Goal: Information Seeking & Learning: Find specific fact

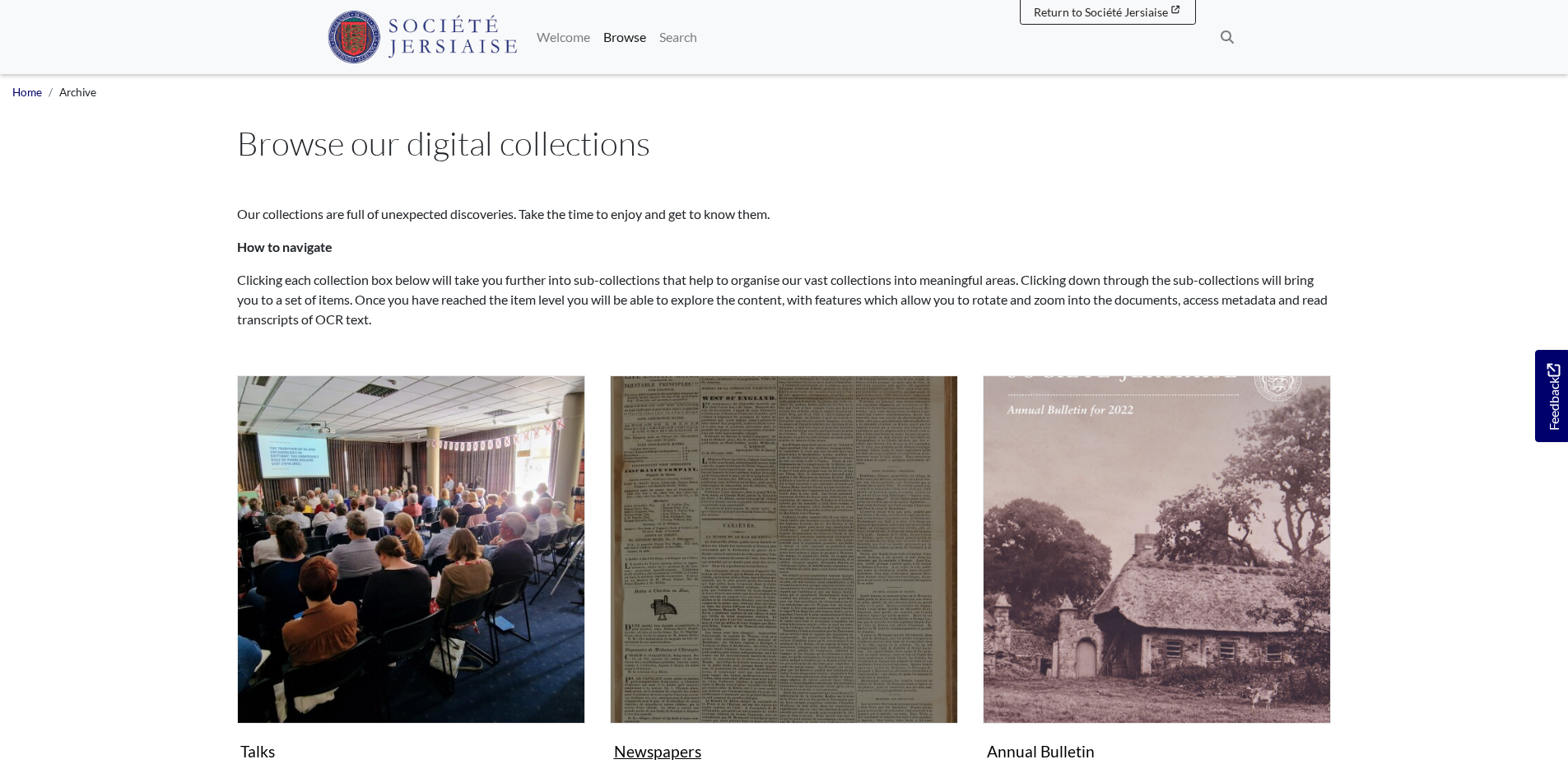
click at [778, 664] on img "Subcollection" at bounding box center [784, 549] width 348 height 348
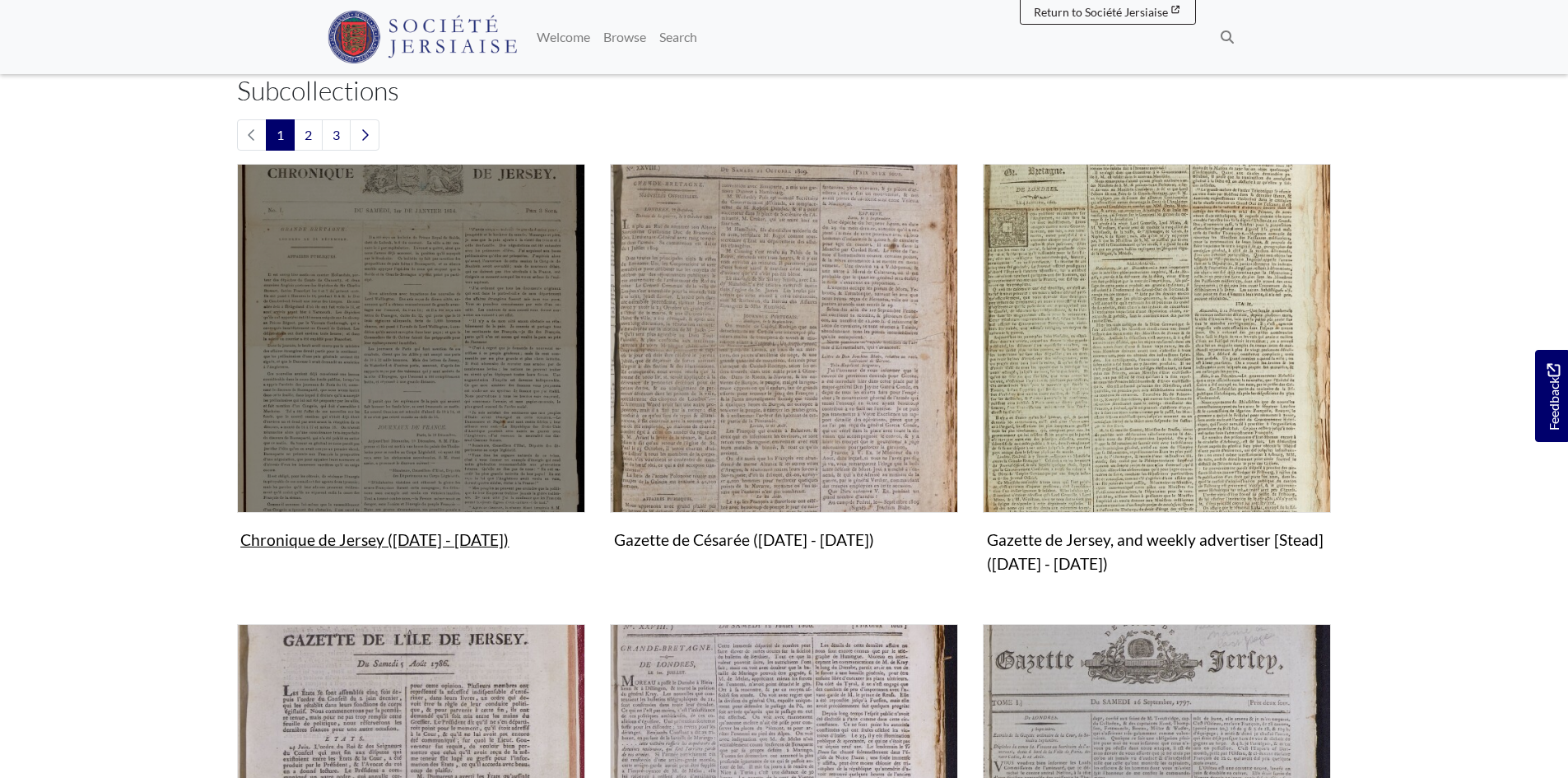
scroll to position [412, 0]
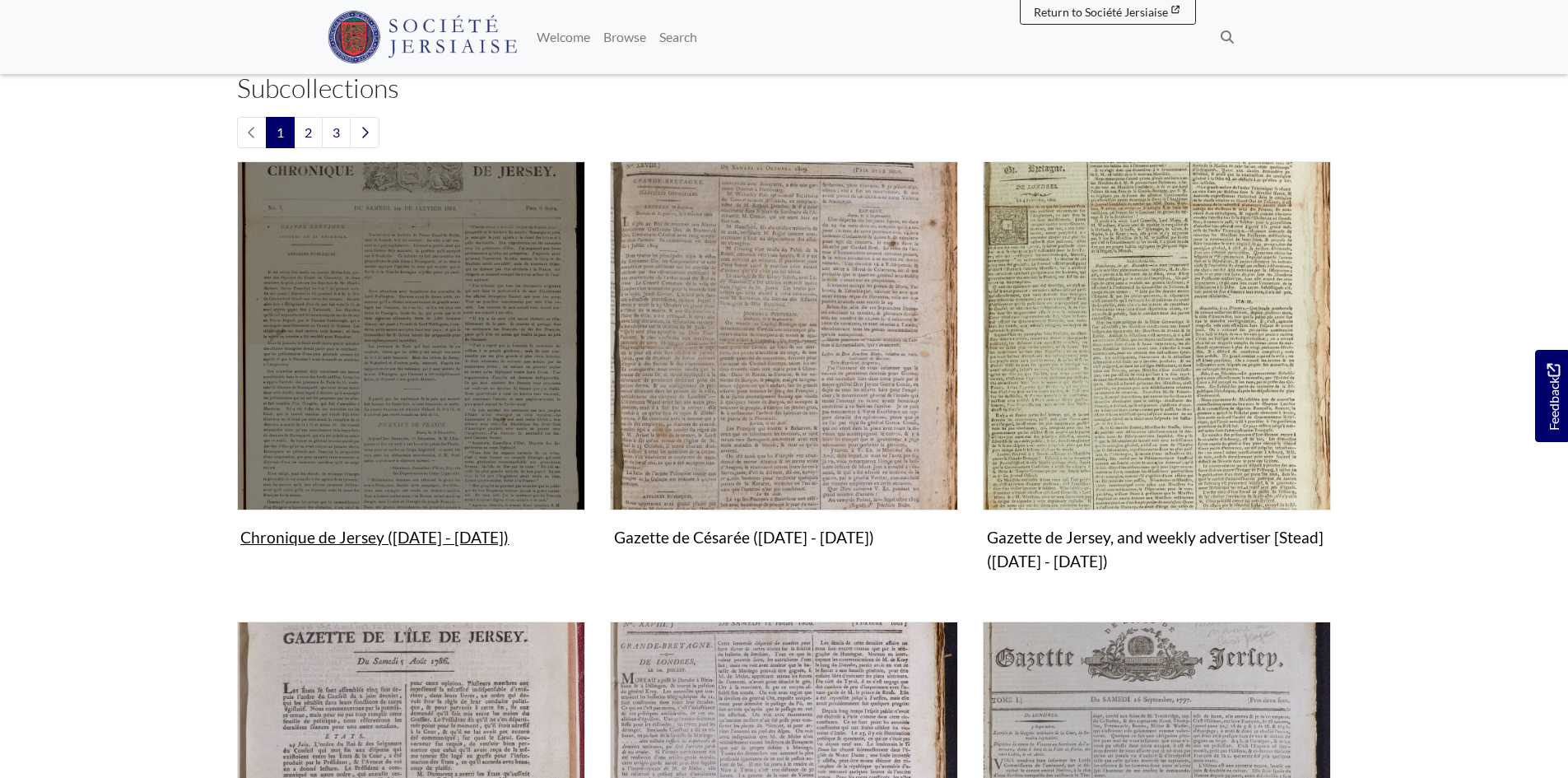
click at [389, 305] on img "Subcollection" at bounding box center [411, 335] width 348 height 348
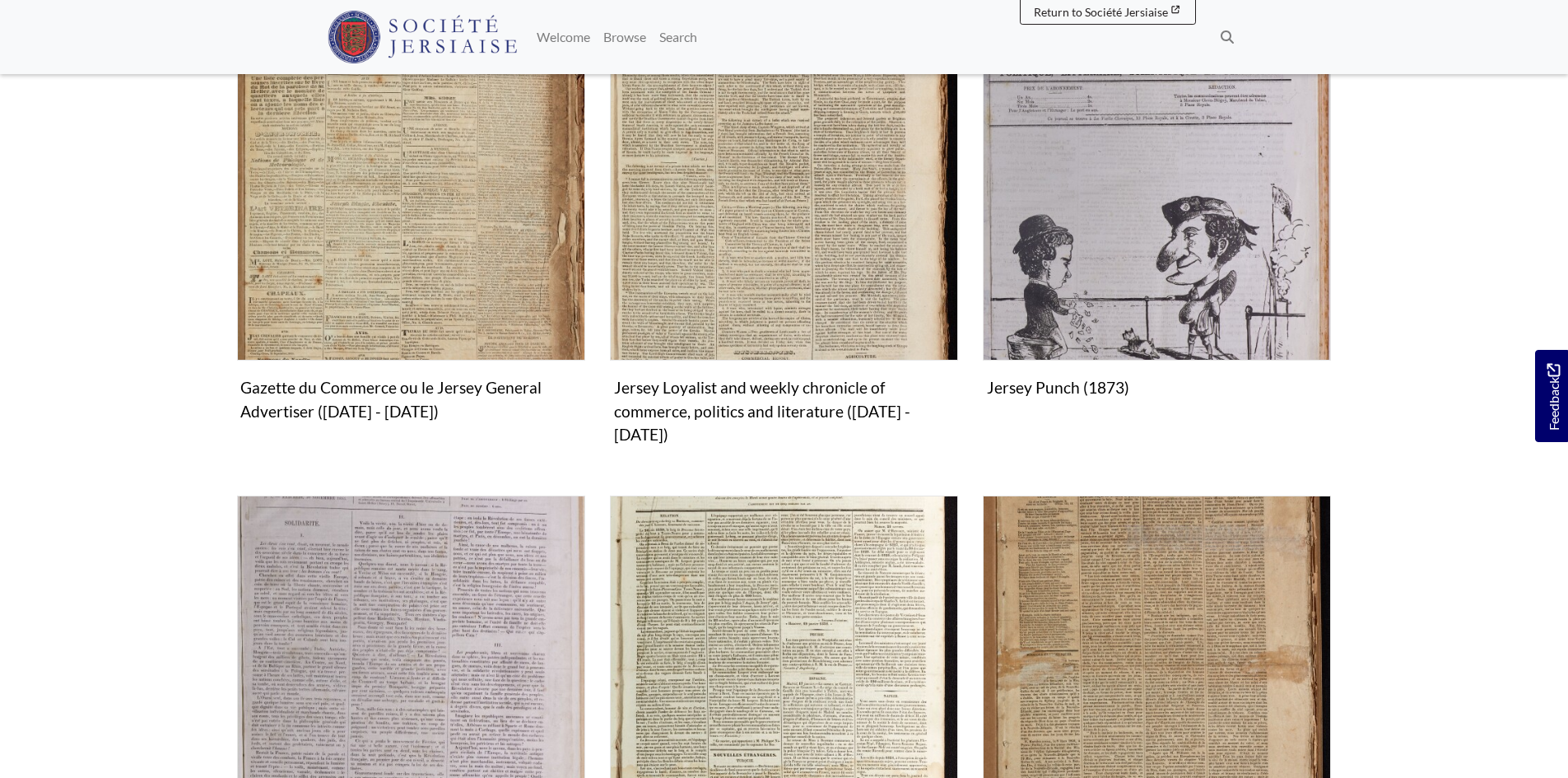
scroll to position [1893, 0]
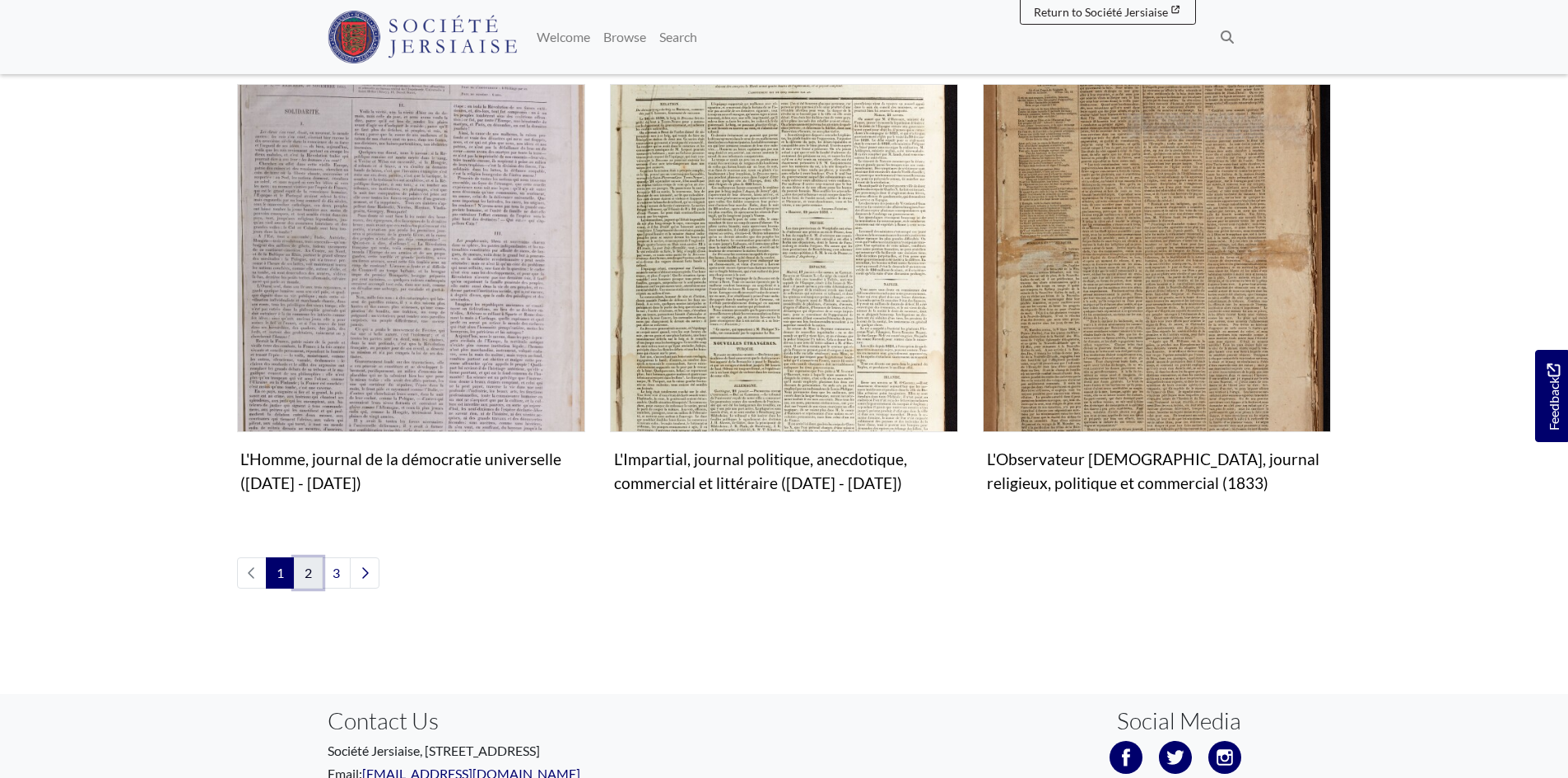
click at [305, 557] on link "2" at bounding box center [308, 572] width 29 height 31
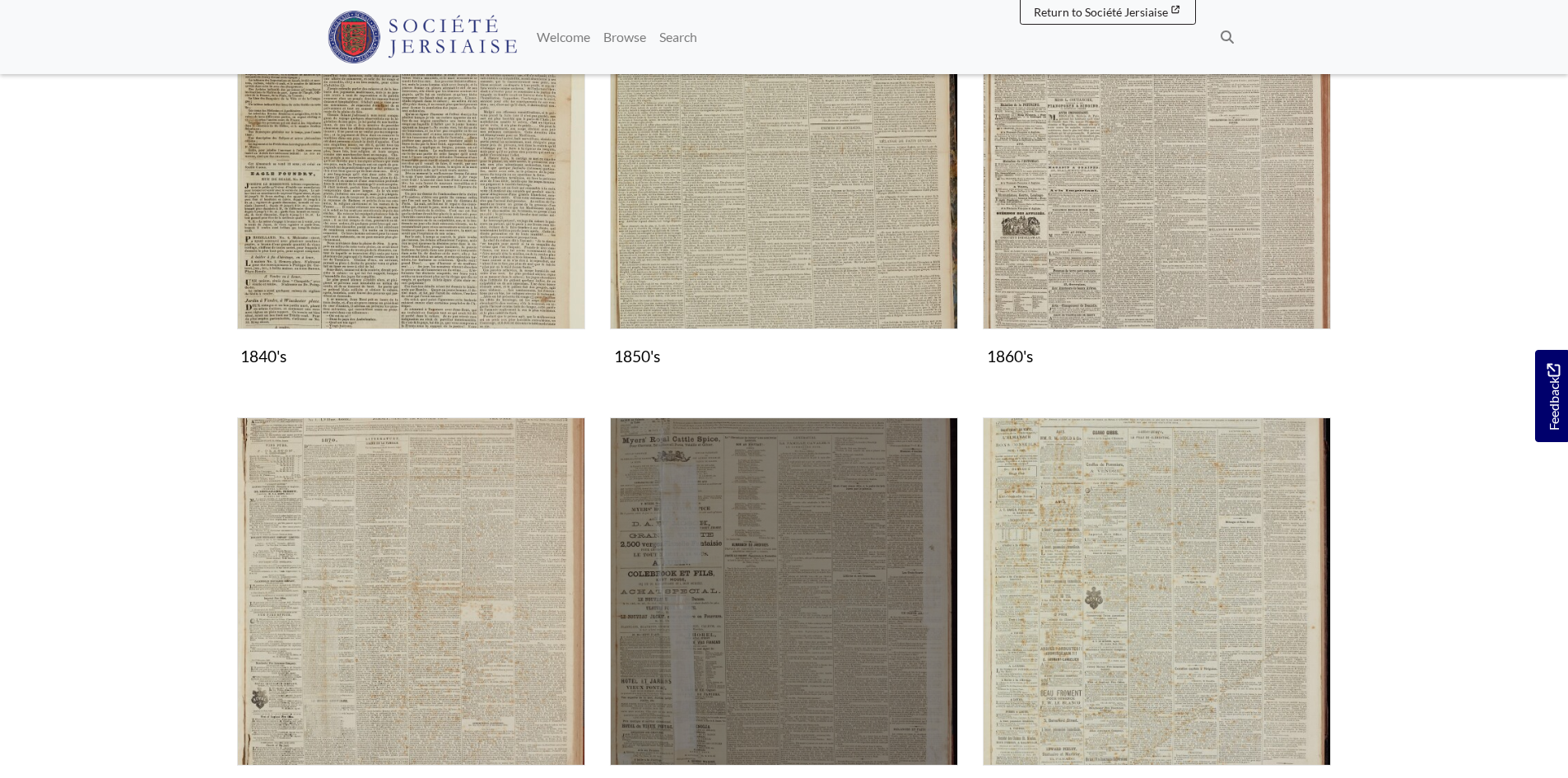
scroll to position [1070, 0]
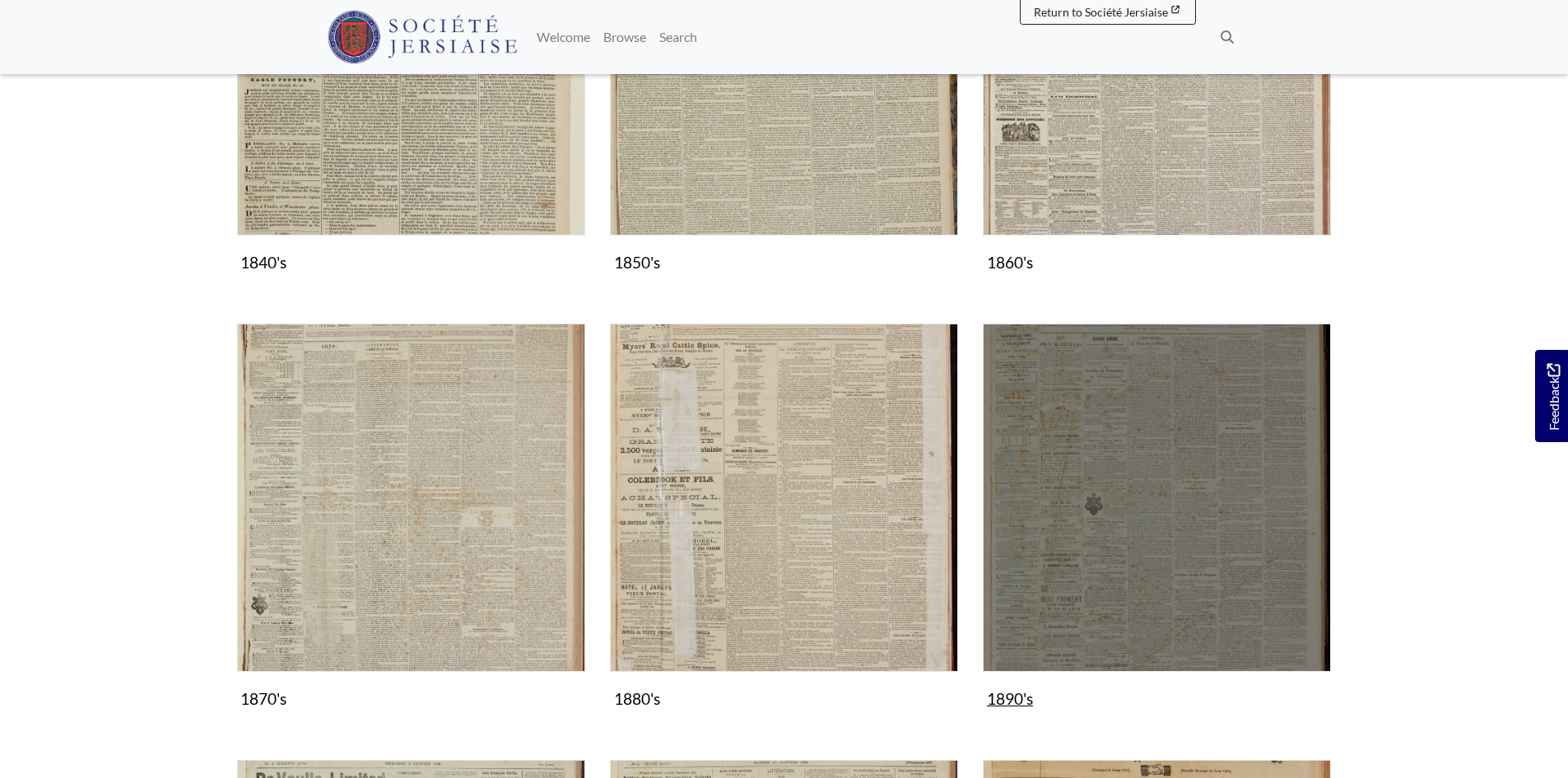
click at [1193, 595] on img "Subcollection" at bounding box center [1156, 497] width 348 height 348
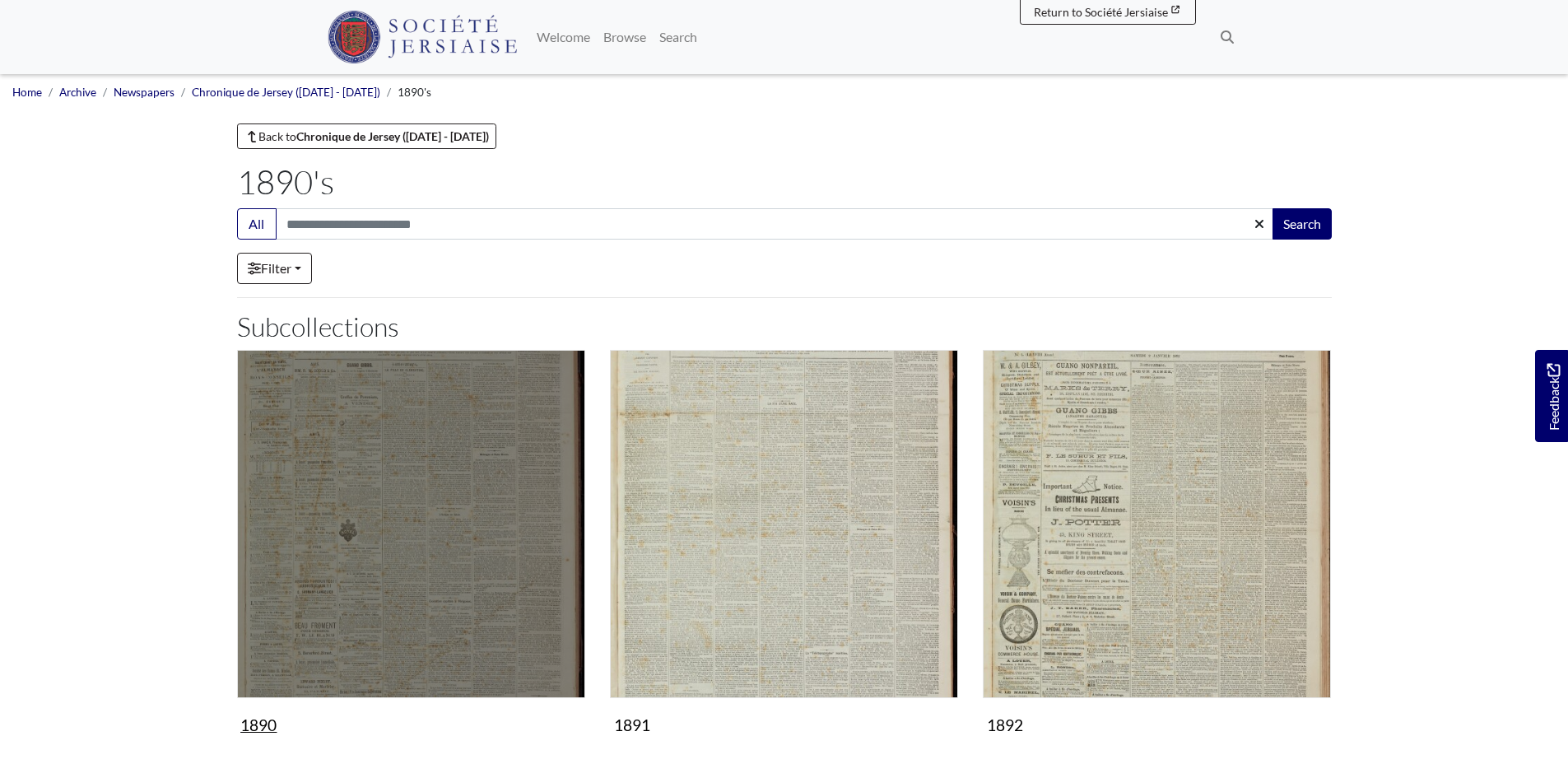
click at [309, 574] on img "Subcollection" at bounding box center [411, 524] width 348 height 348
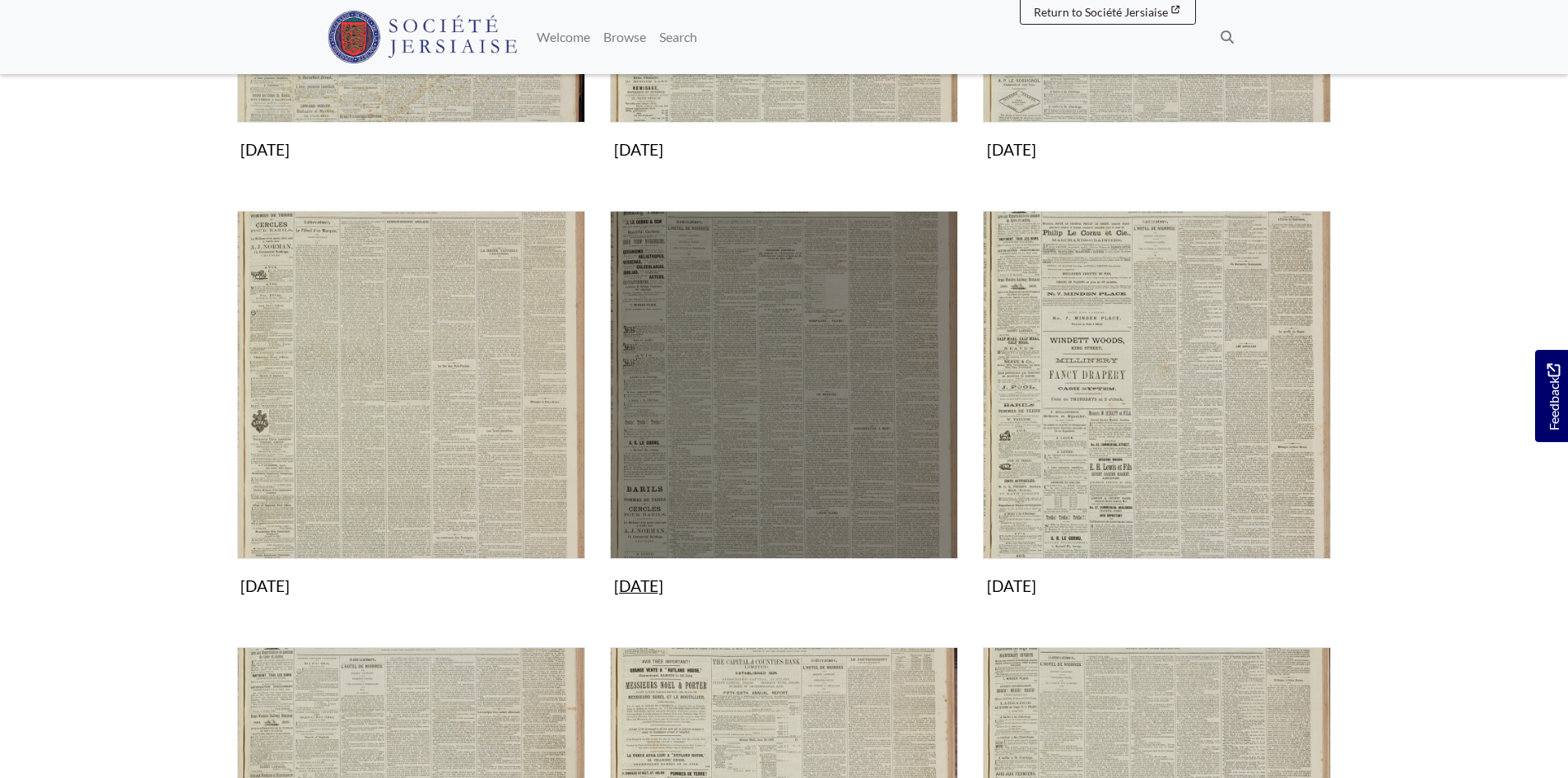
scroll to position [576, 0]
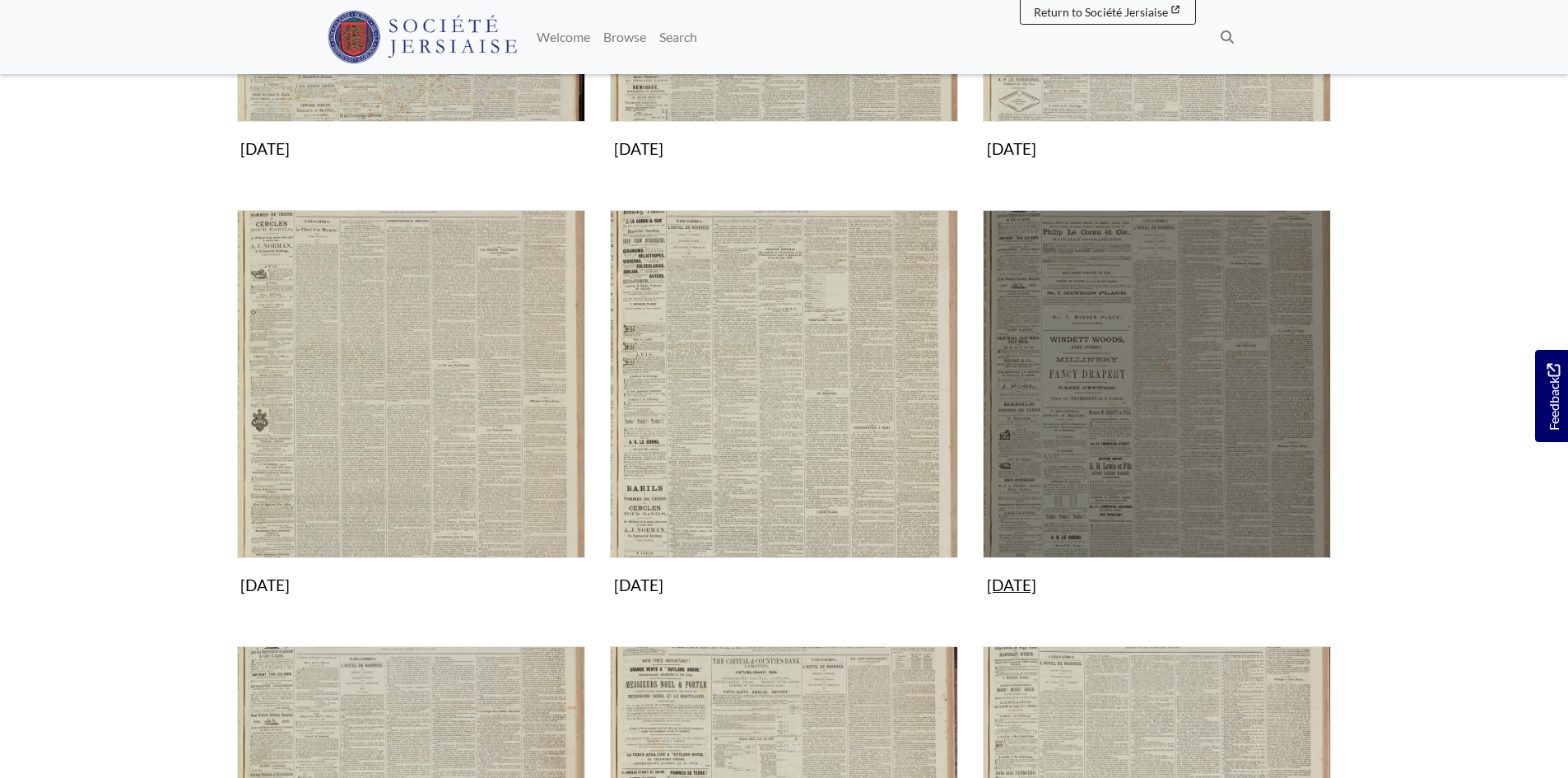
click at [1150, 402] on img "Subcollection" at bounding box center [1156, 384] width 348 height 348
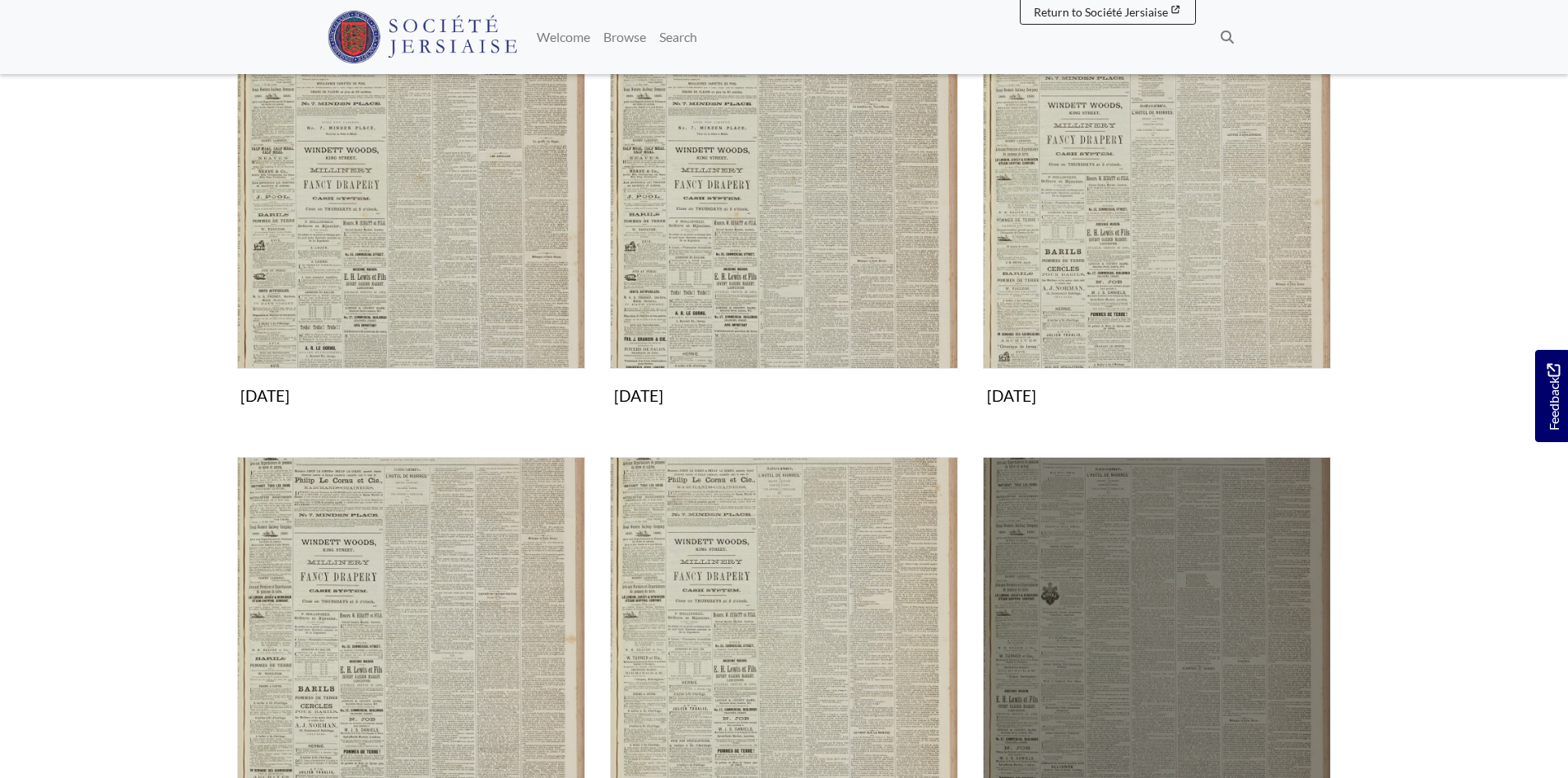
scroll to position [659, 0]
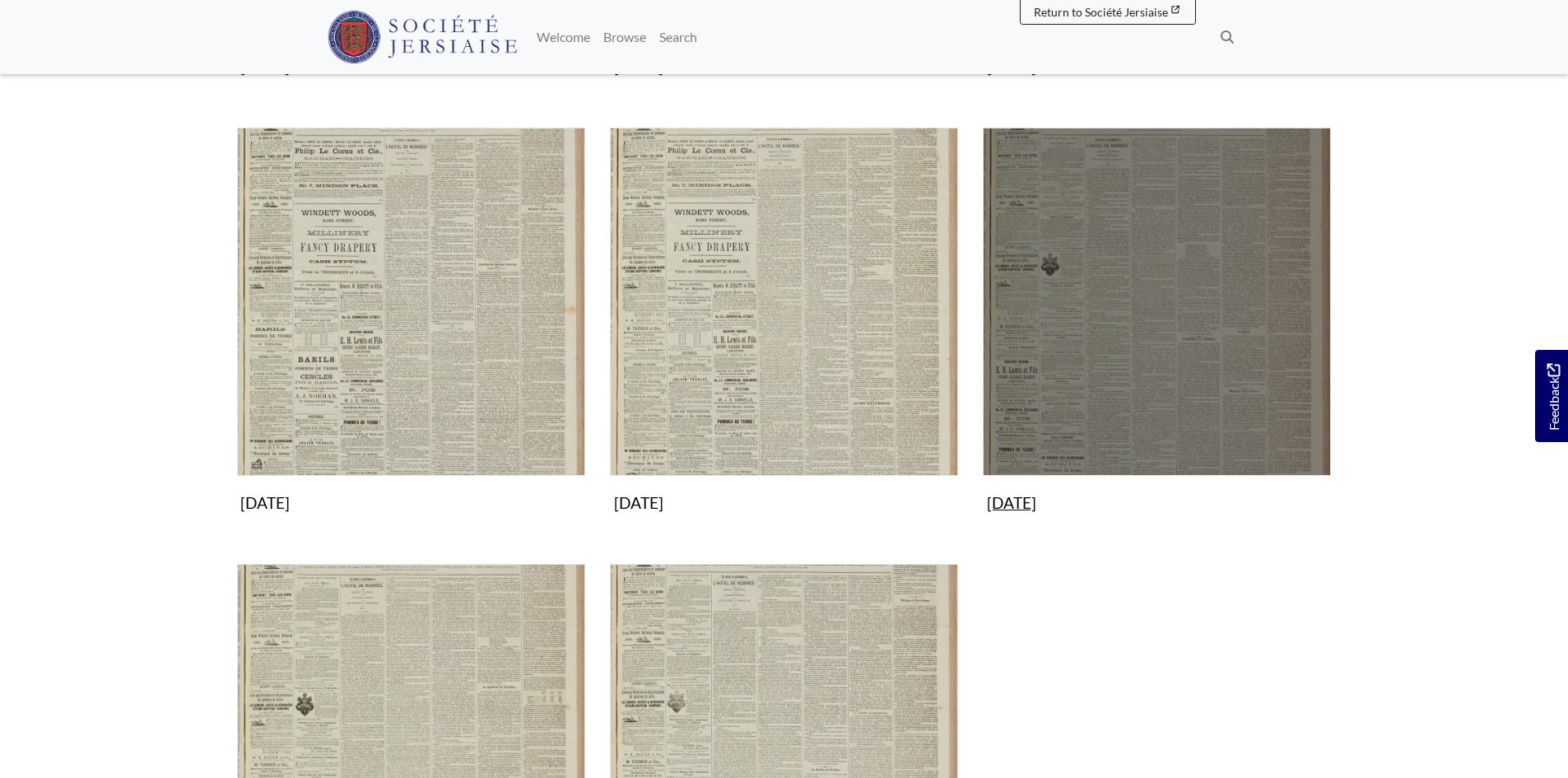
click at [1149, 423] on img "Subcollection" at bounding box center [1156, 301] width 348 height 348
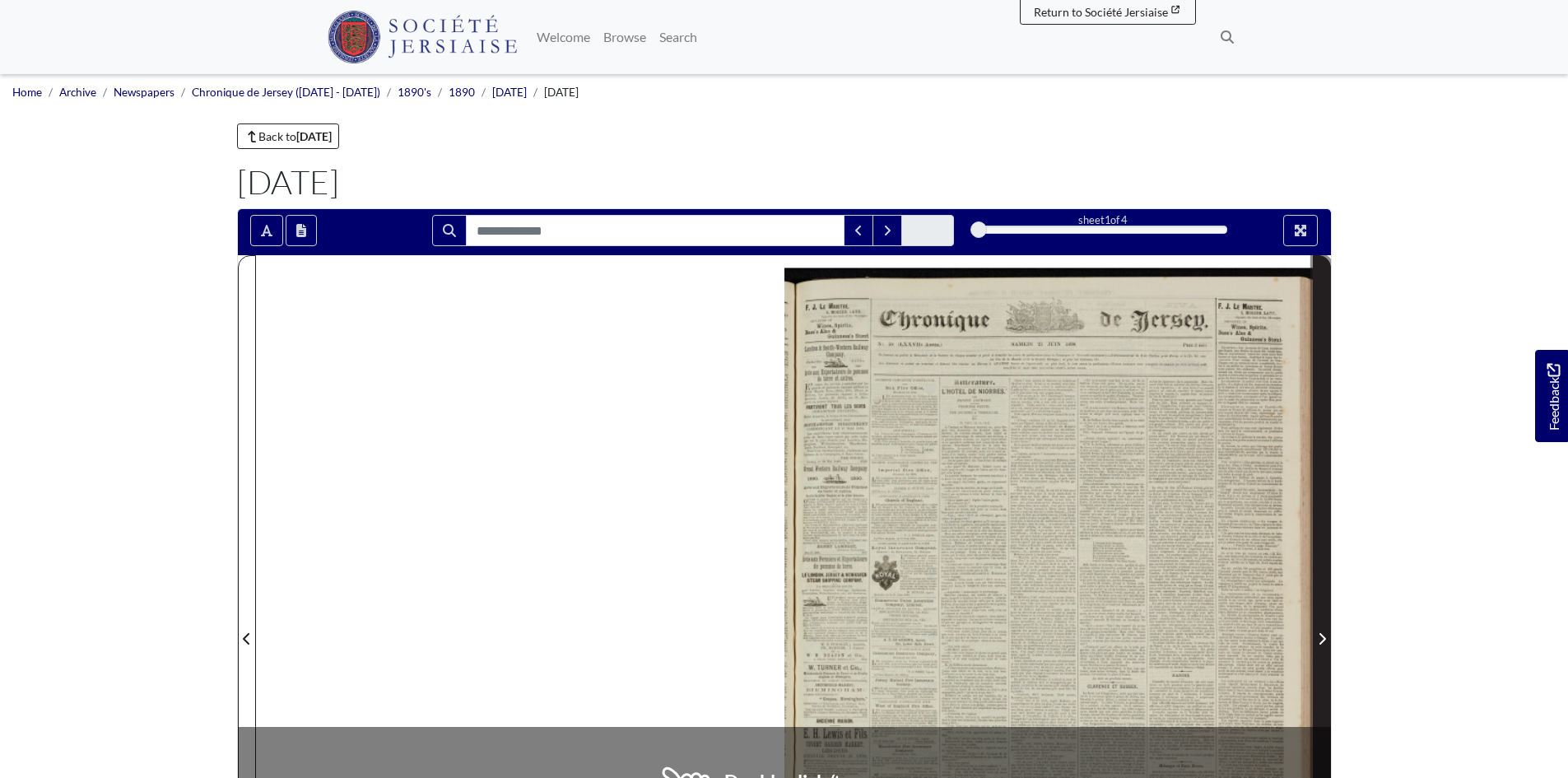
click at [1318, 629] on span "Next Page" at bounding box center [1322, 638] width 17 height 20
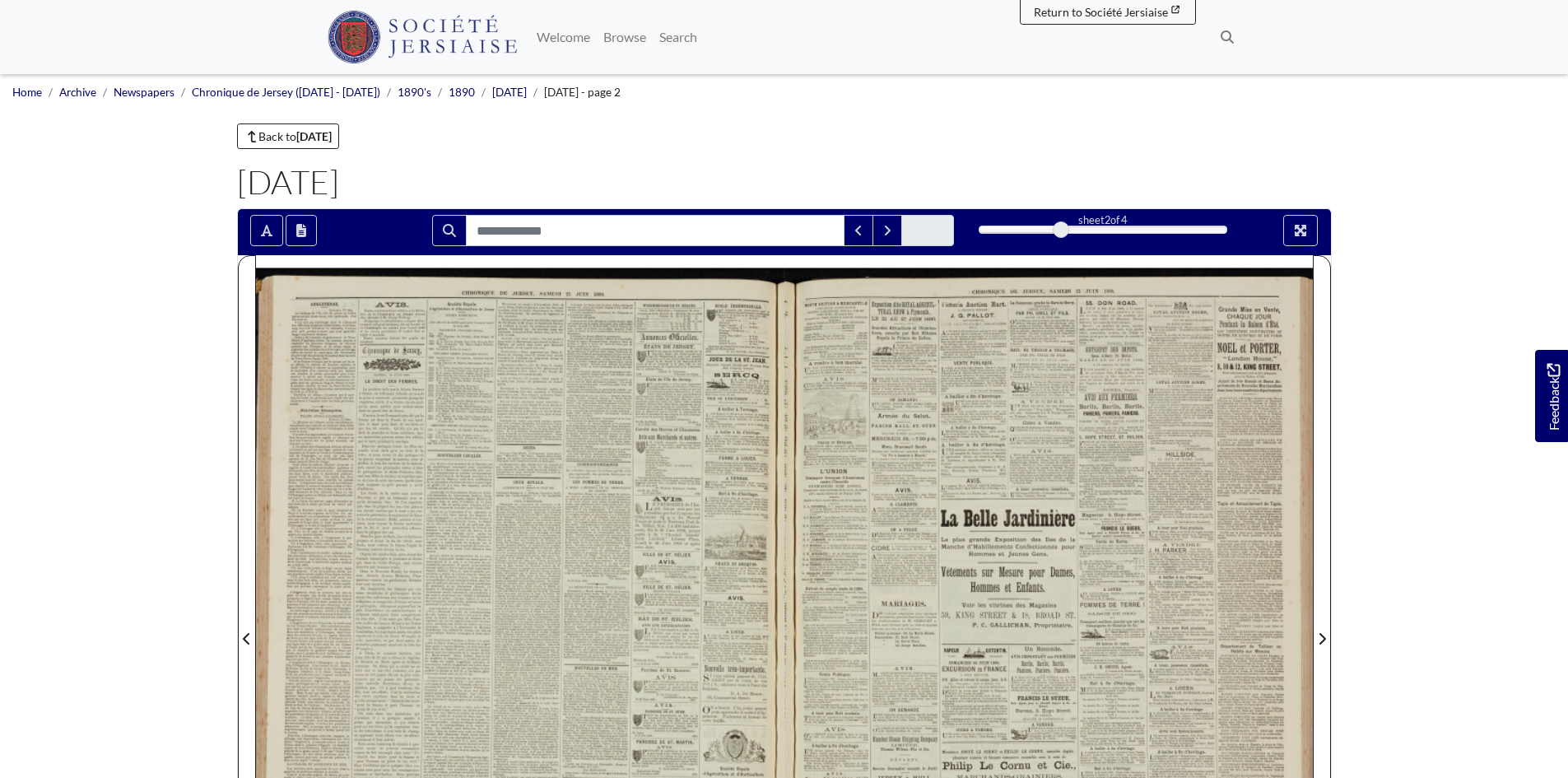
click at [599, 562] on div at bounding box center [520, 629] width 528 height 747
click at [599, 560] on div at bounding box center [520, 629] width 528 height 747
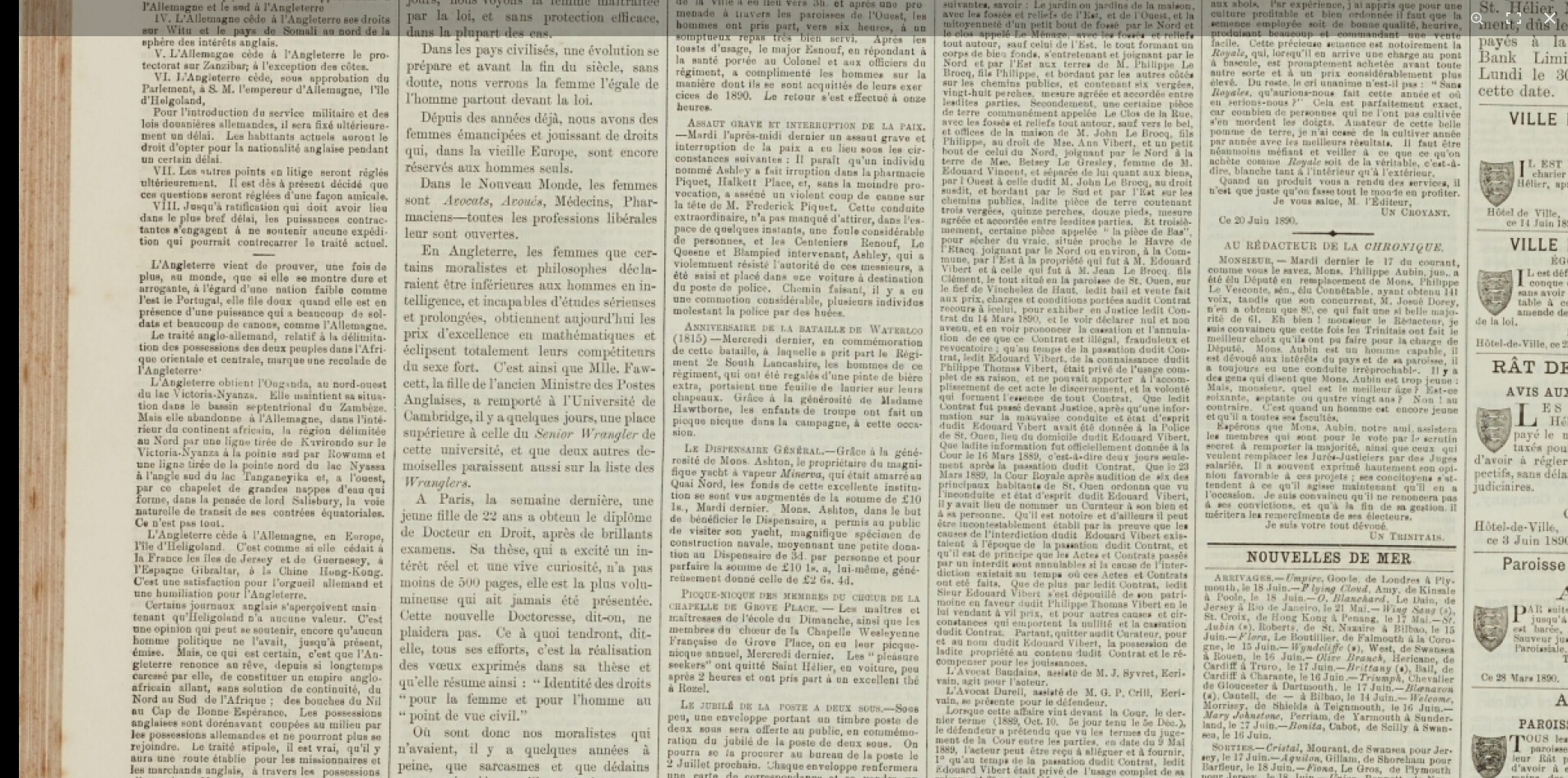
click at [1019, 297] on img at bounding box center [1037, 408] width 2036 height 2881
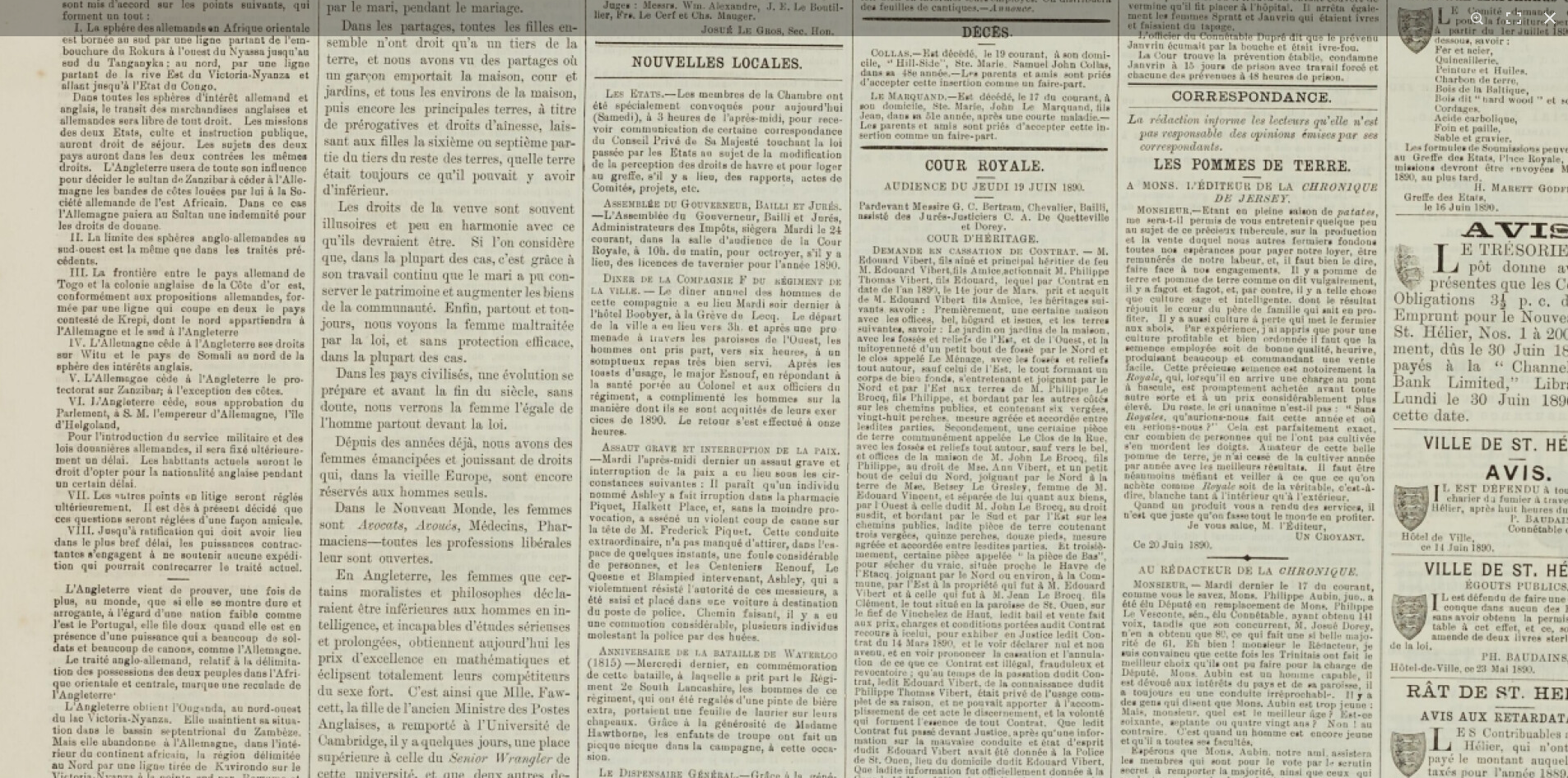
click at [843, 762] on img at bounding box center [951, 733] width 2036 height 2881
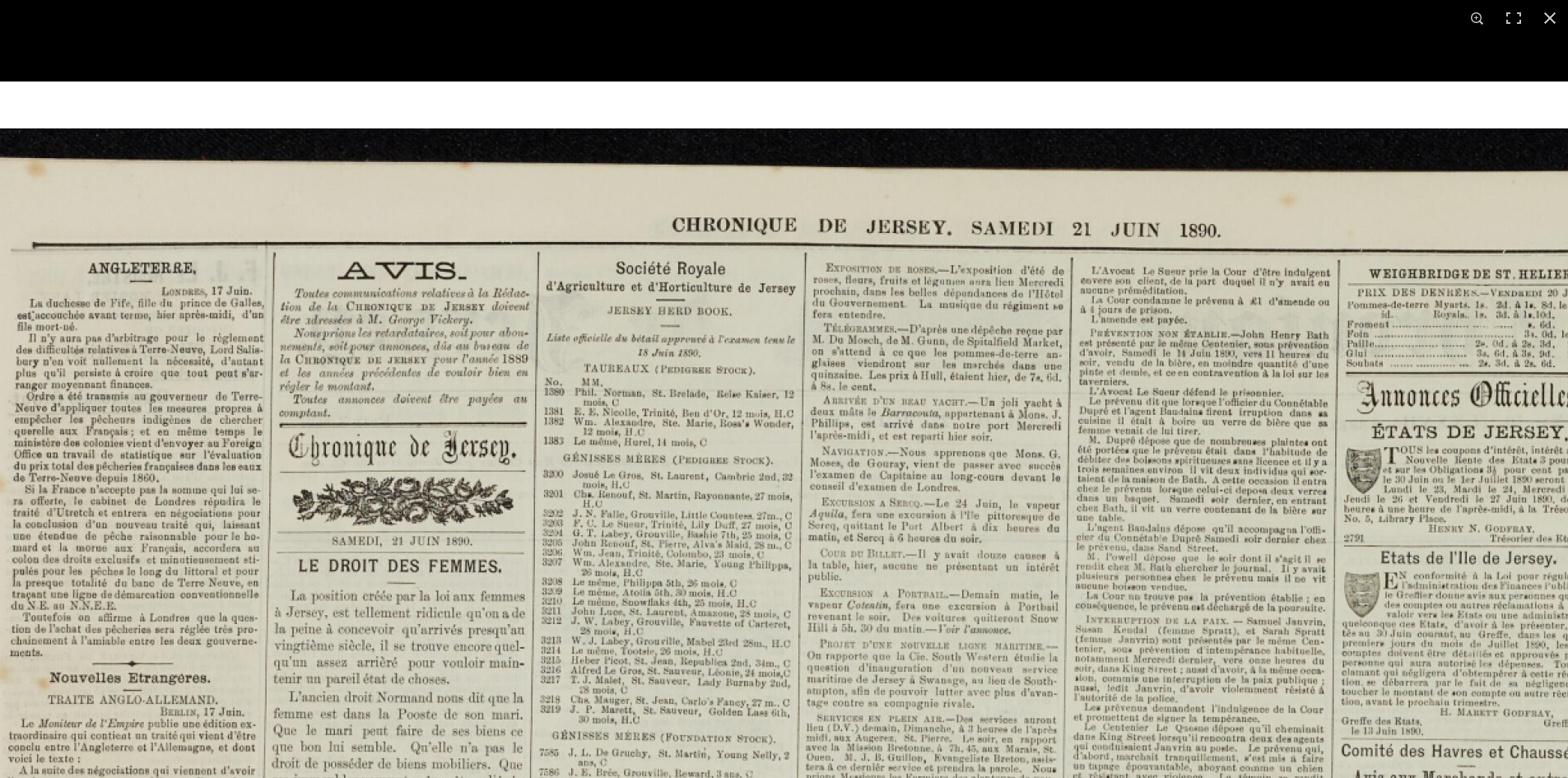
click at [891, 777] on html "Menu" at bounding box center [784, 700] width 1568 height 1400
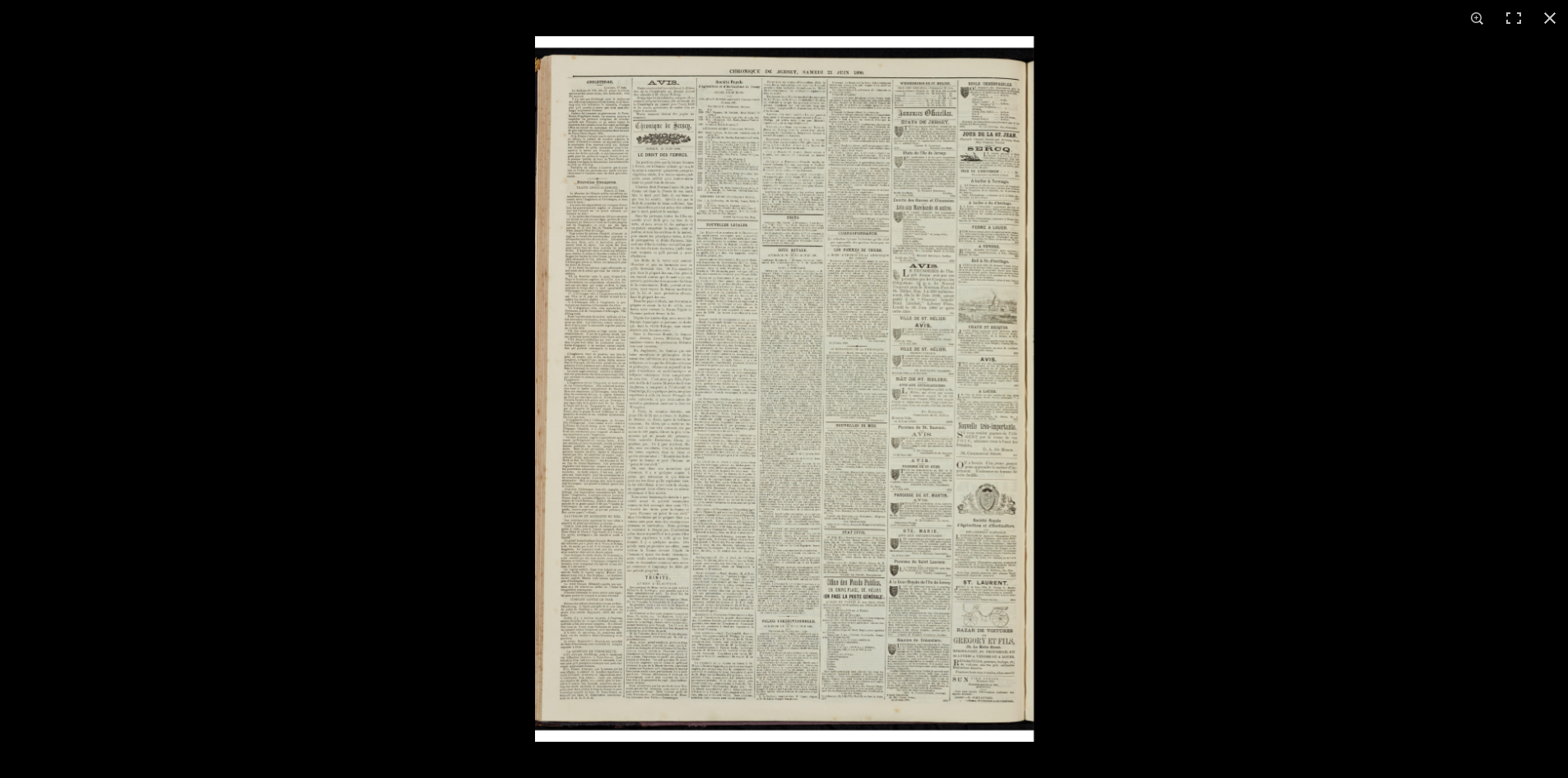
click at [808, 434] on img at bounding box center [784, 389] width 498 height 706
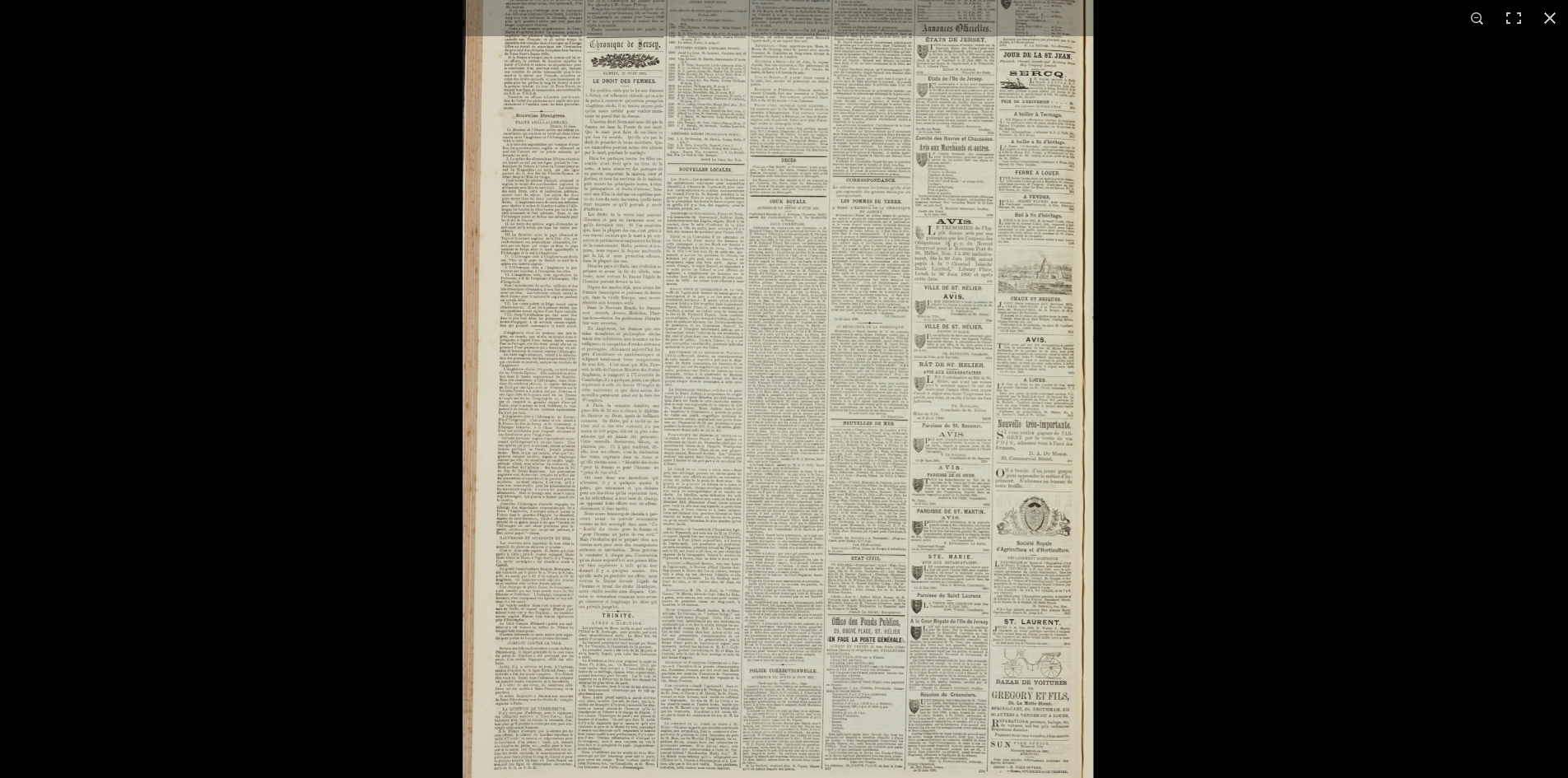
click at [809, 420] on img at bounding box center [778, 376] width 631 height 892
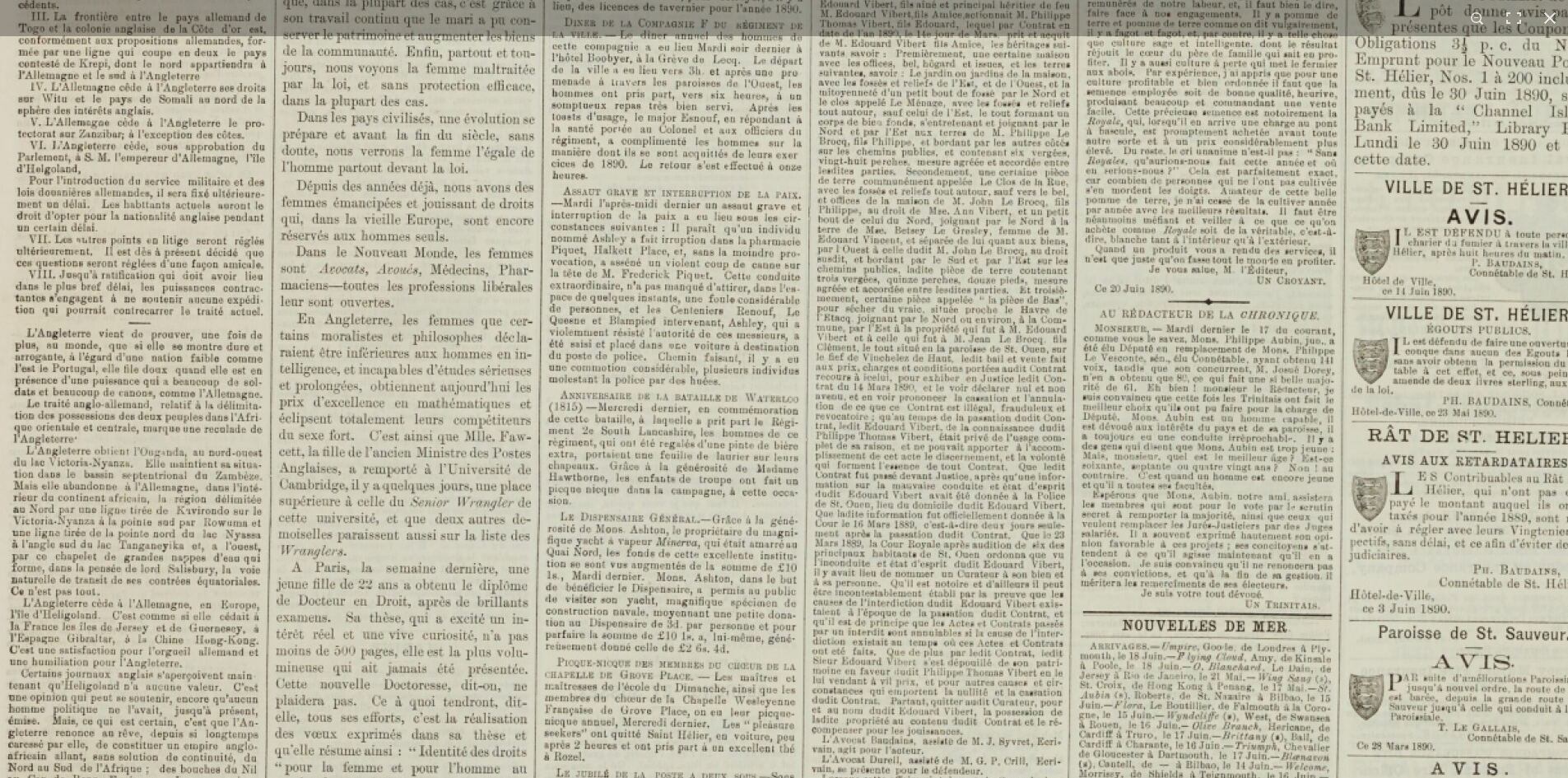
click at [1216, 516] on img at bounding box center [913, 477] width 2036 height 2881
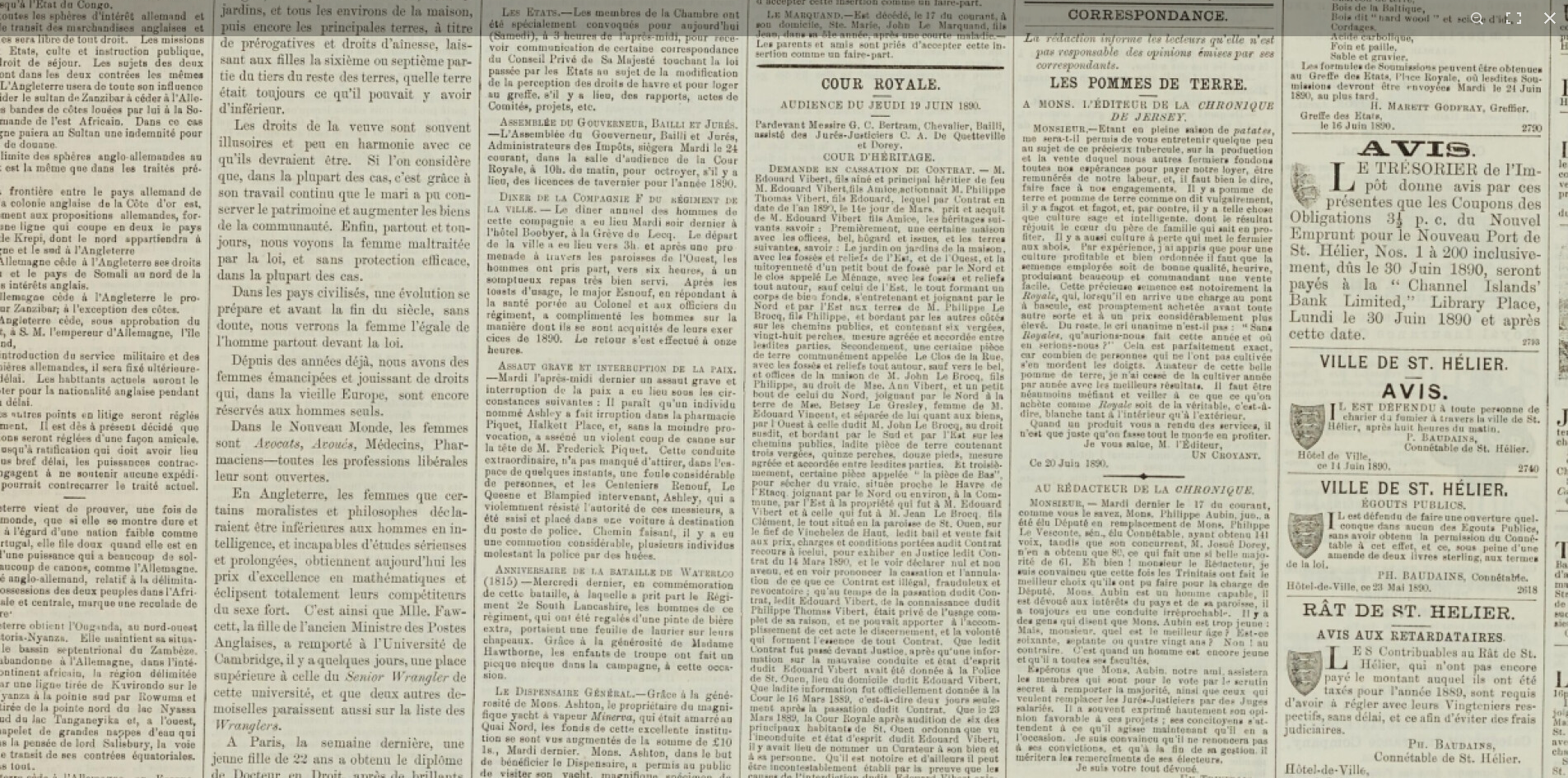
click at [916, 477] on img at bounding box center [847, 651] width 2036 height 2881
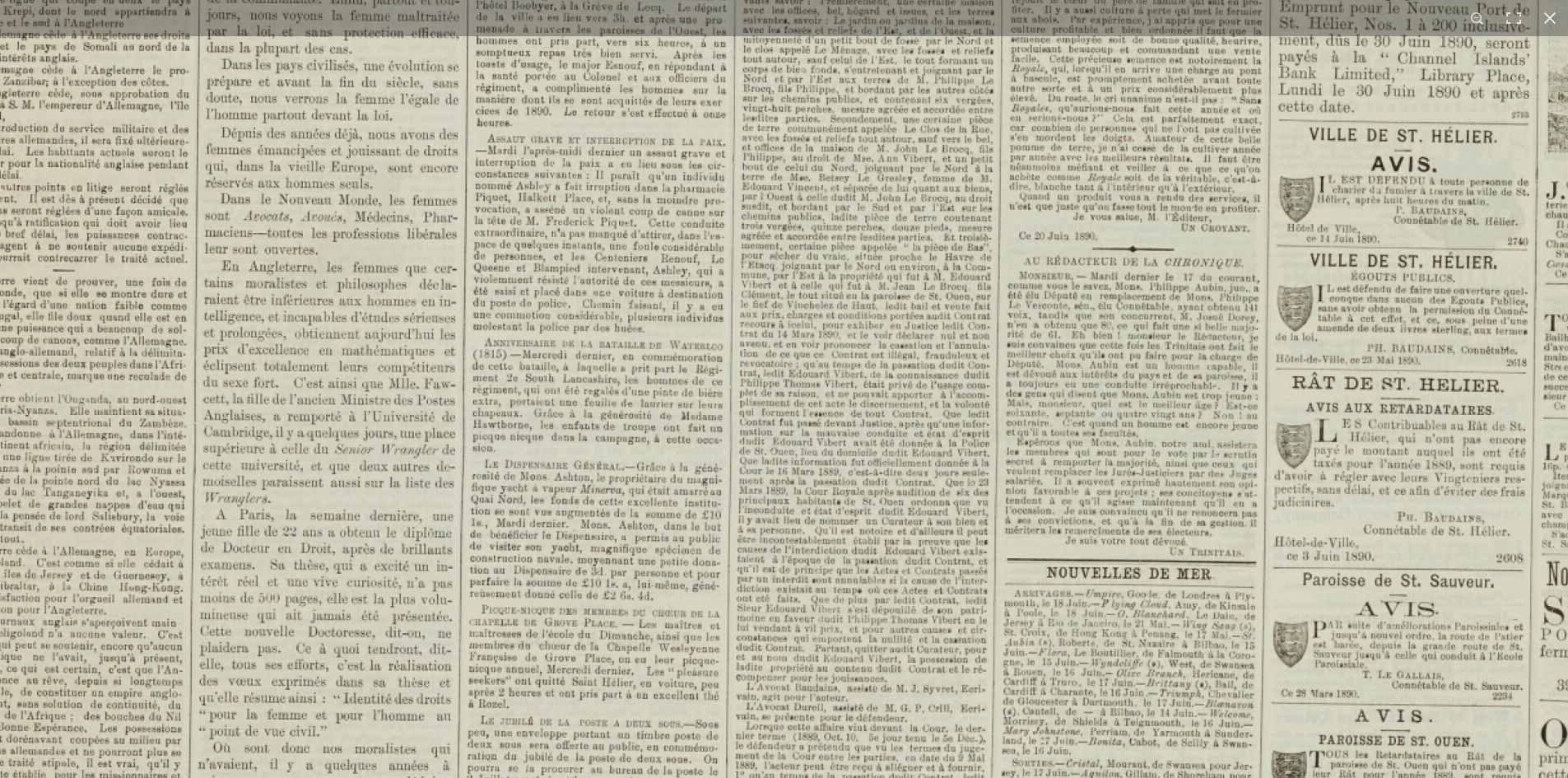
click at [907, 485] on img at bounding box center [837, 424] width 2036 height 2881
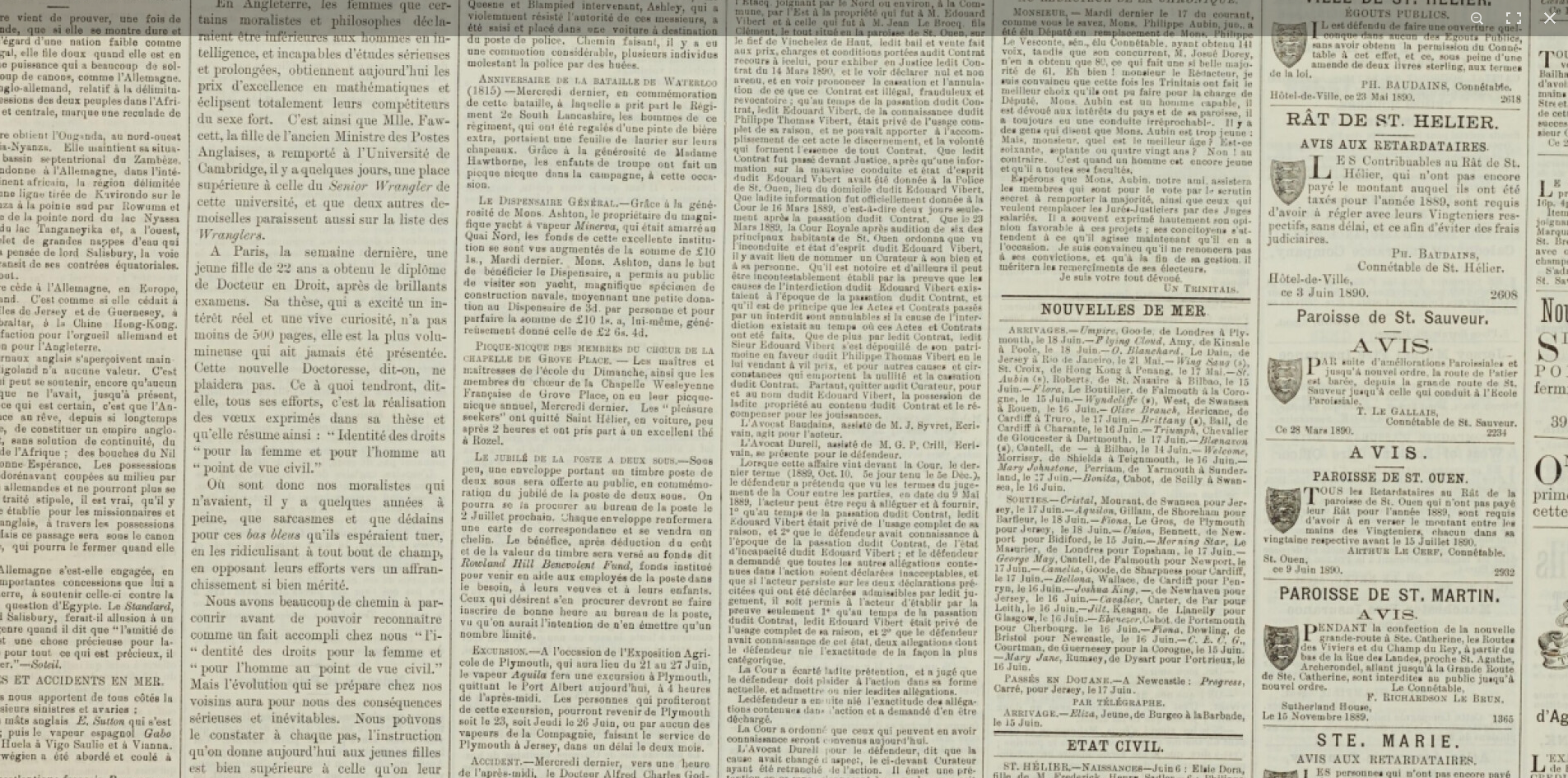
click at [915, 464] on img at bounding box center [831, 160] width 2036 height 2881
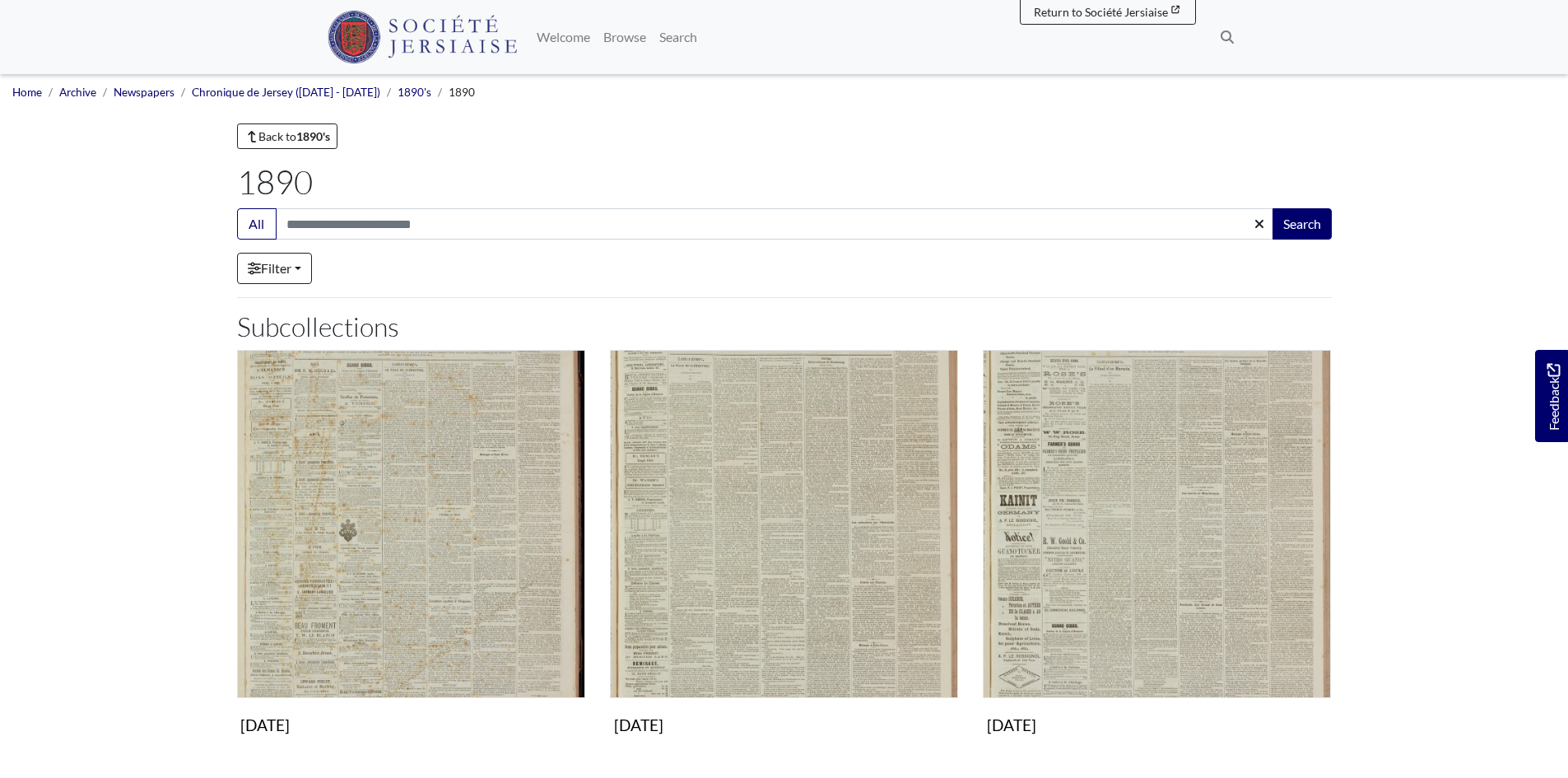
scroll to position [576, 0]
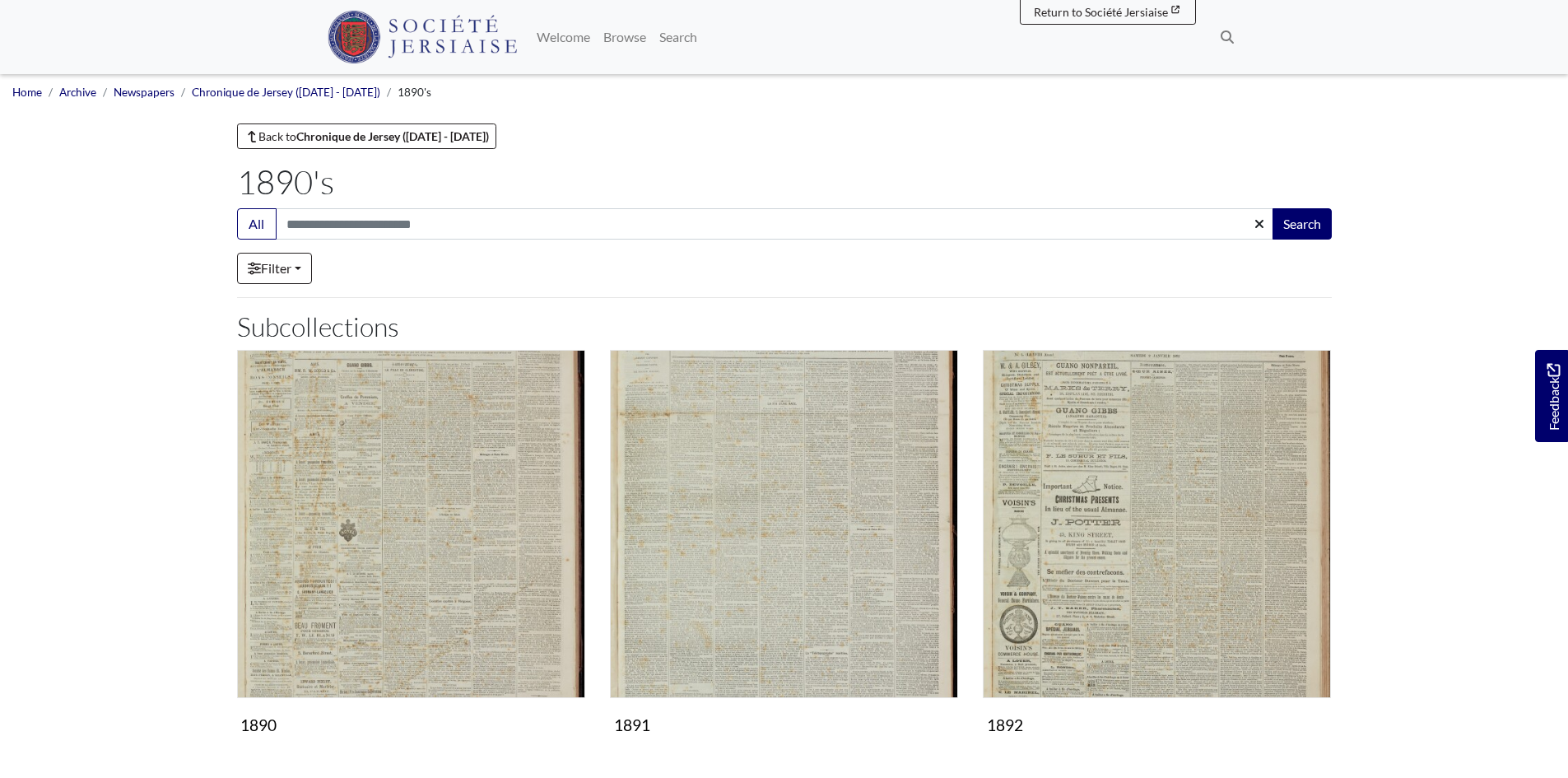
scroll to position [23, 0]
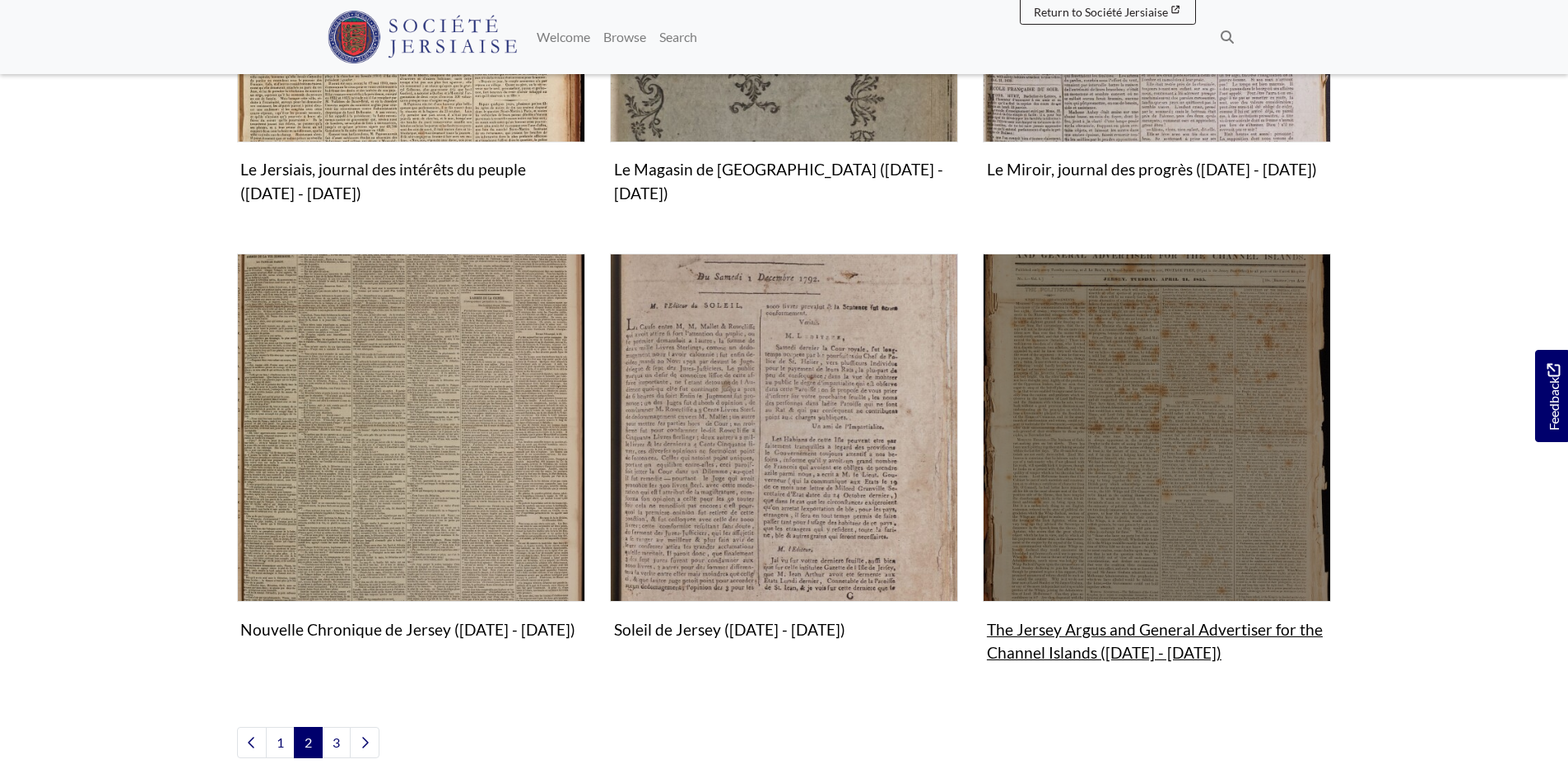
scroll to position [1729, 0]
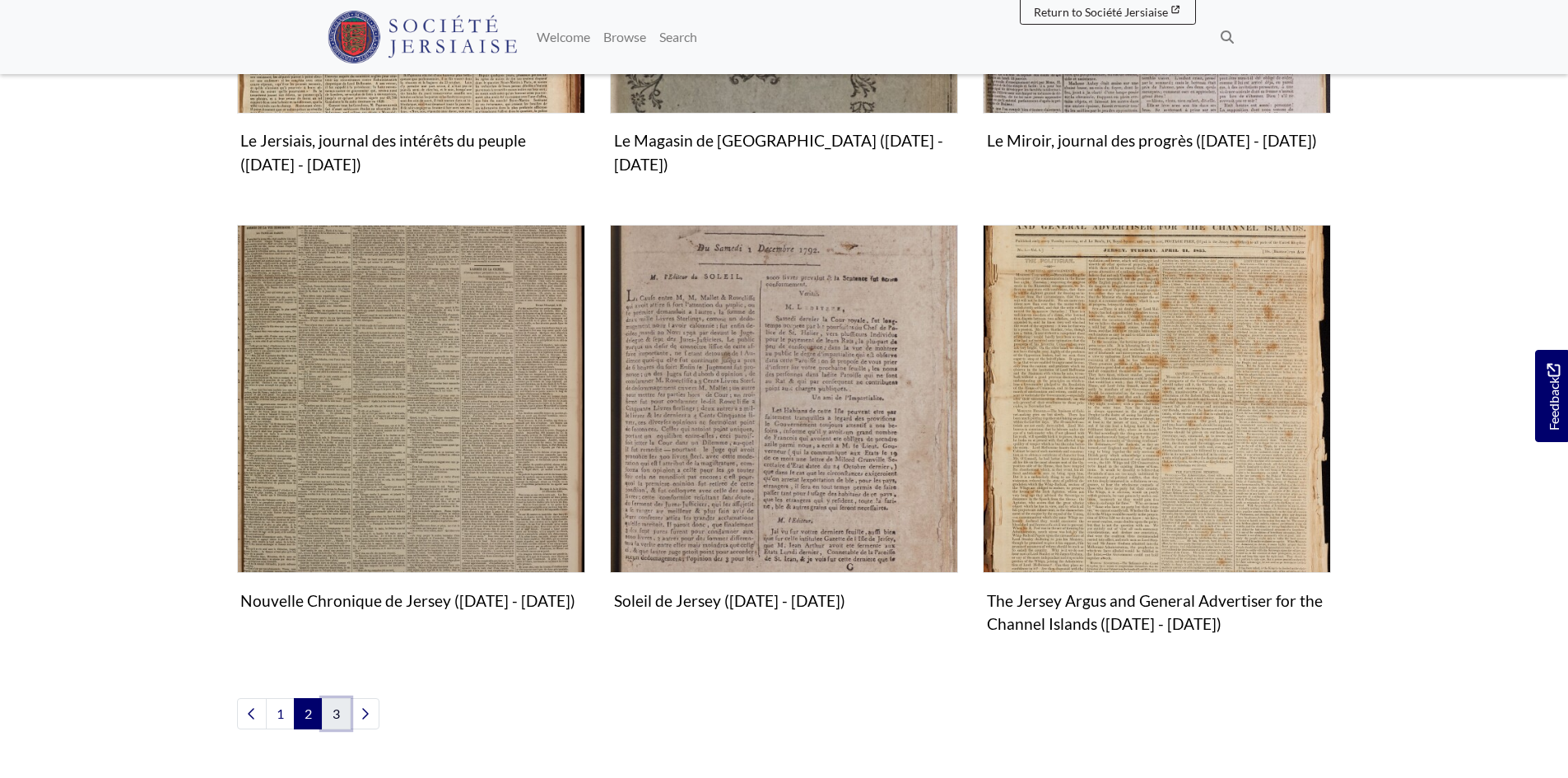
click at [340, 713] on link "3" at bounding box center [336, 713] width 29 height 31
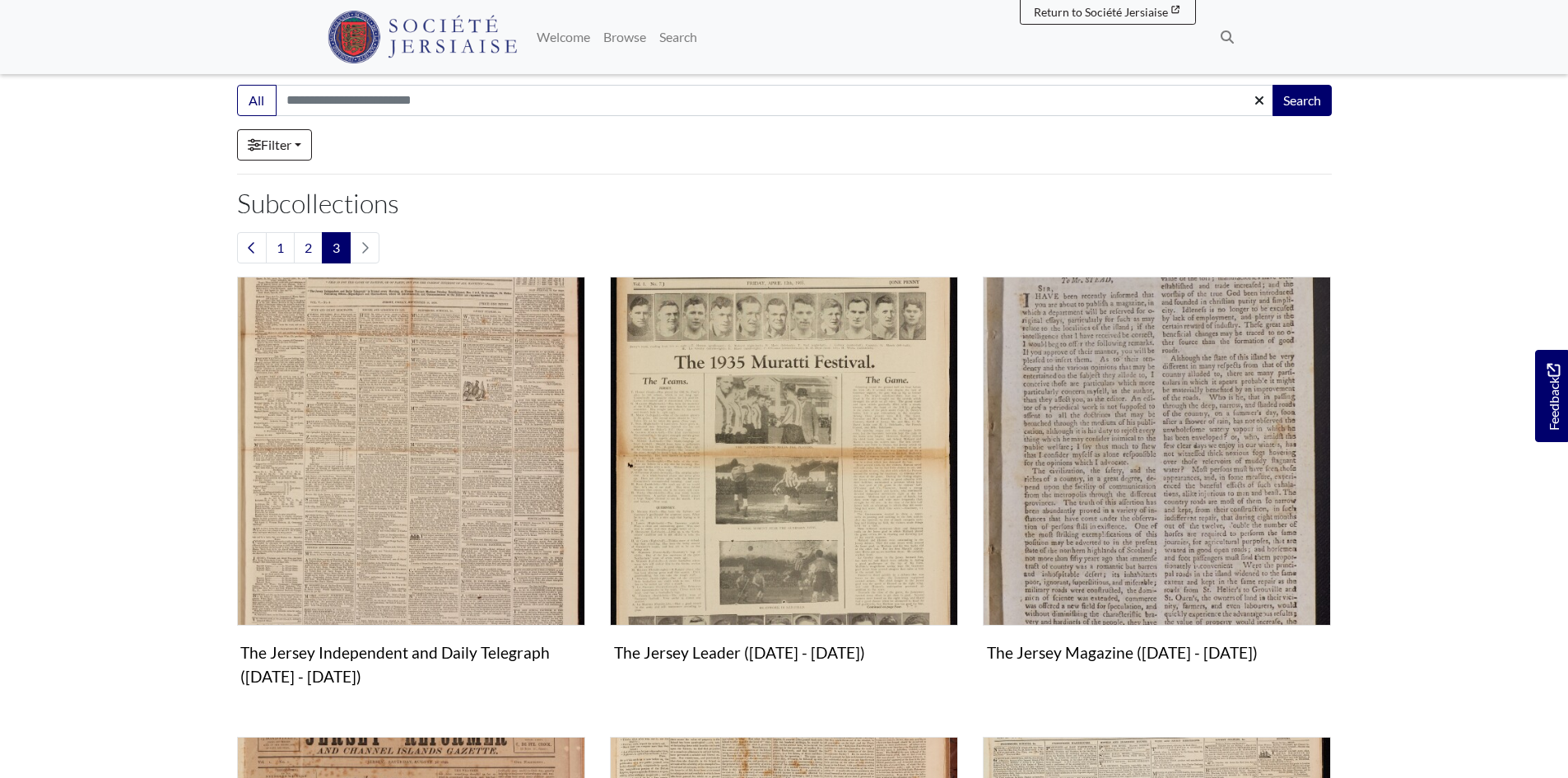
scroll to position [83, 0]
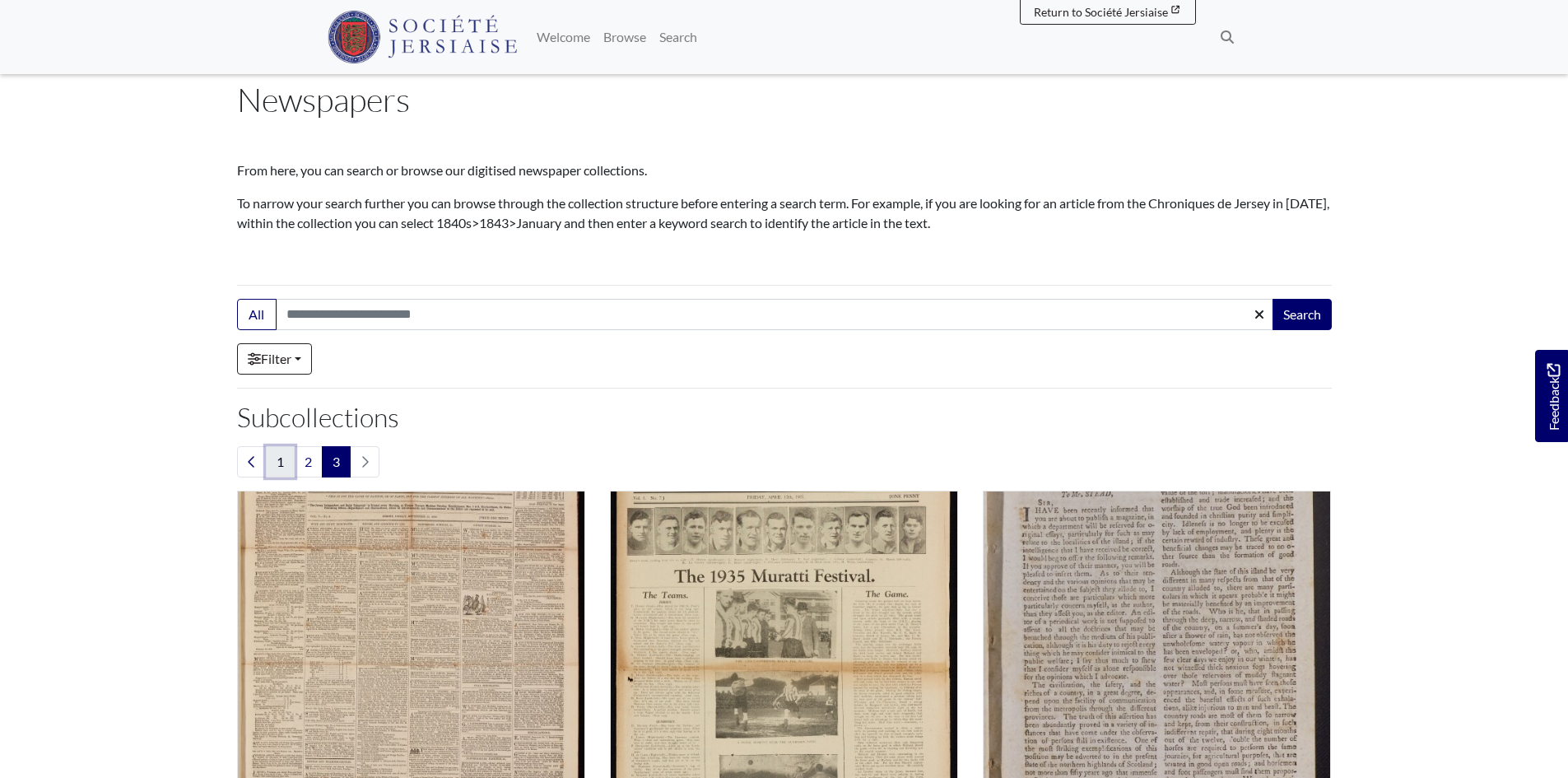
click at [273, 457] on link "1" at bounding box center [280, 461] width 29 height 31
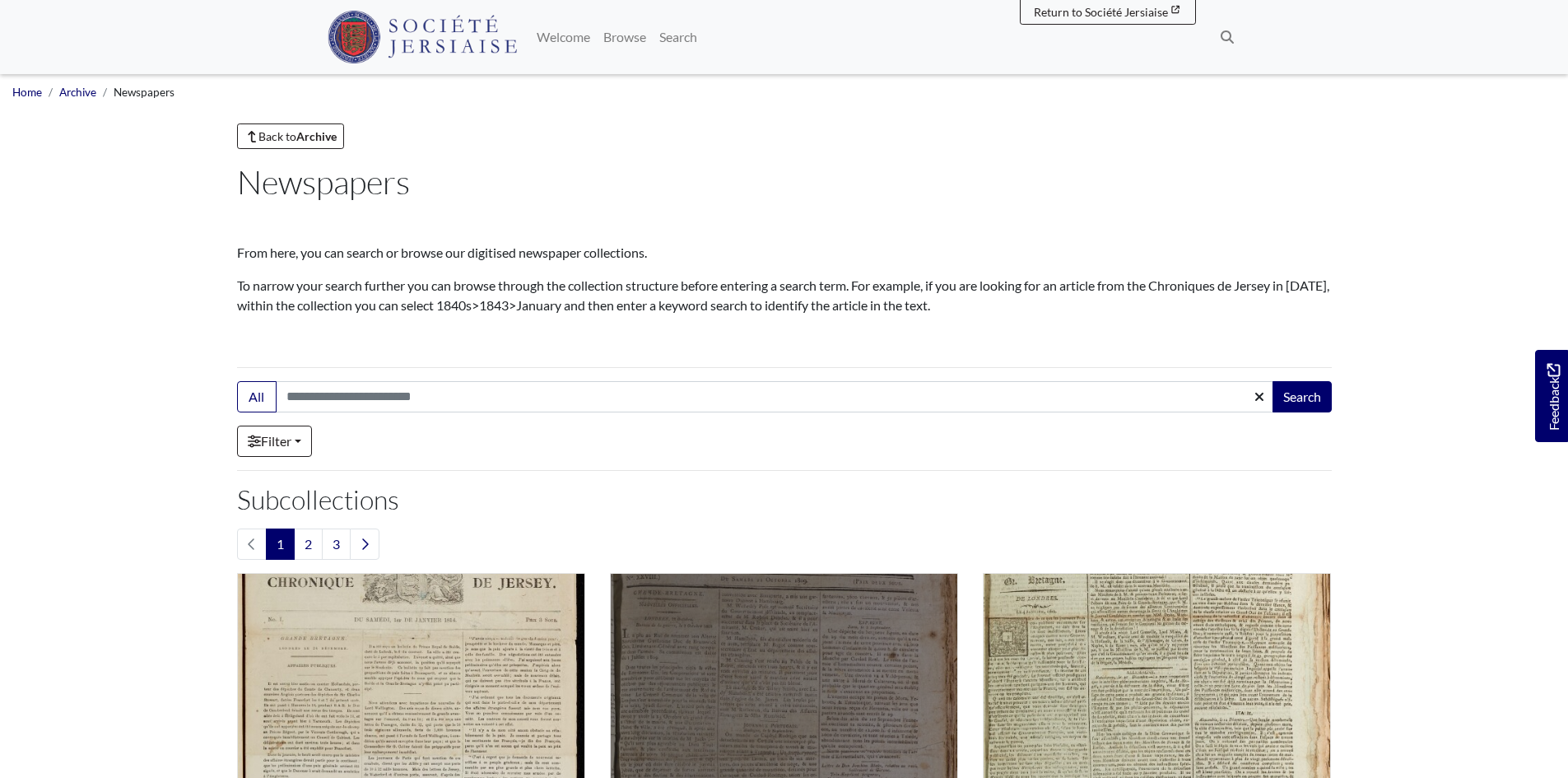
scroll to position [329, 0]
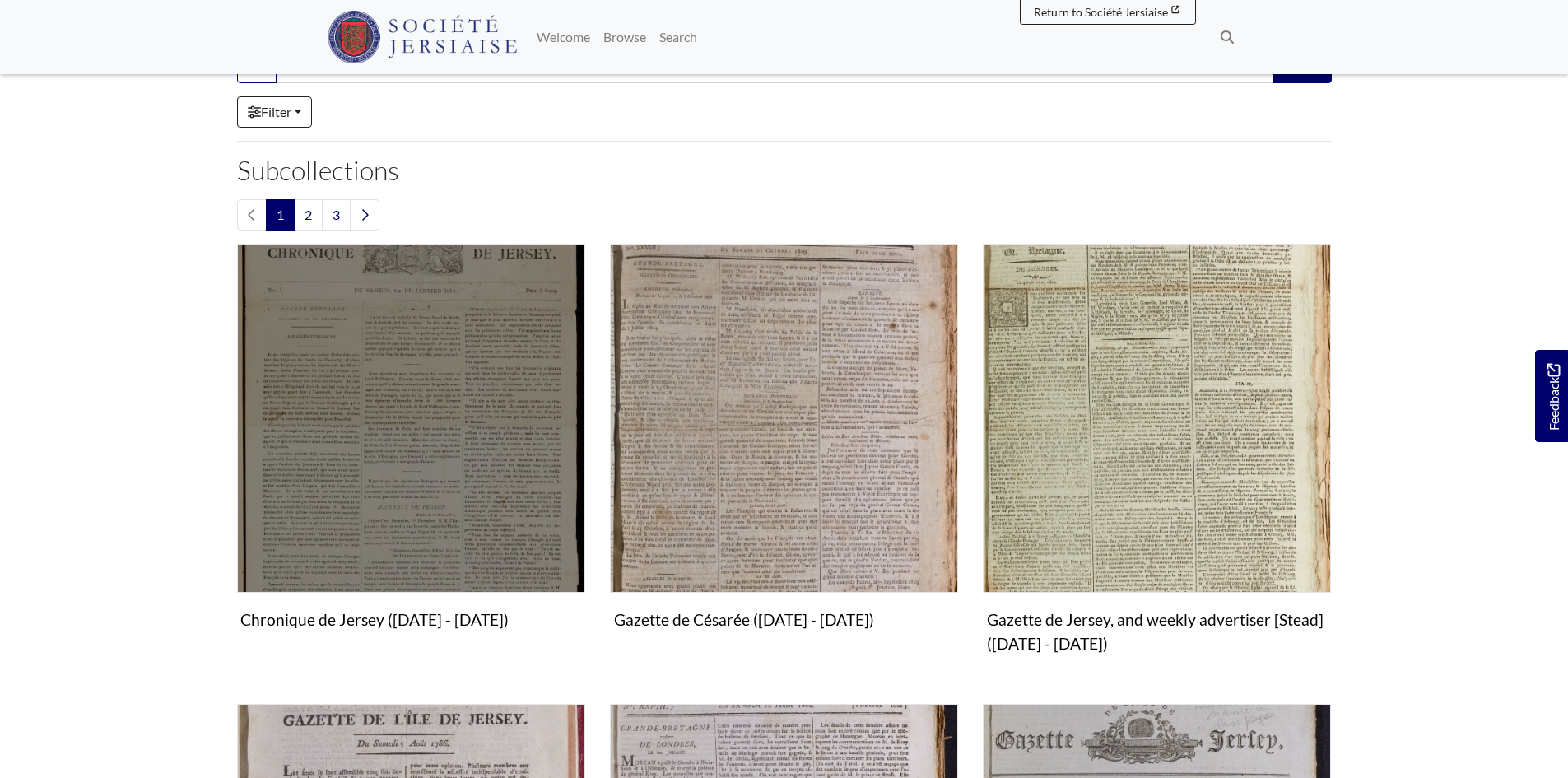
click at [493, 489] on img "Subcollection" at bounding box center [411, 418] width 348 height 348
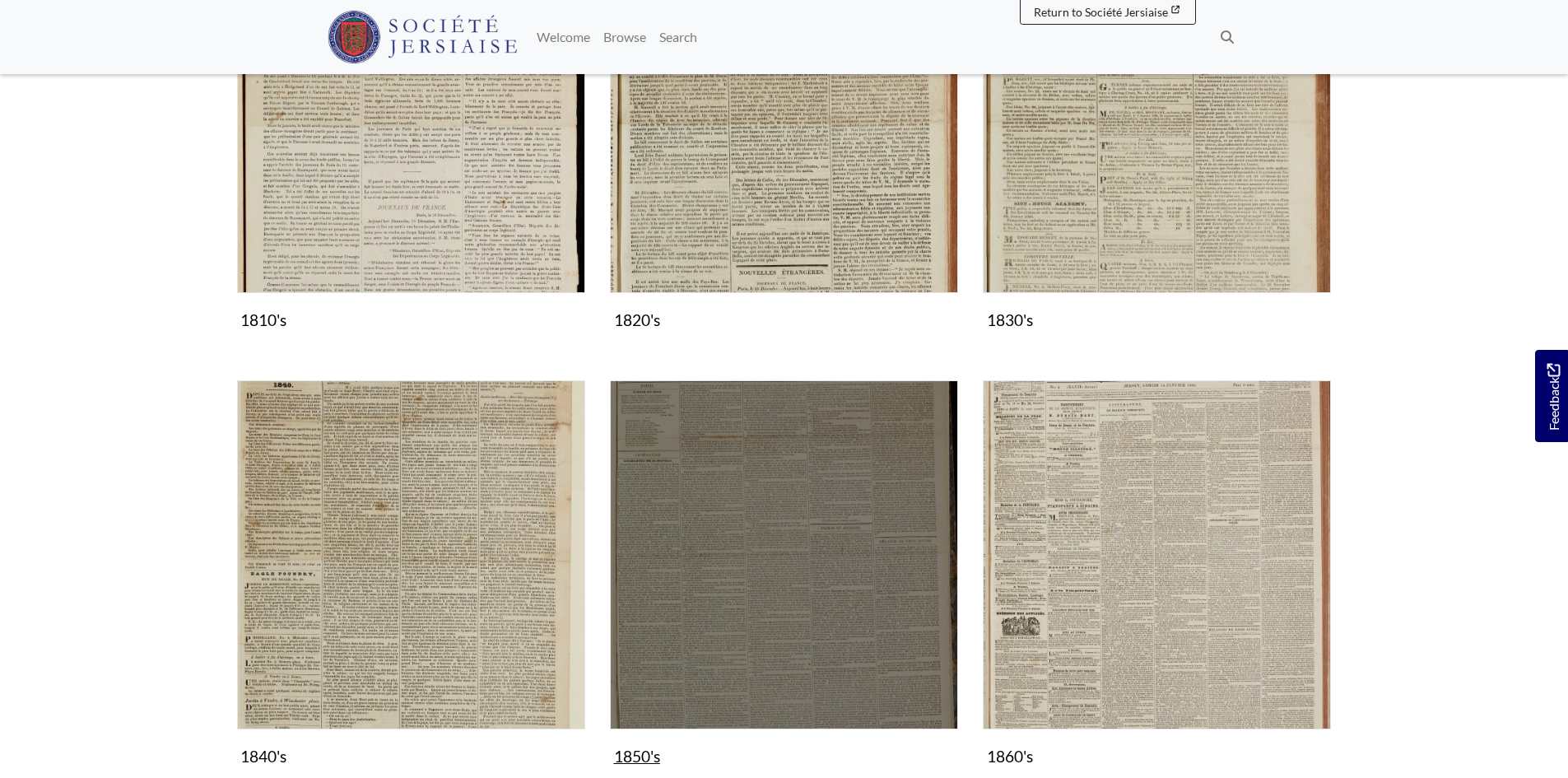
scroll to position [823, 0]
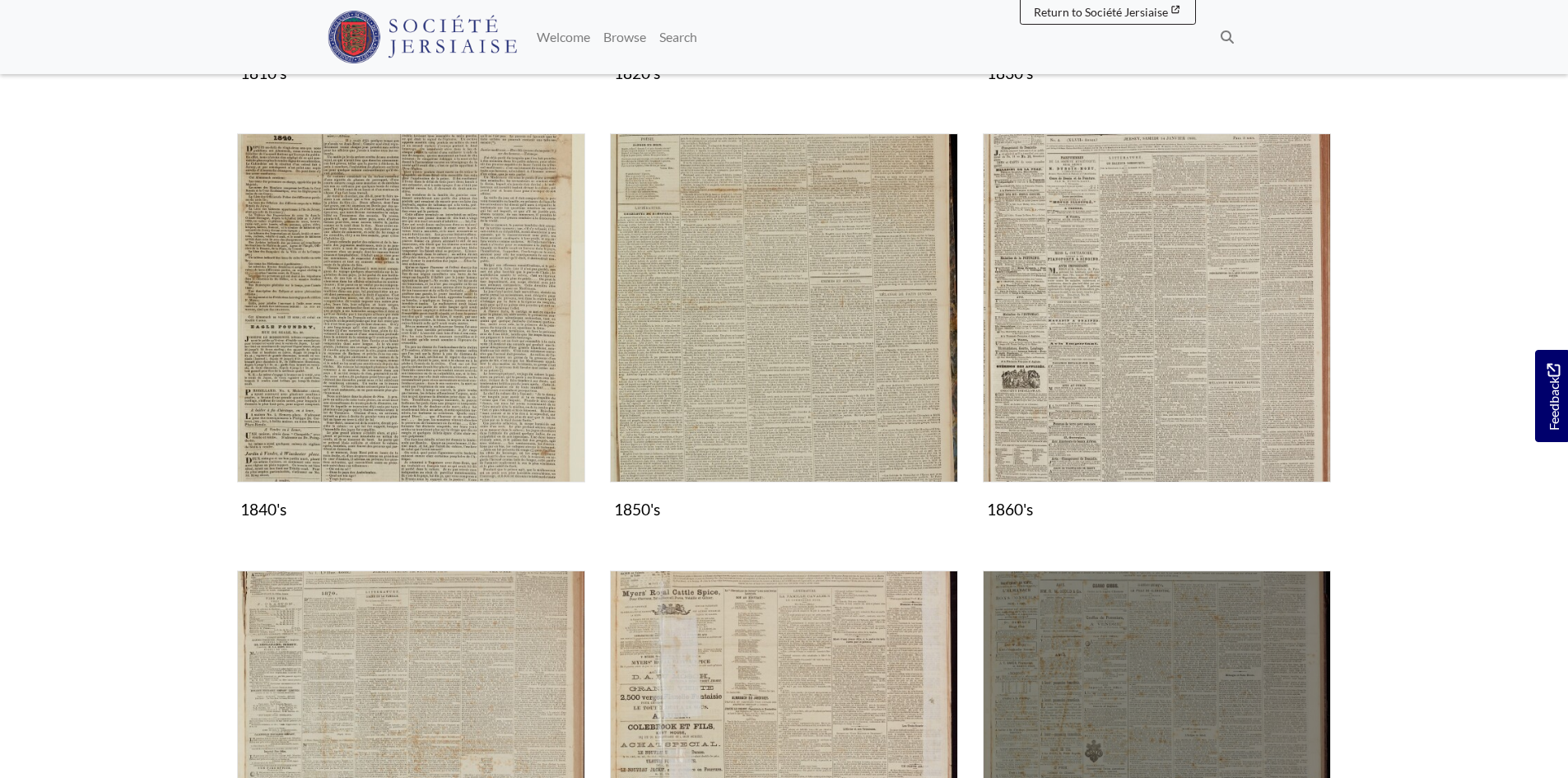
click at [1175, 689] on img "Subcollection" at bounding box center [1156, 744] width 348 height 348
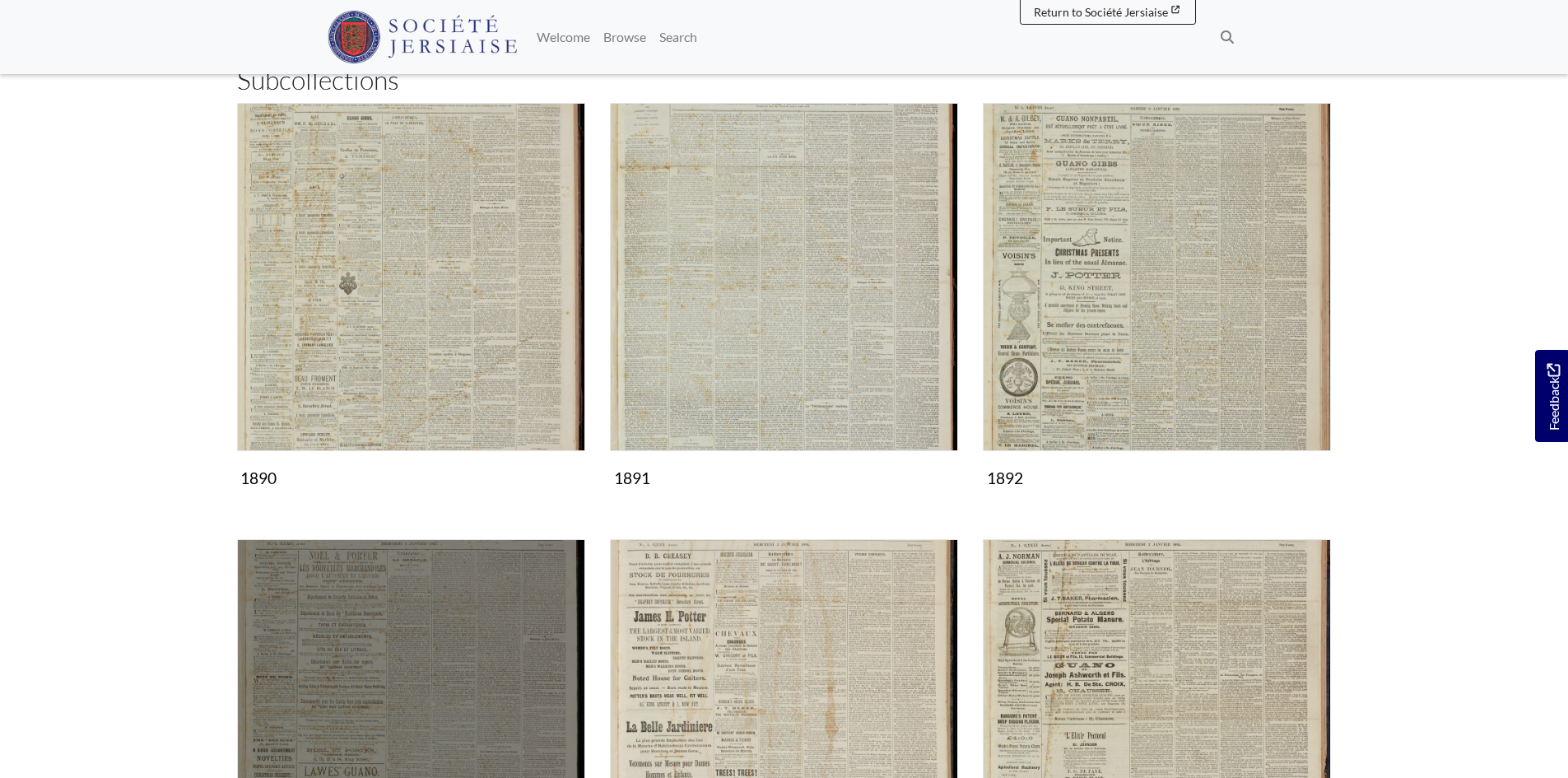
scroll to position [412, 0]
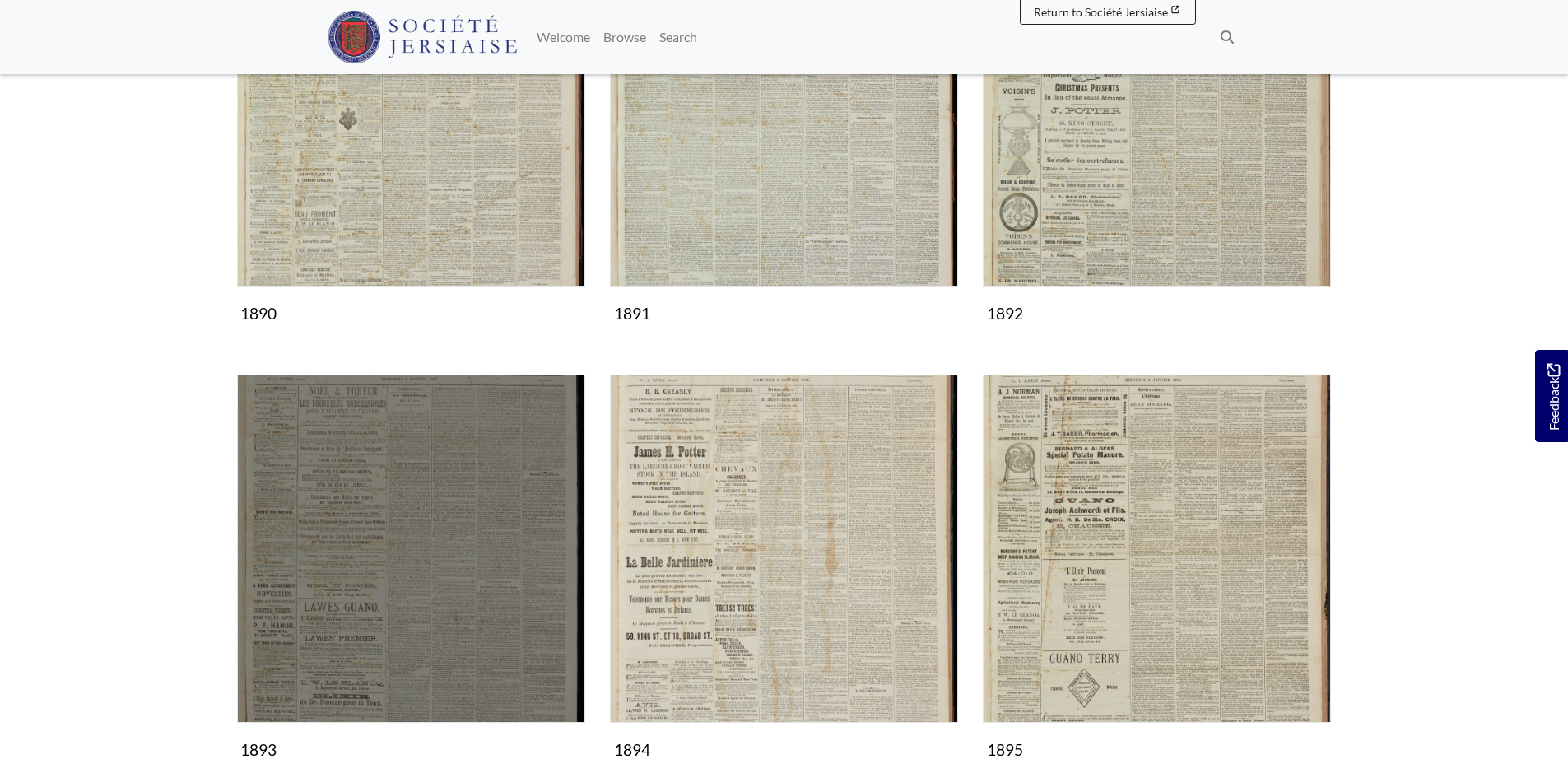
click at [439, 642] on img "Subcollection" at bounding box center [411, 548] width 348 height 348
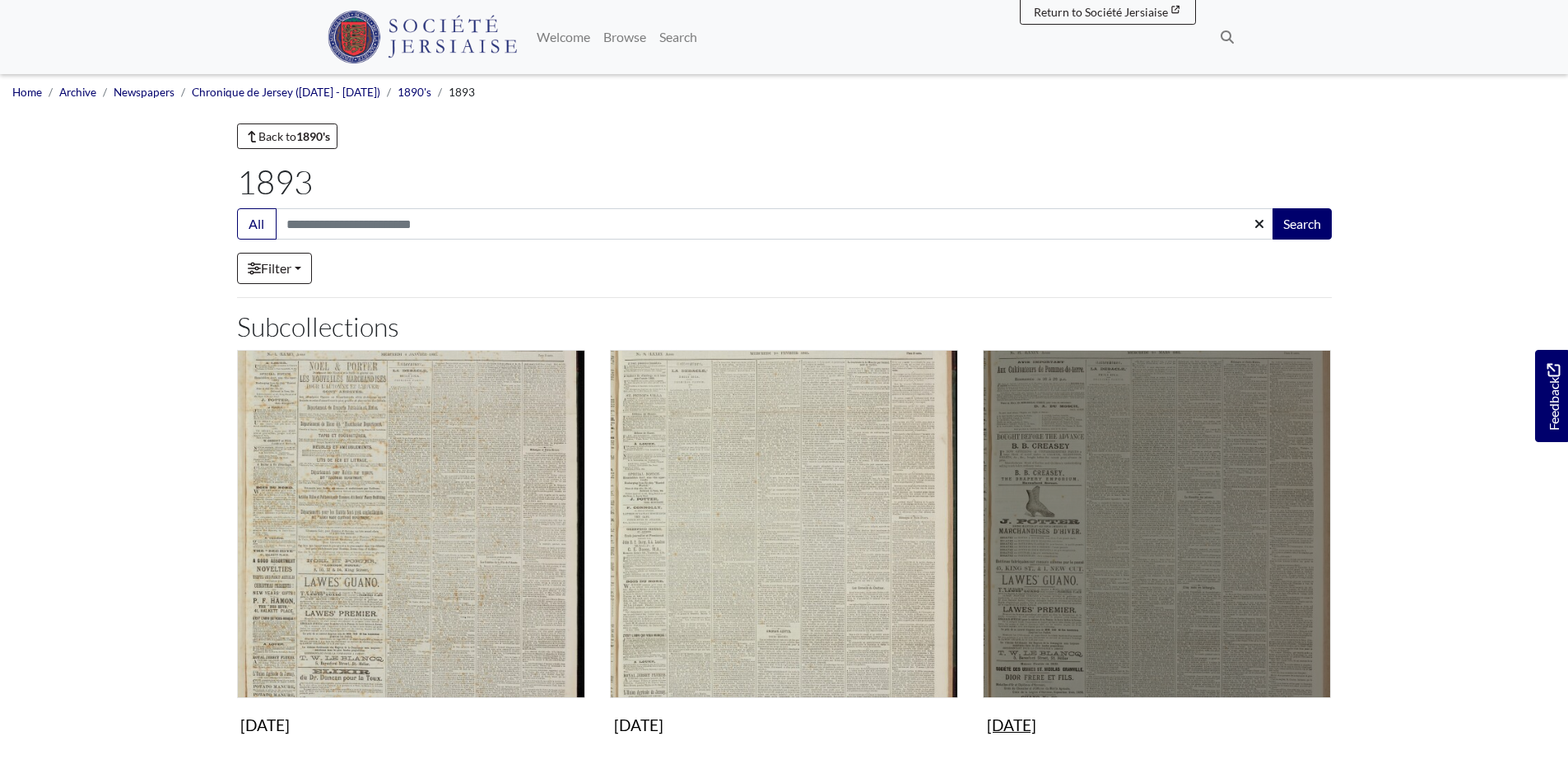
click at [1070, 635] on img "Subcollection" at bounding box center [1156, 524] width 348 height 348
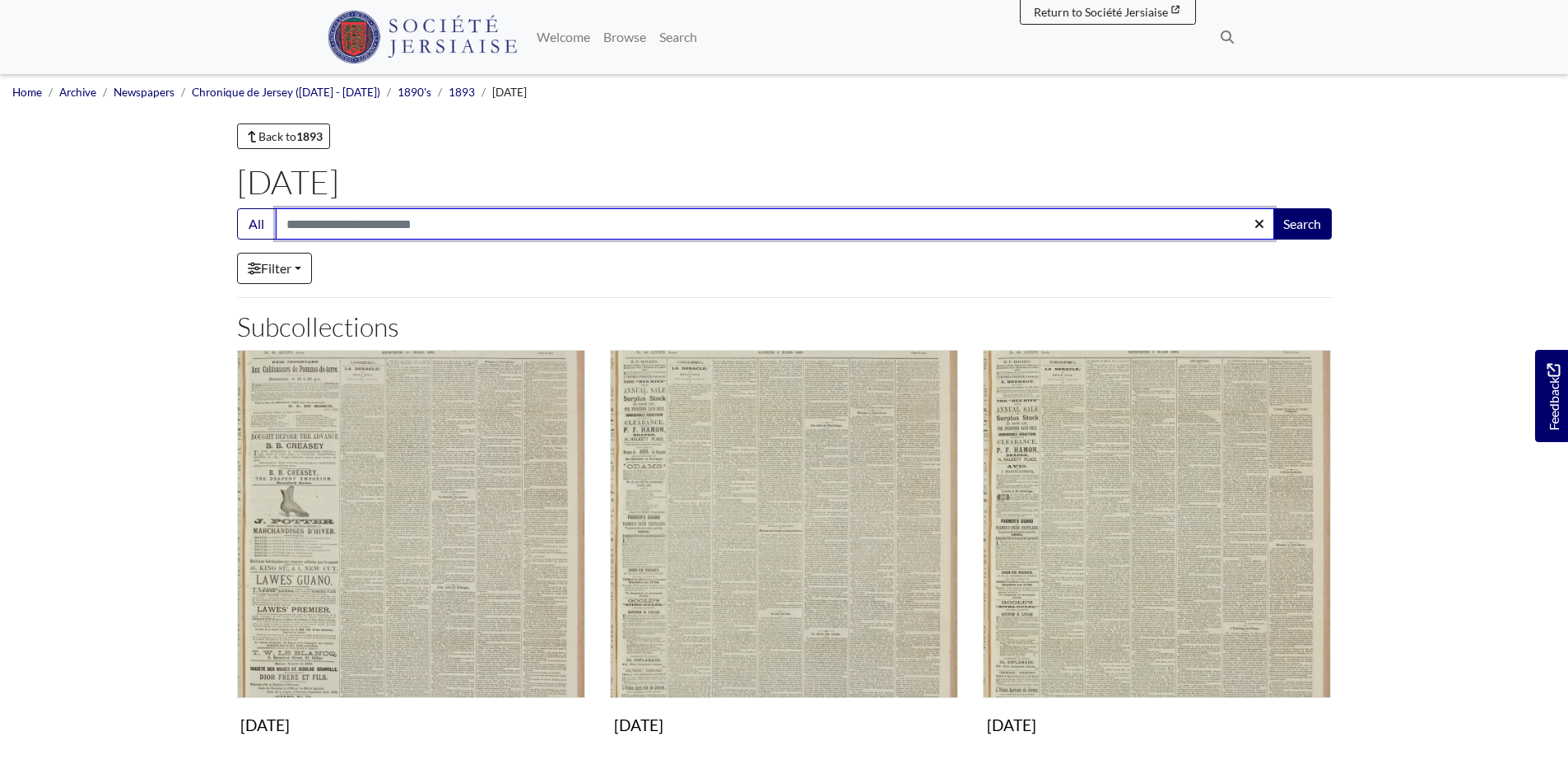
click at [319, 232] on input "Search:" at bounding box center [775, 223] width 998 height 31
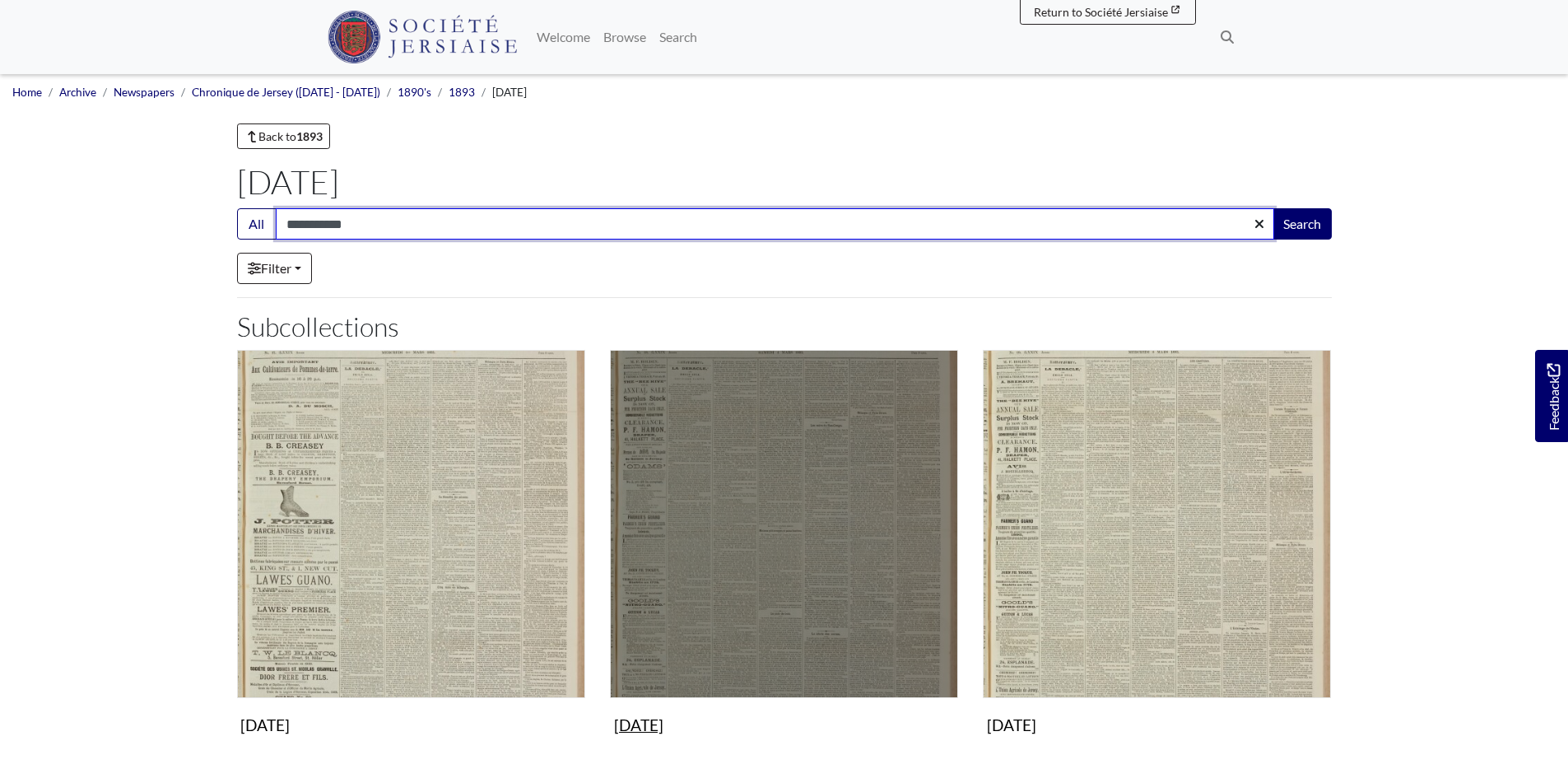
type input "**********"
click at [1272, 208] on button "Search" at bounding box center [1302, 223] width 59 height 31
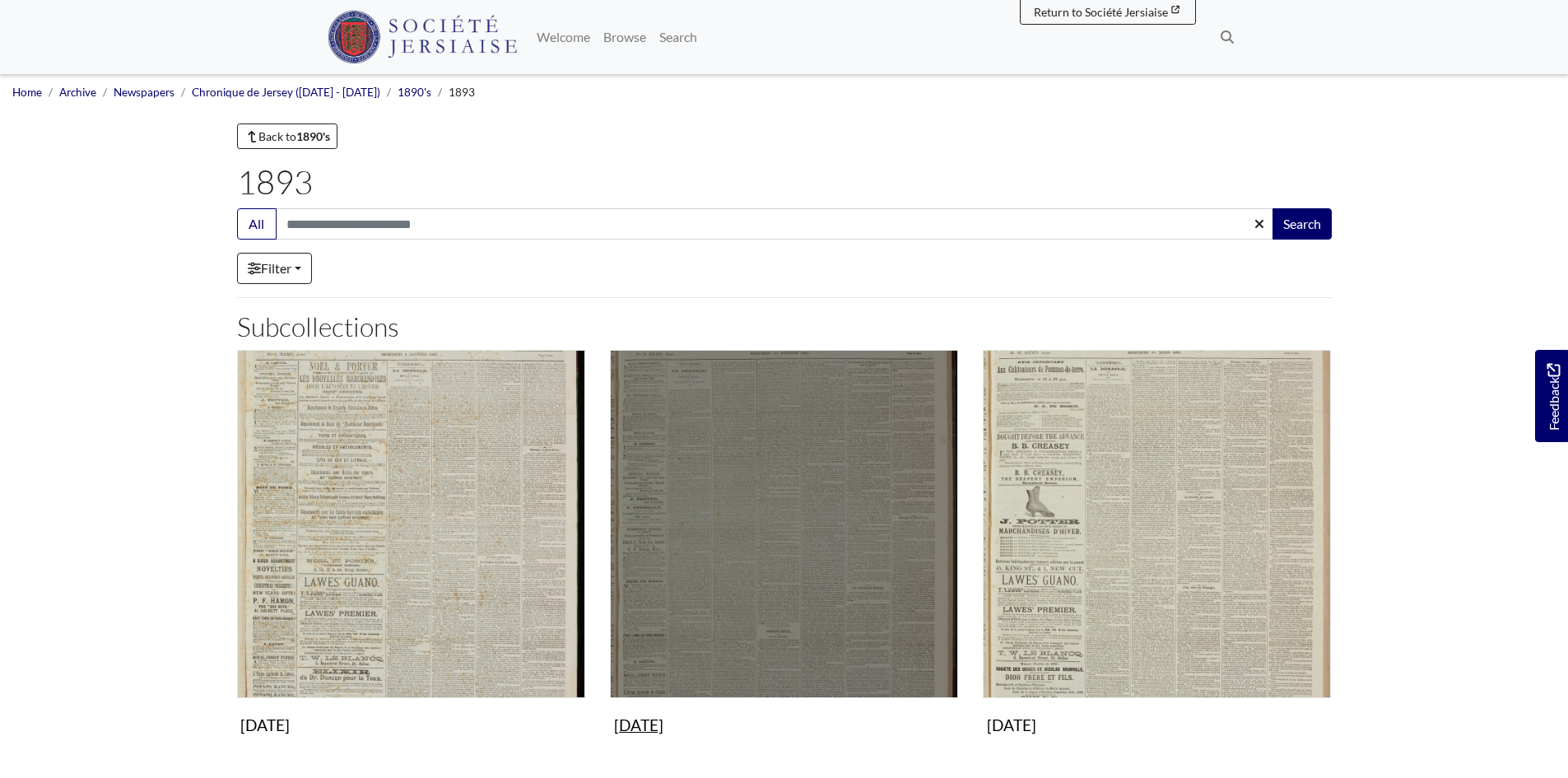
click at [730, 542] on img "Subcollection" at bounding box center [784, 524] width 348 height 348
click at [806, 555] on img "Subcollection" at bounding box center [784, 524] width 348 height 348
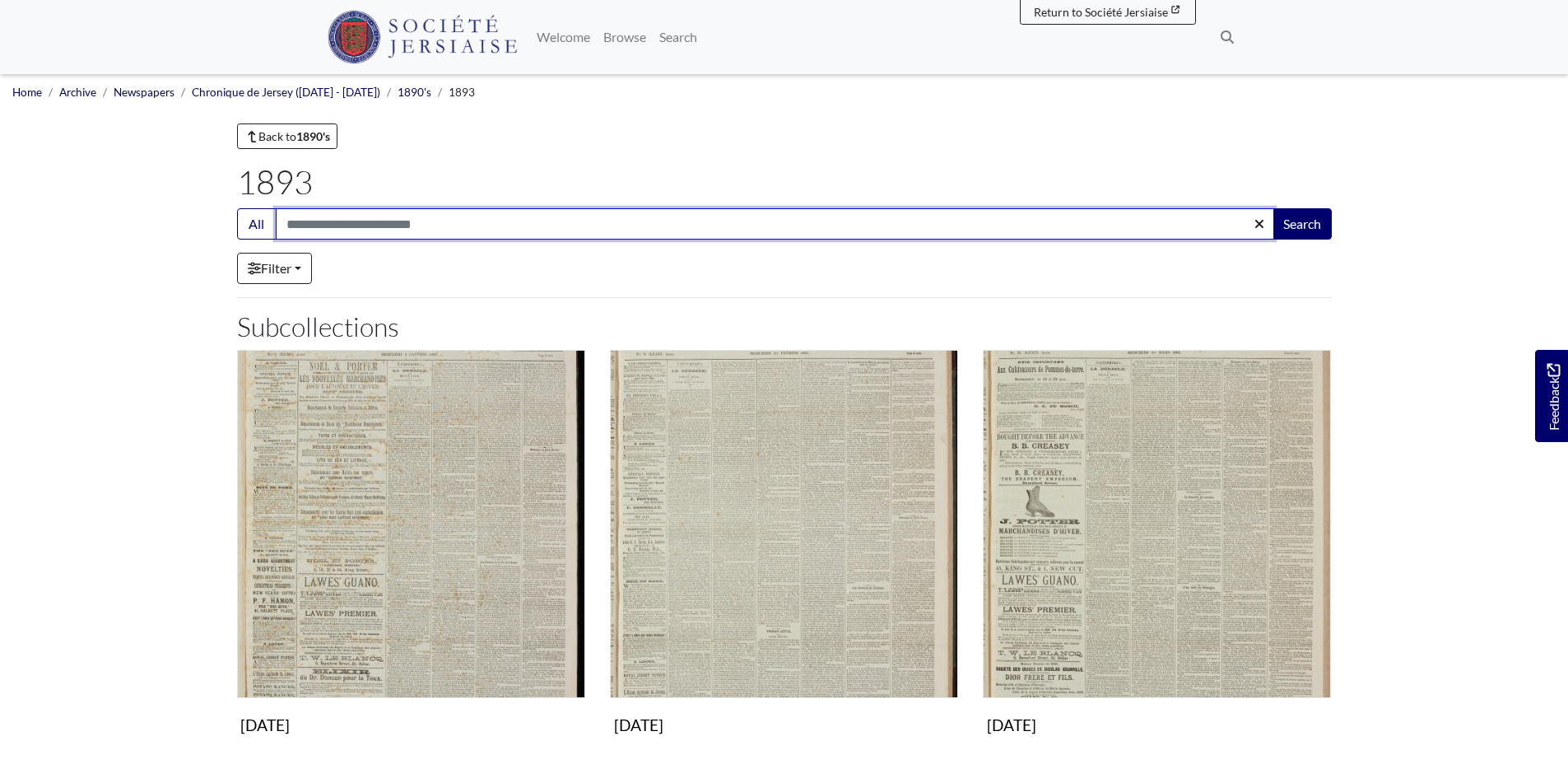
click at [355, 220] on input "Search:" at bounding box center [775, 223] width 998 height 31
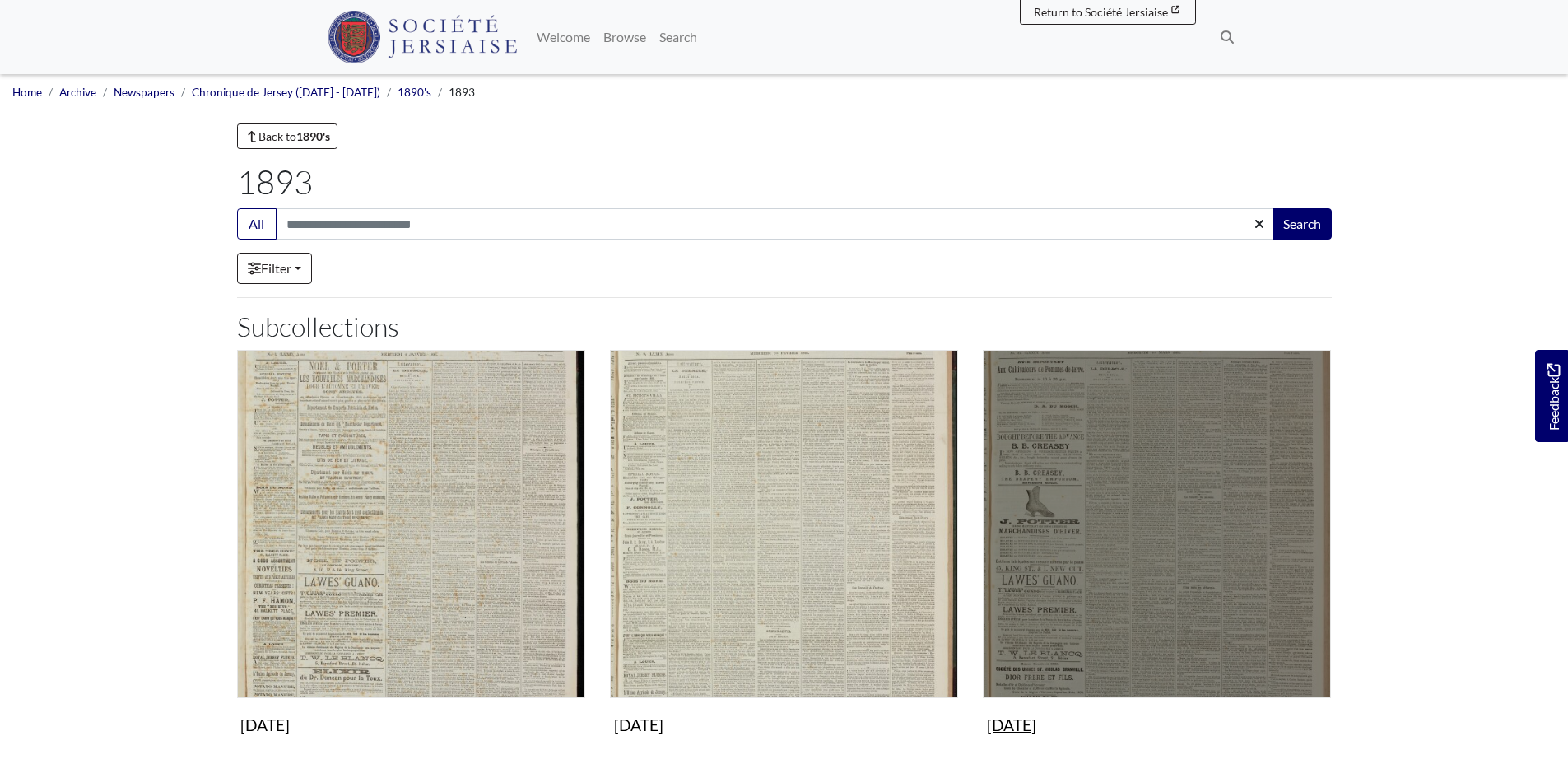
click at [1203, 504] on img "Subcollection" at bounding box center [1156, 524] width 348 height 348
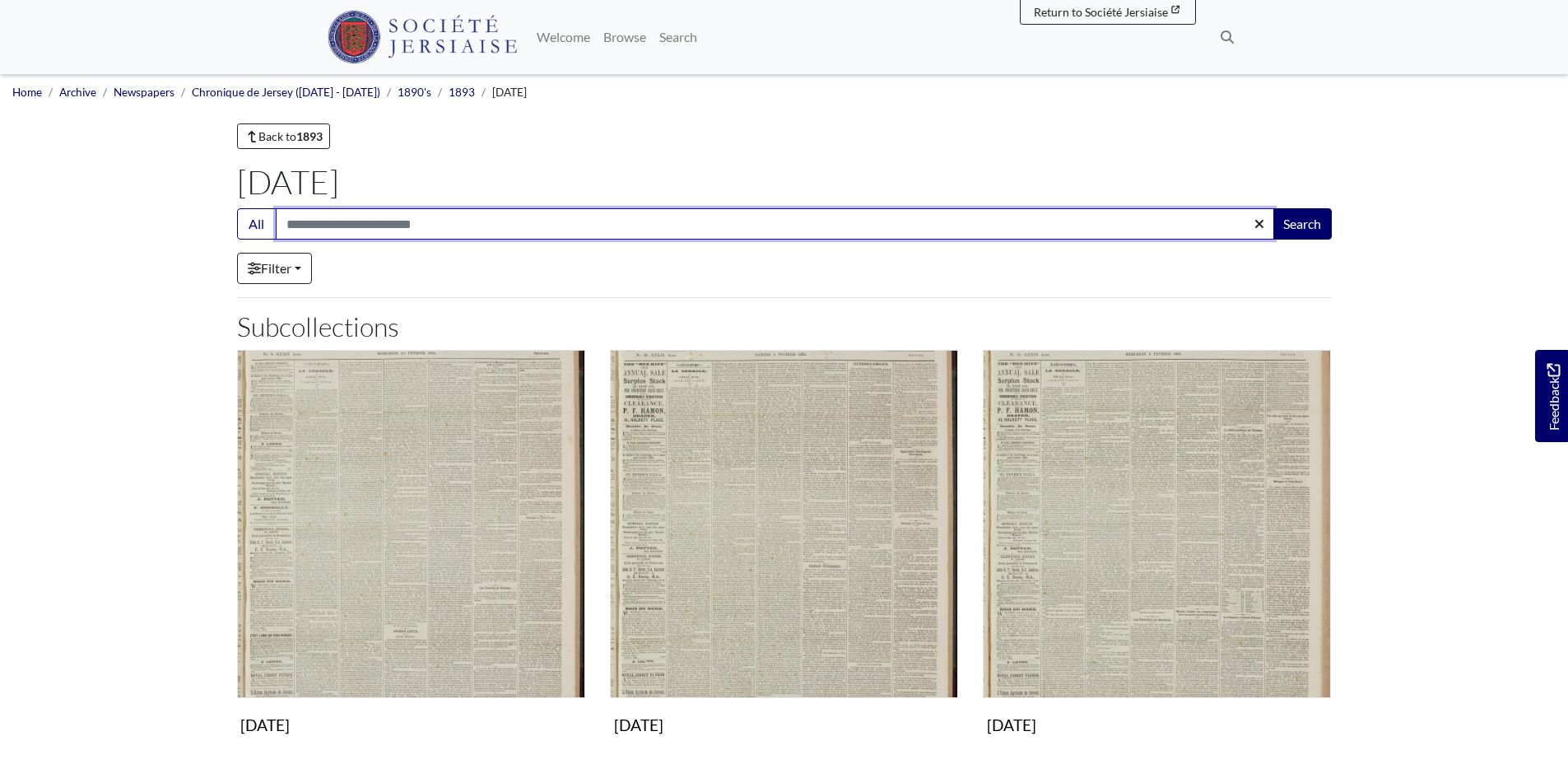
click at [318, 218] on input "Search:" at bounding box center [775, 223] width 998 height 31
type input "**********"
click at [1272, 208] on button "Search" at bounding box center [1302, 223] width 59 height 31
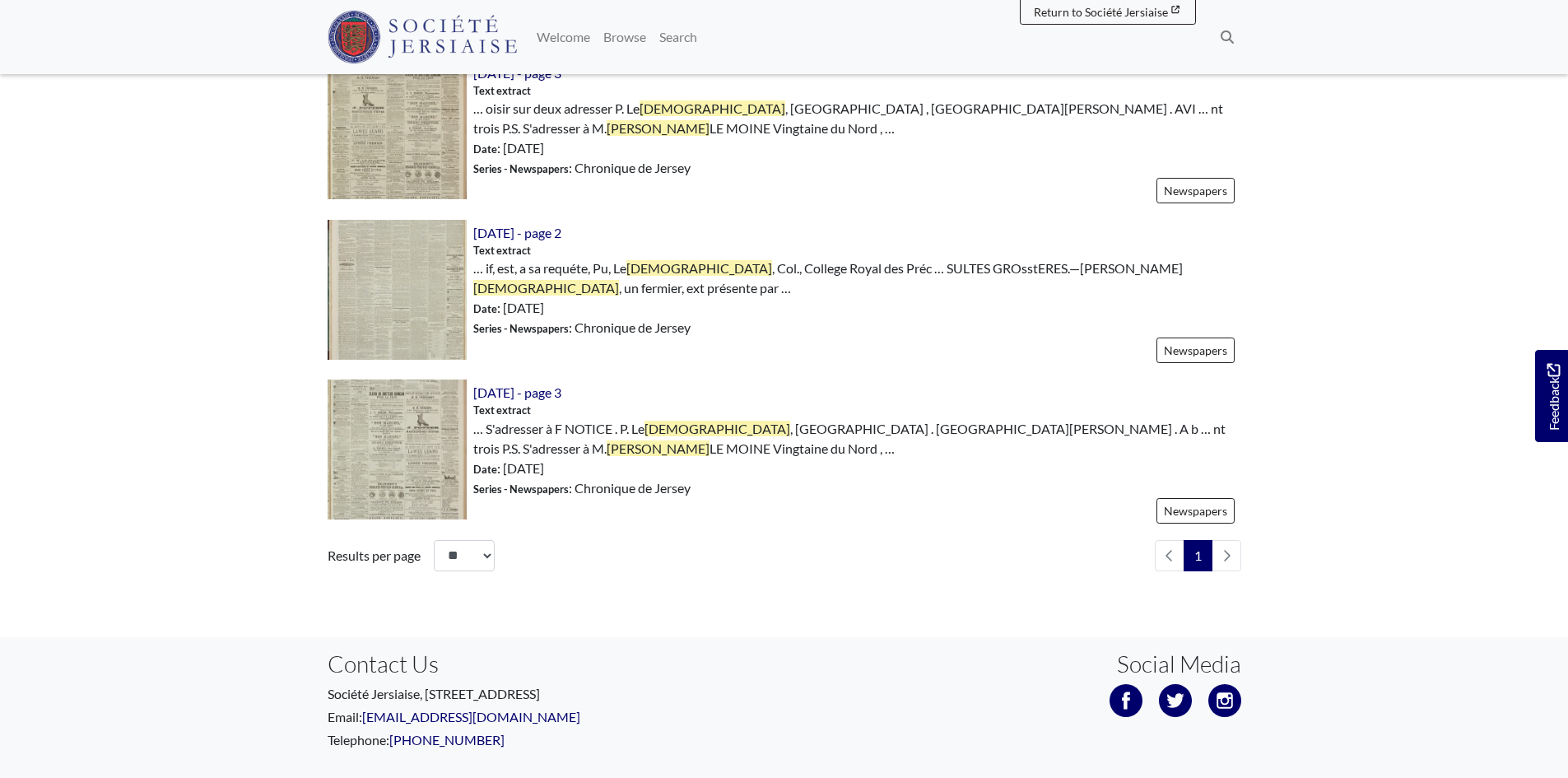
scroll to position [576, 0]
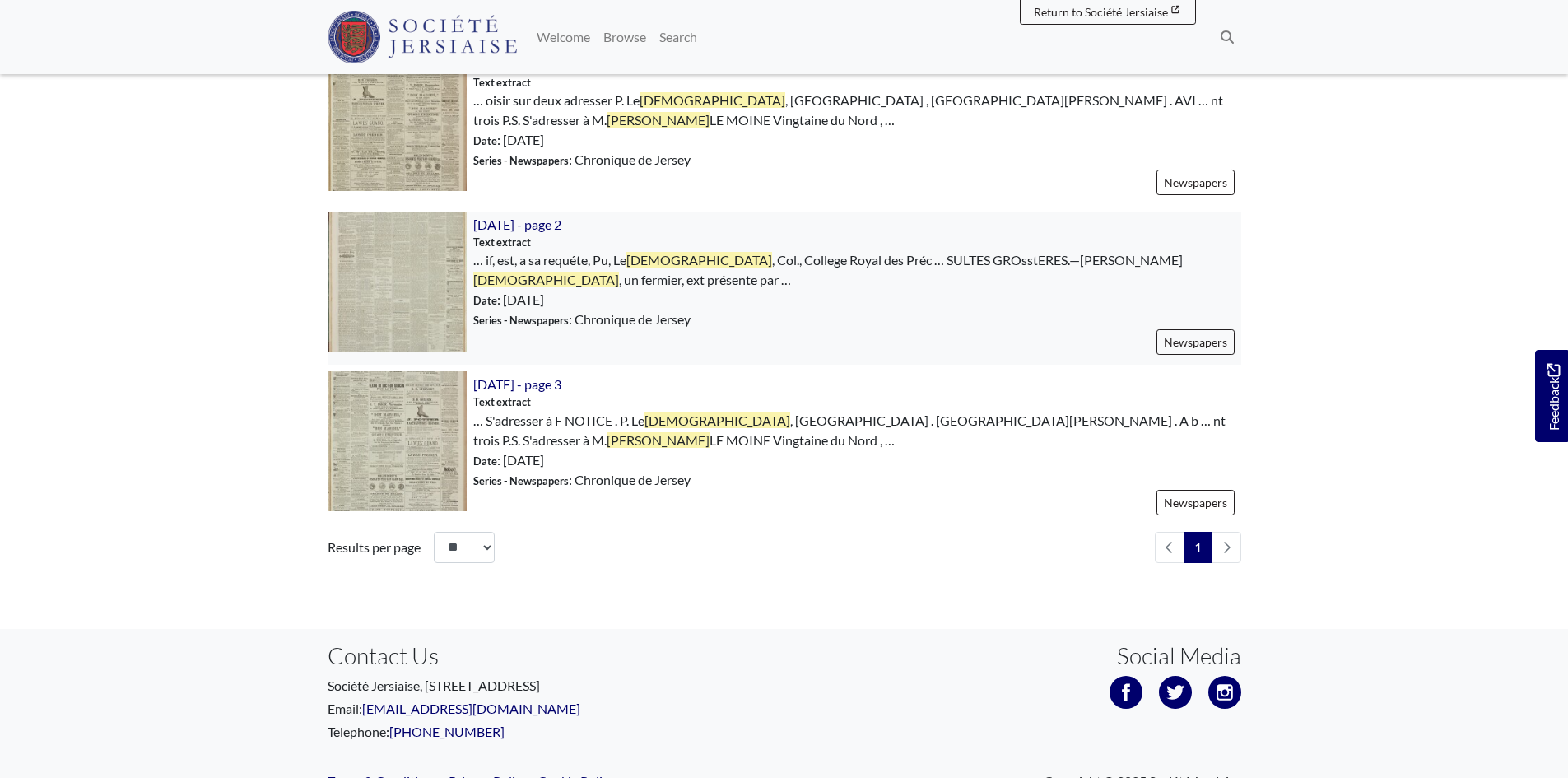
click at [417, 259] on img at bounding box center [397, 281] width 139 height 139
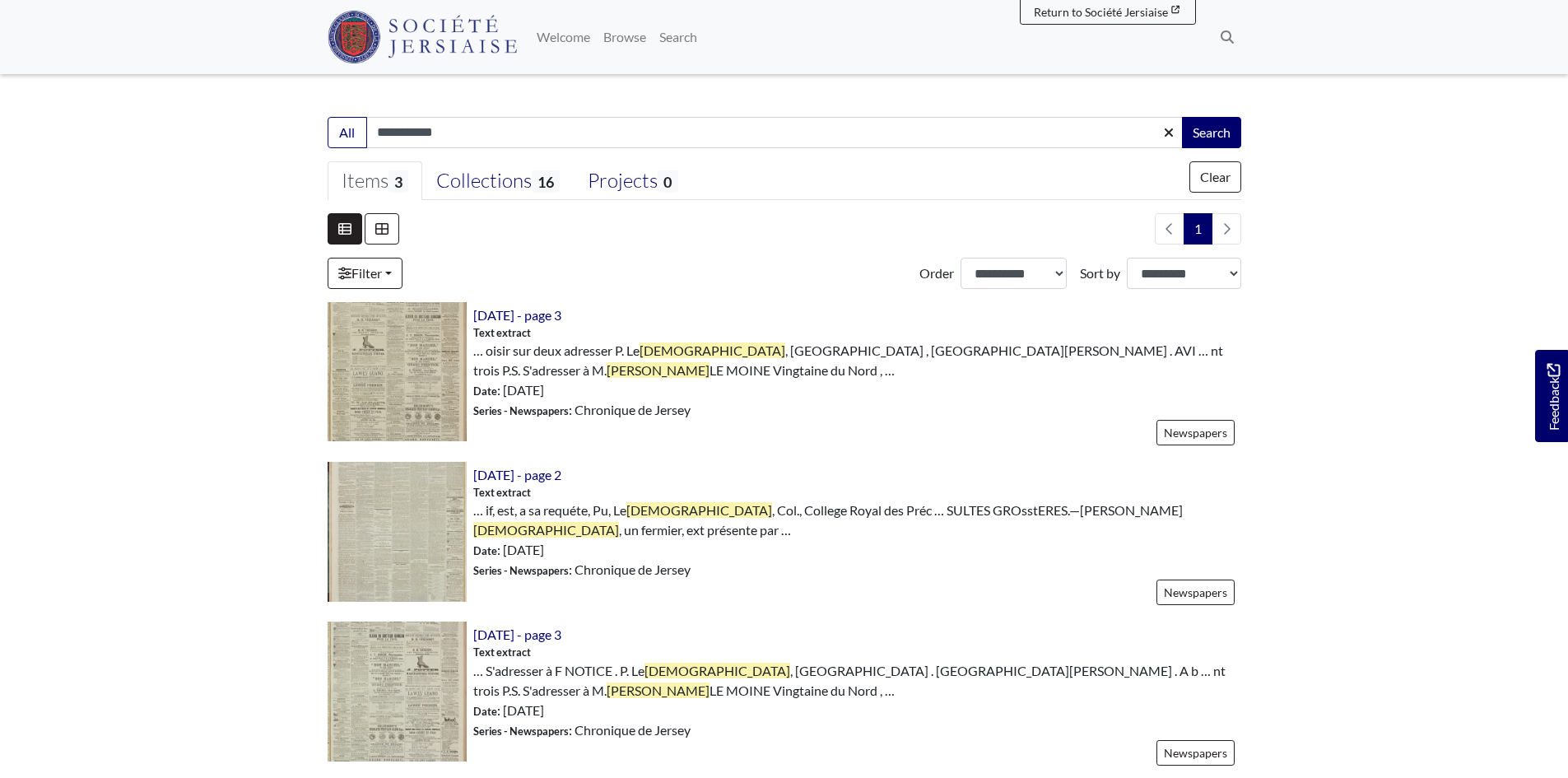
scroll to position [329, 0]
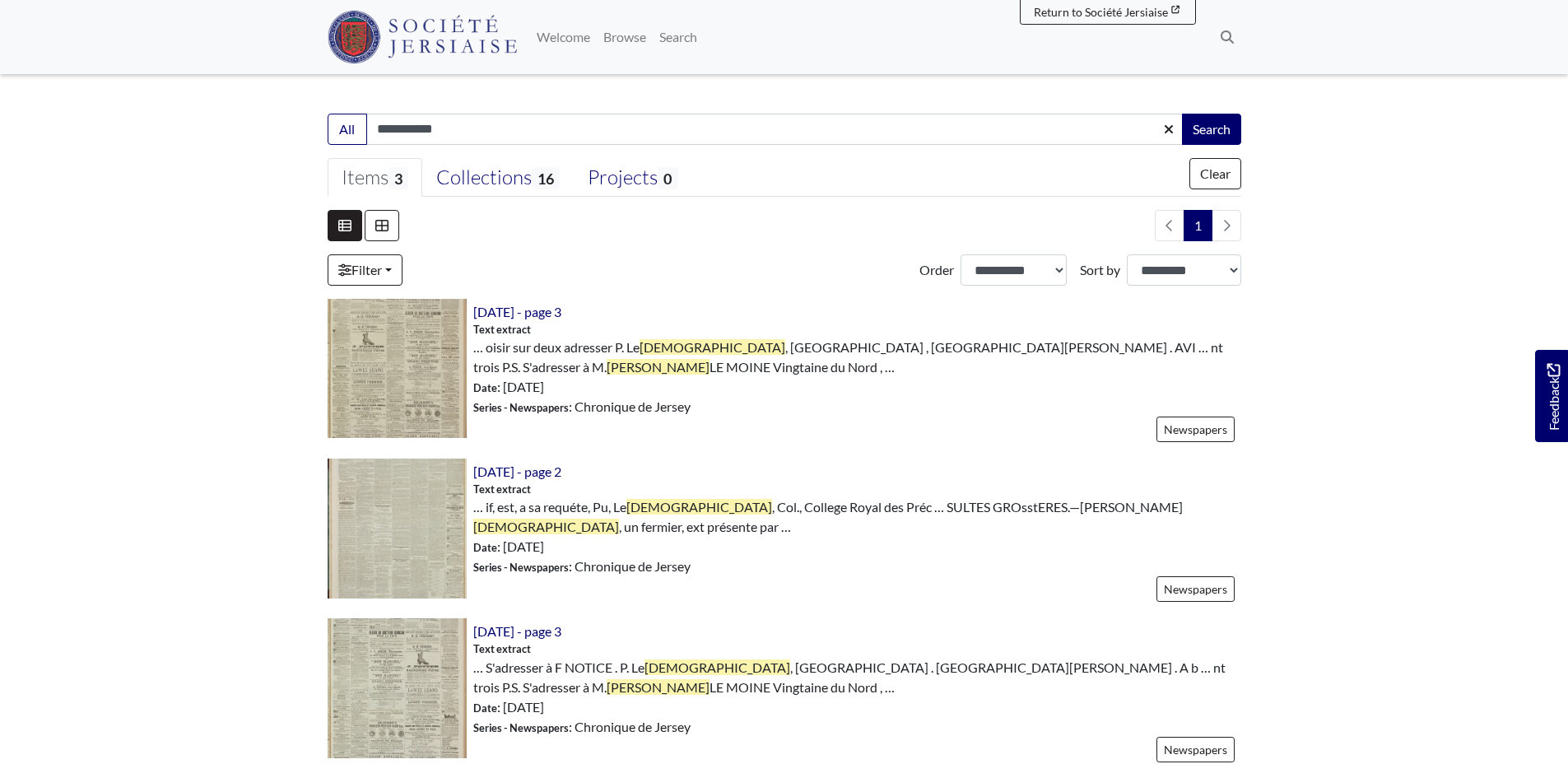
click at [26, 286] on body "Menu" at bounding box center [784, 384] width 1568 height 1426
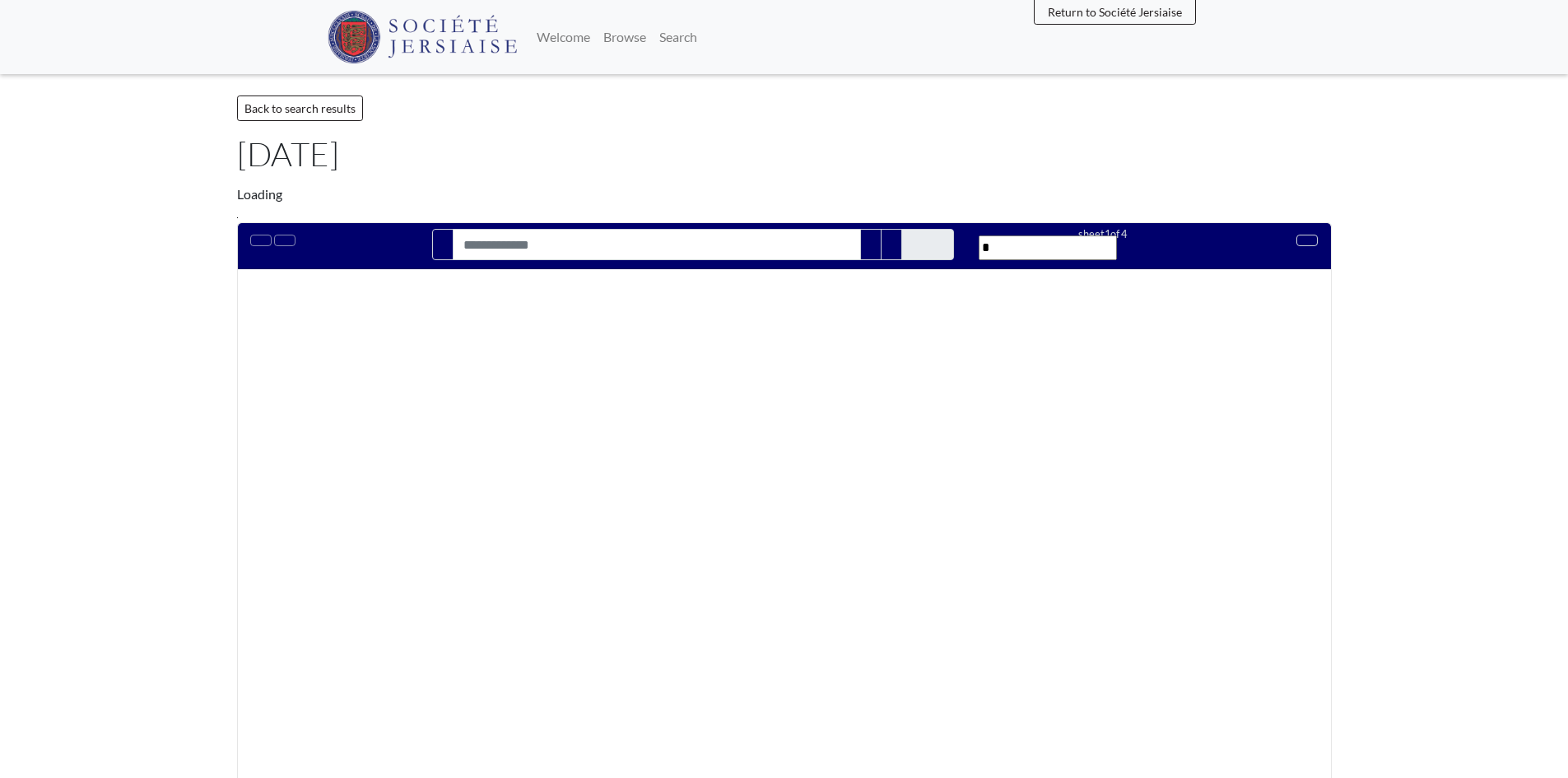
type input "**********"
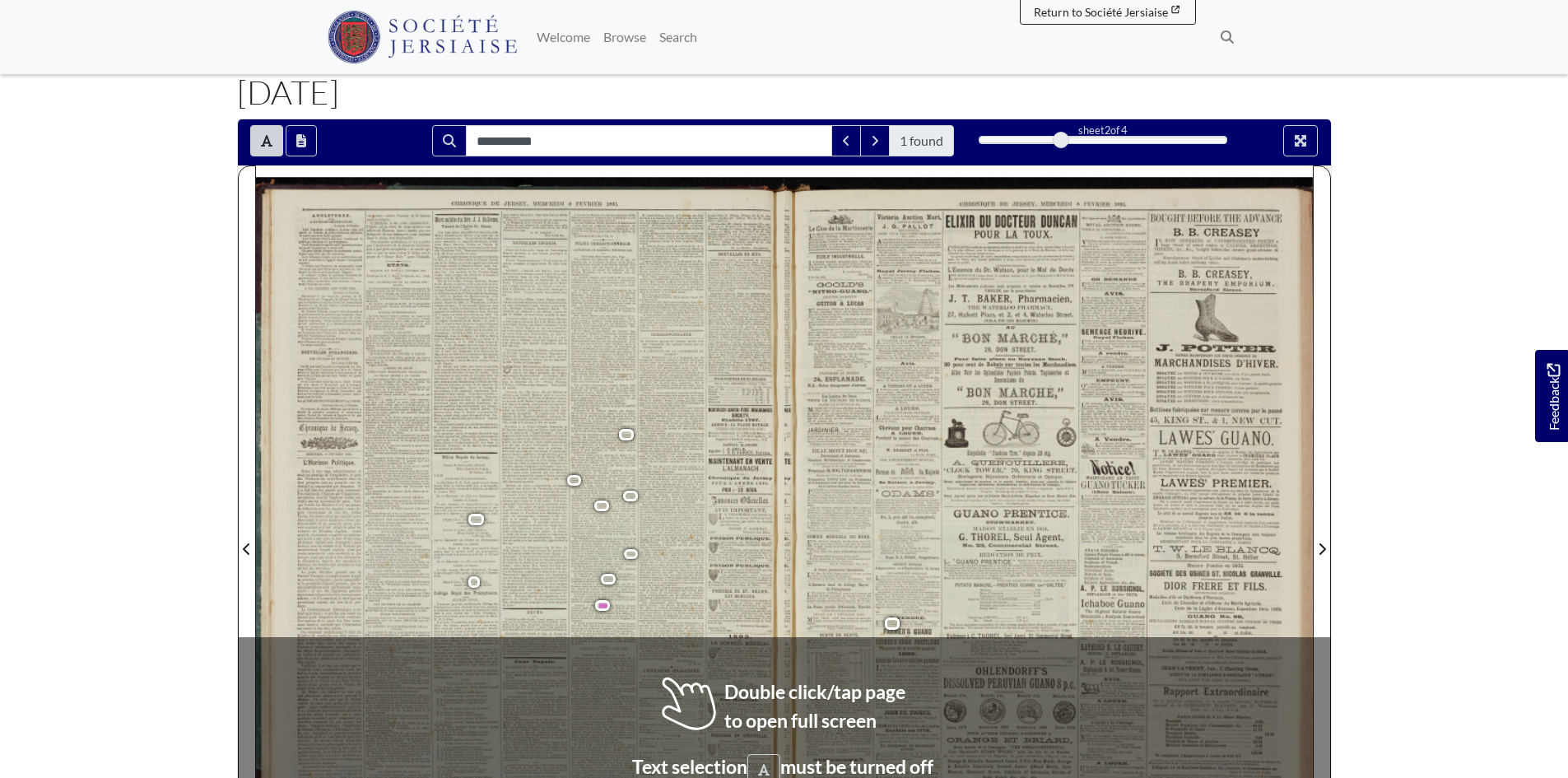
scroll to position [164, 0]
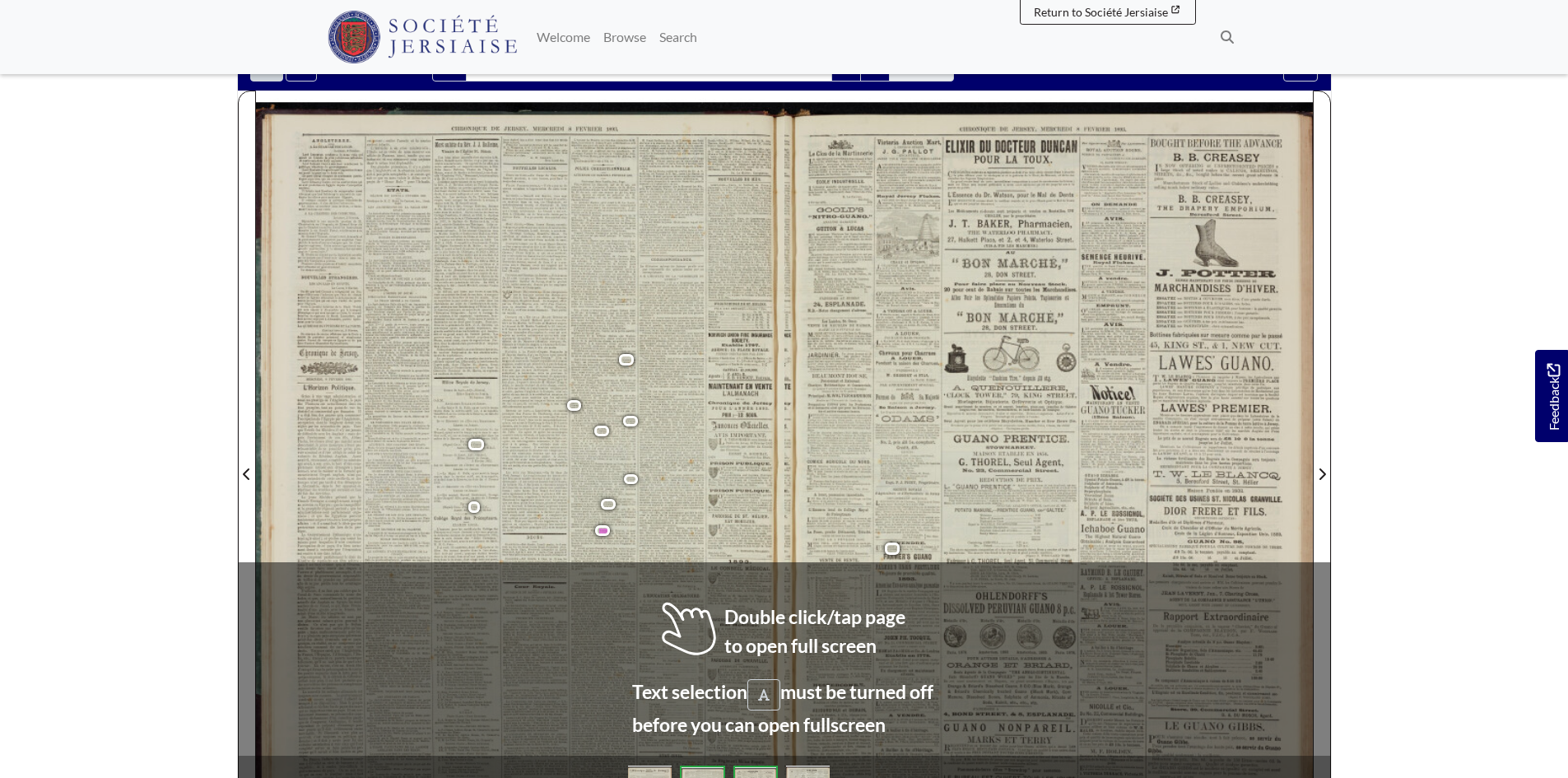
click at [684, 393] on span "de" at bounding box center [686, 394] width 5 height 6
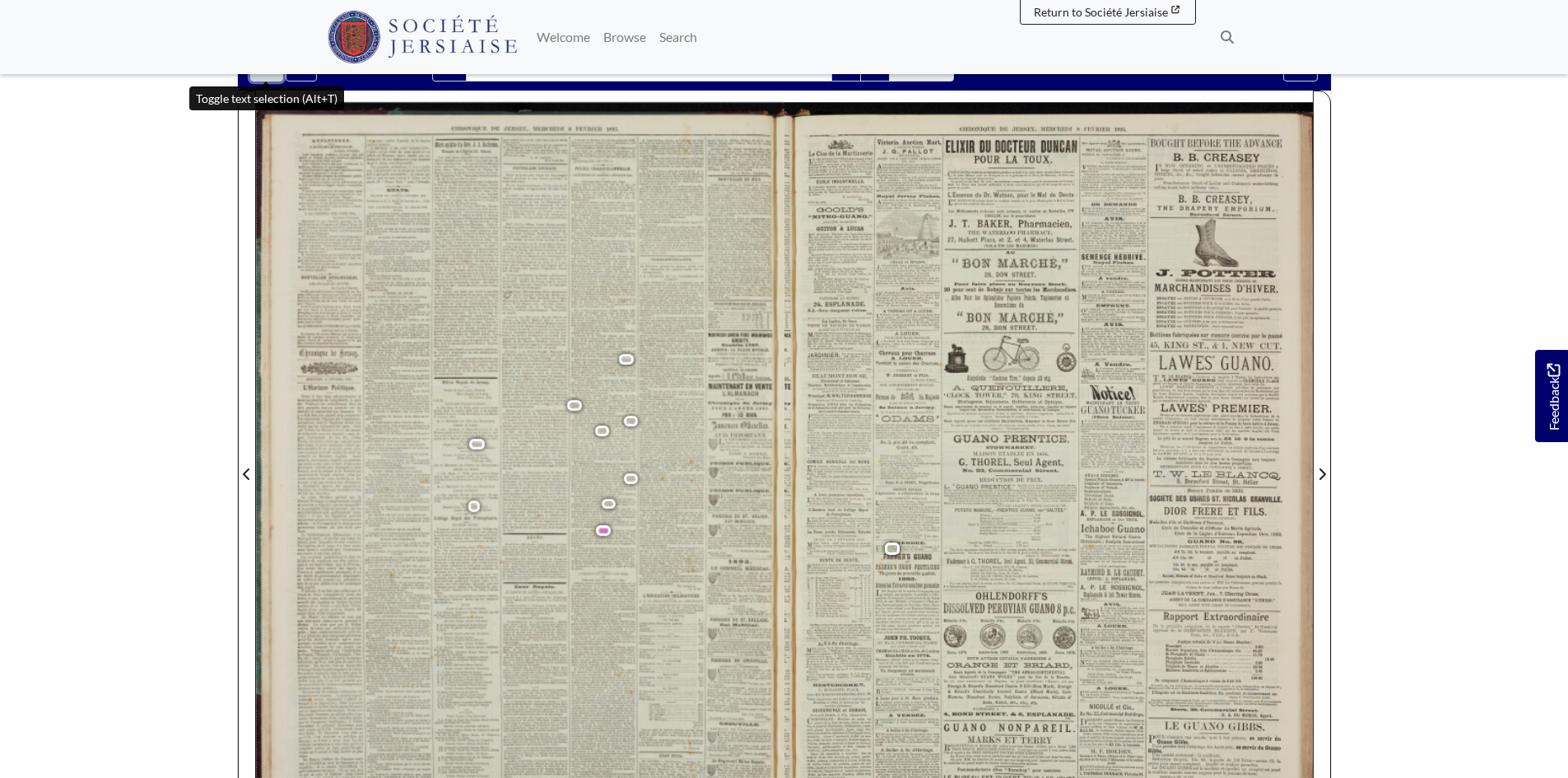
click at [263, 77] on button "Toggle text selection (Alt+T)" at bounding box center [266, 65] width 33 height 31
click at [615, 538] on div at bounding box center [520, 464] width 528 height 747
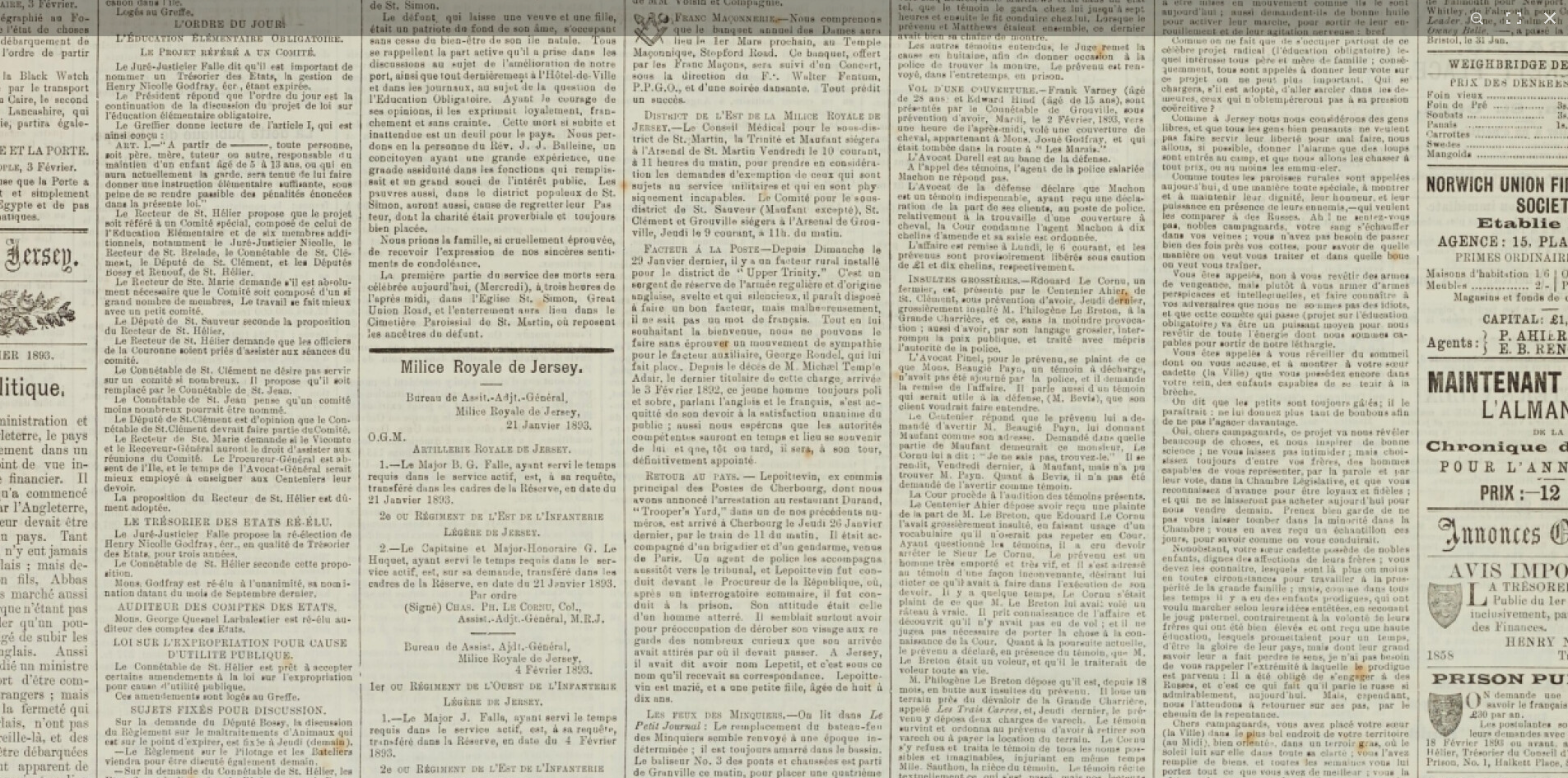
click at [797, 372] on img at bounding box center [701, 682] width 2036 height 2881
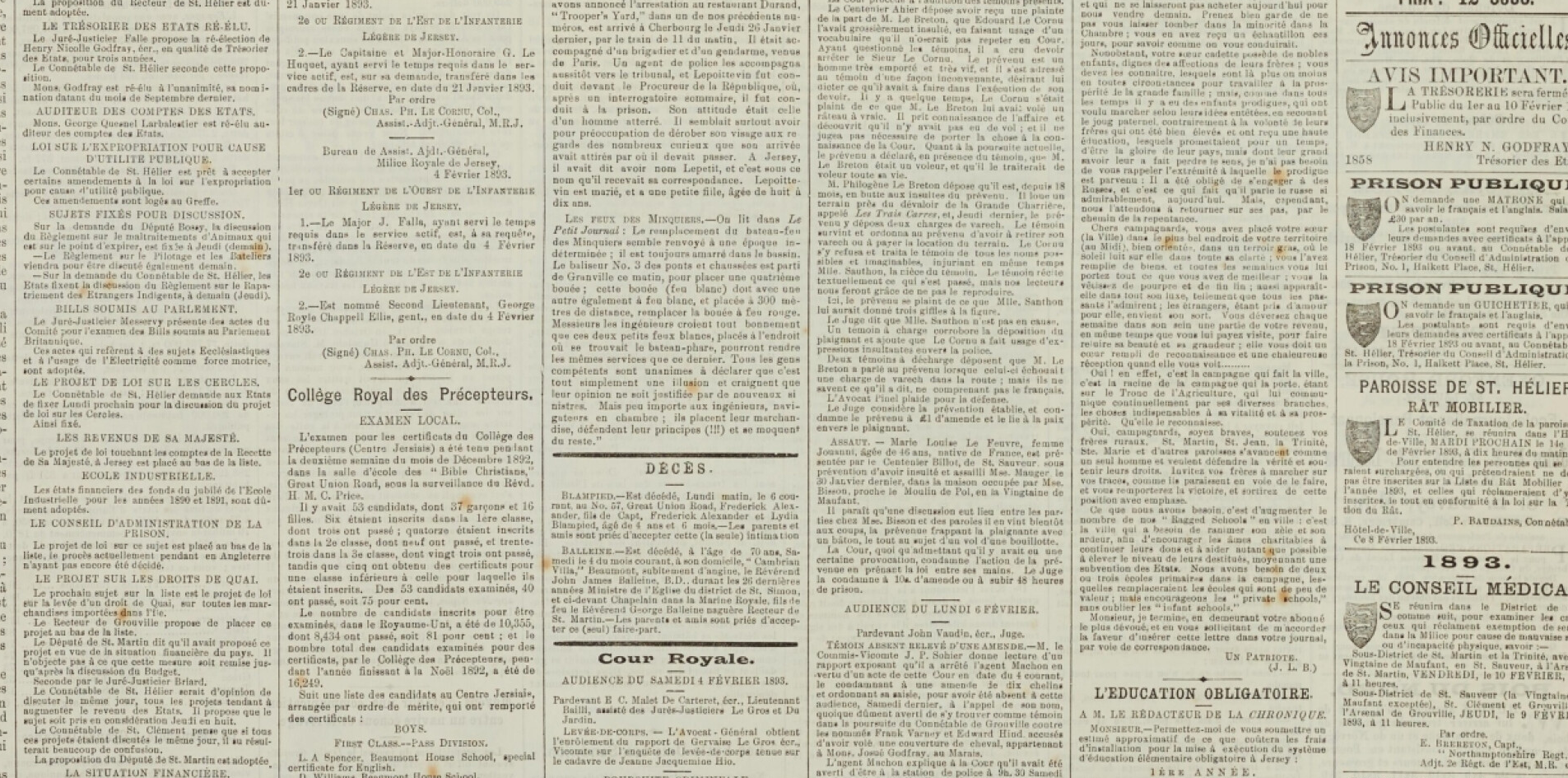
click at [780, 462] on img at bounding box center [620, 187] width 2036 height 2881
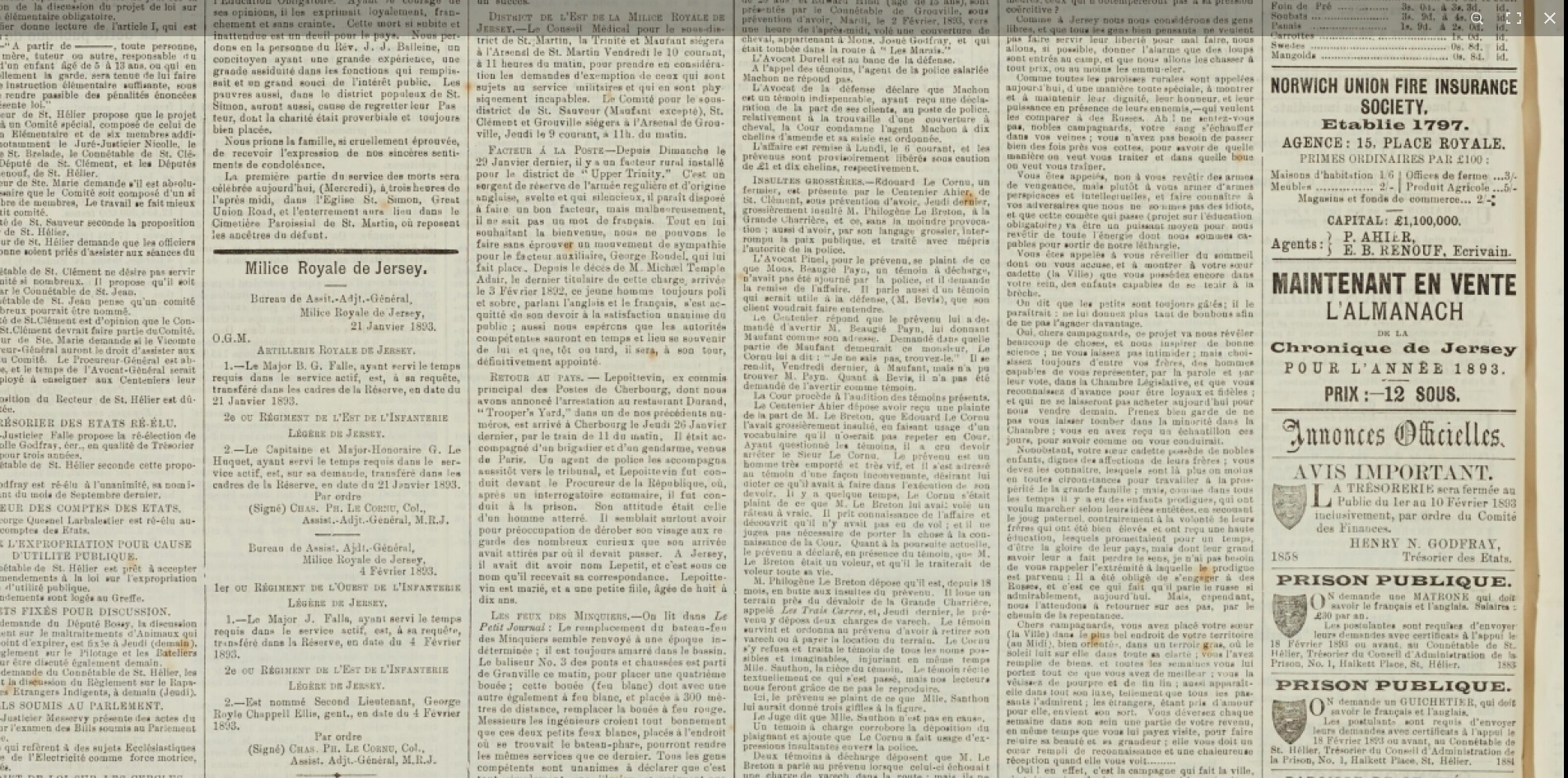
click at [846, 731] on img at bounding box center [546, 584] width 2036 height 2881
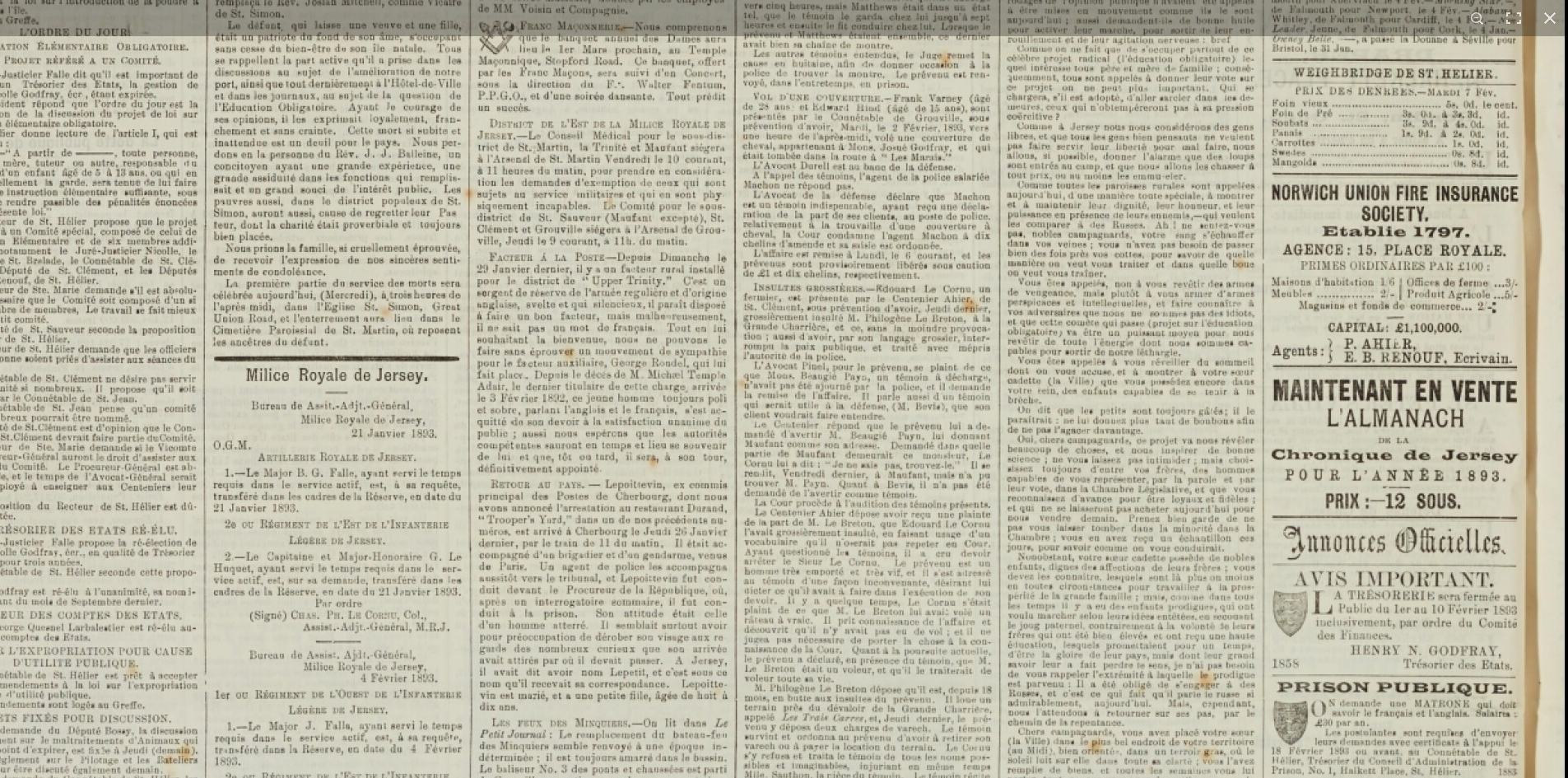
click at [813, 537] on img at bounding box center [546, 691] width 2036 height 2881
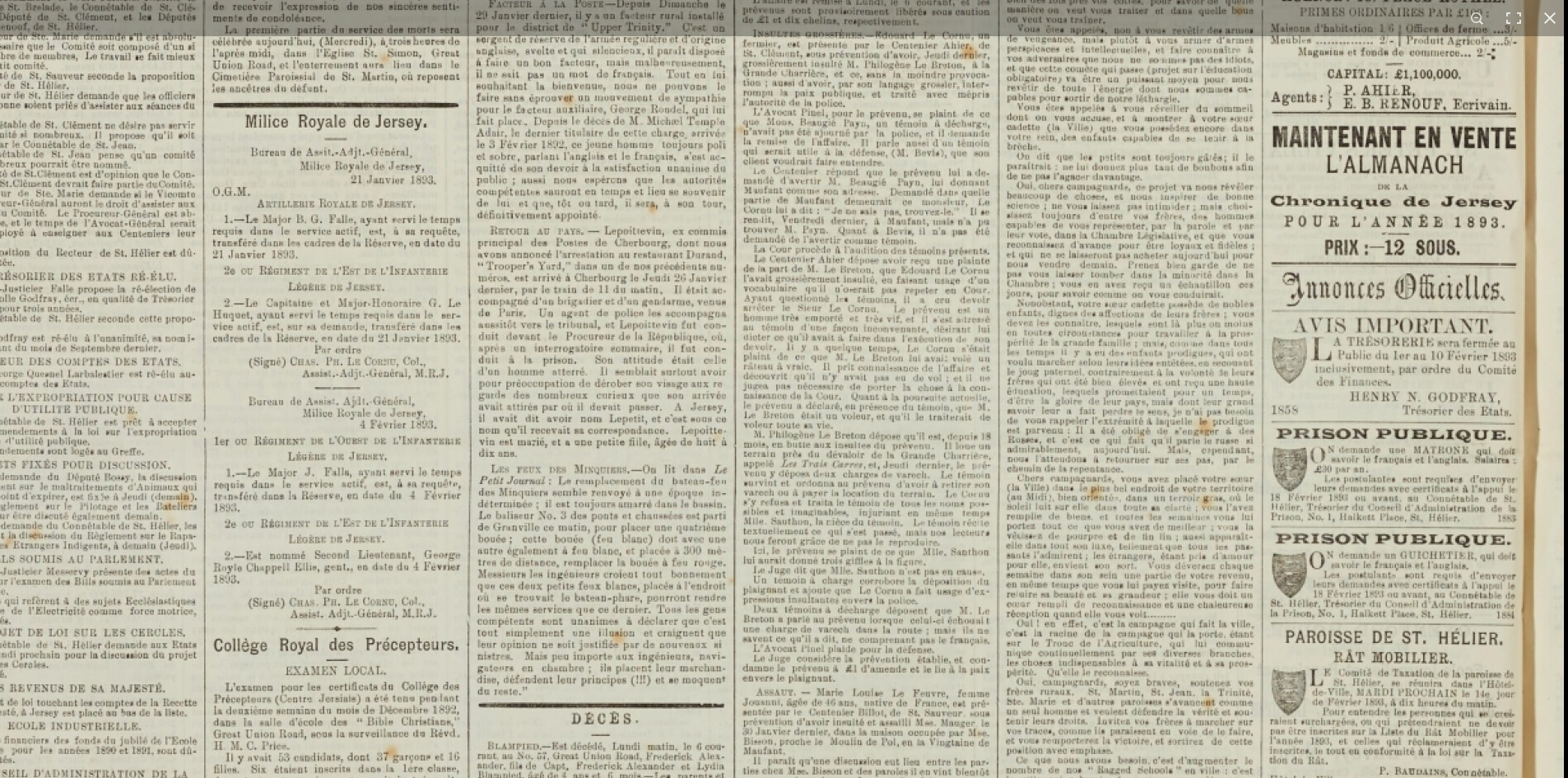
click at [891, 526] on img at bounding box center [546, 437] width 2036 height 2881
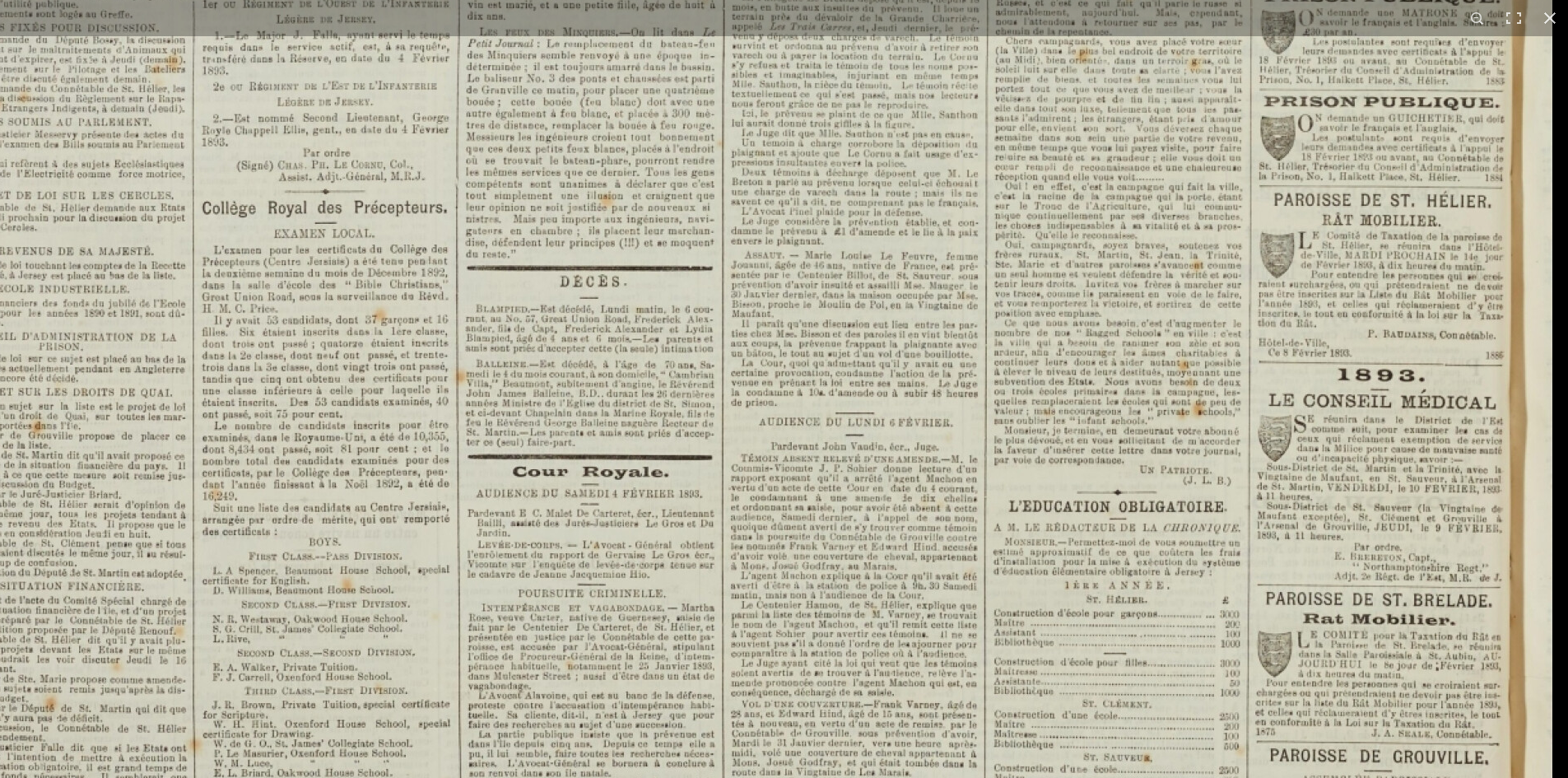
click at [882, 542] on img at bounding box center [534, 0] width 2036 height 2881
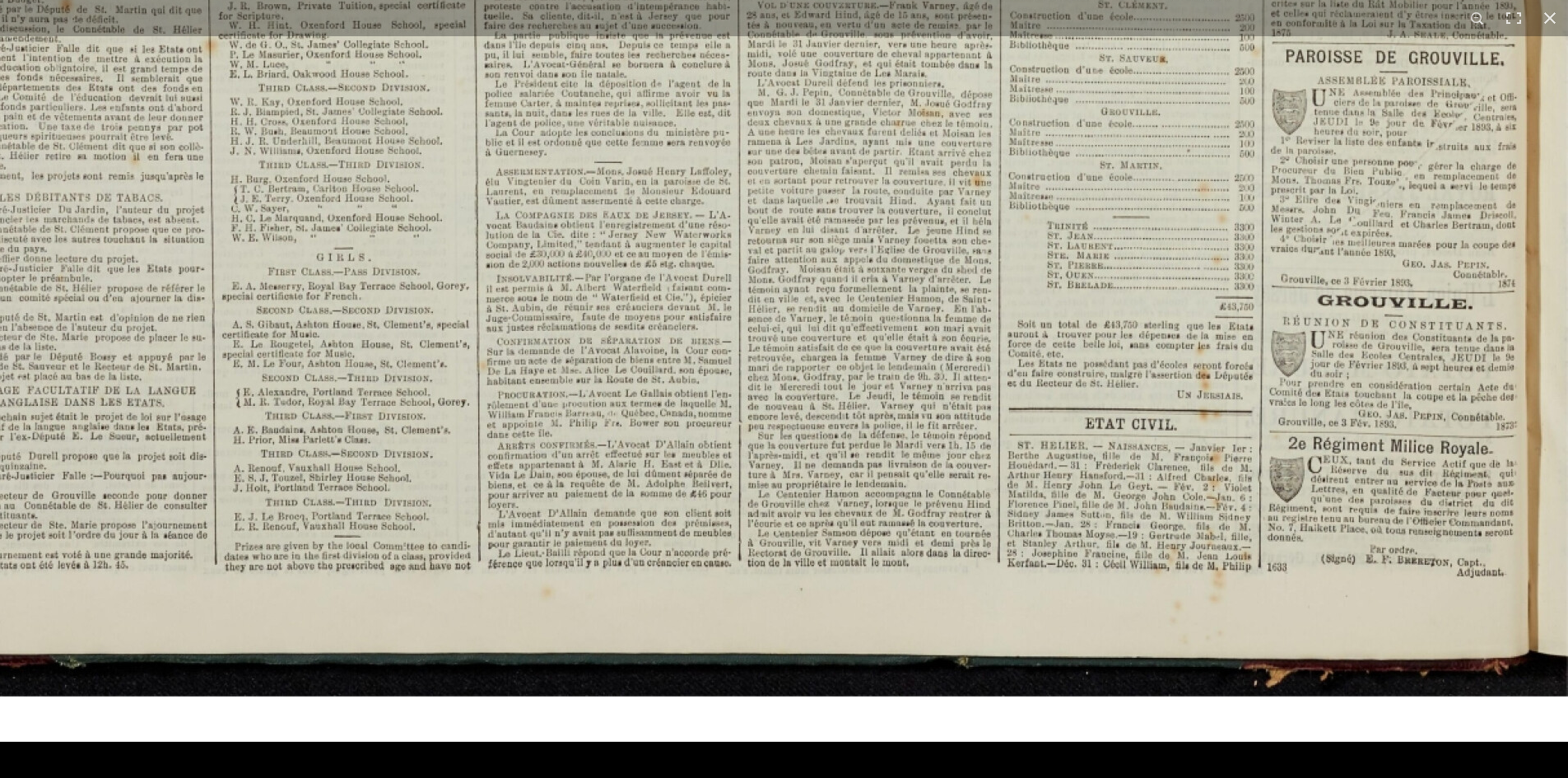
click at [970, 777] on html "Menu" at bounding box center [784, 536] width 1568 height 1400
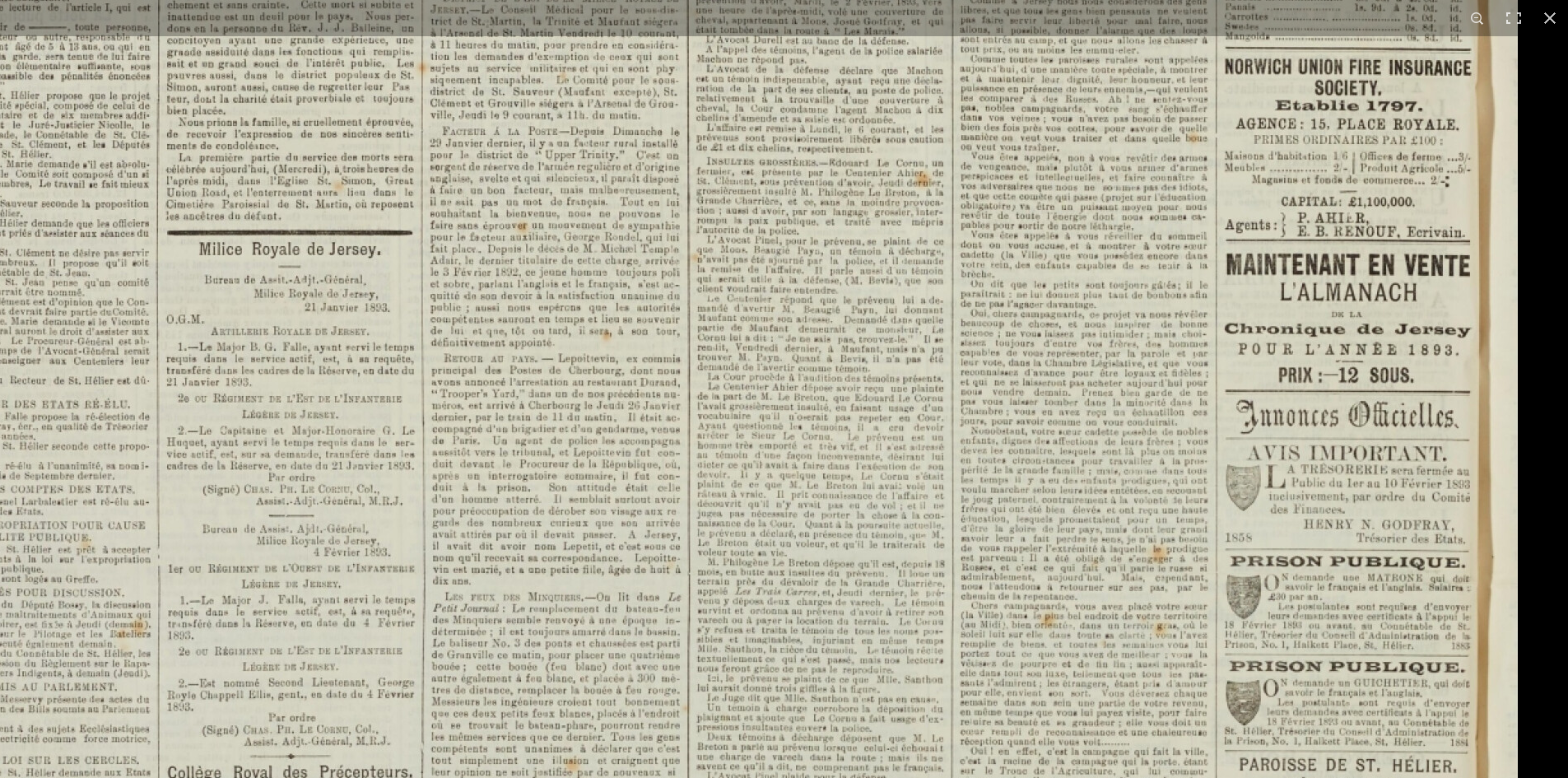
click at [929, 777] on html "Menu" at bounding box center [784, 536] width 1568 height 1400
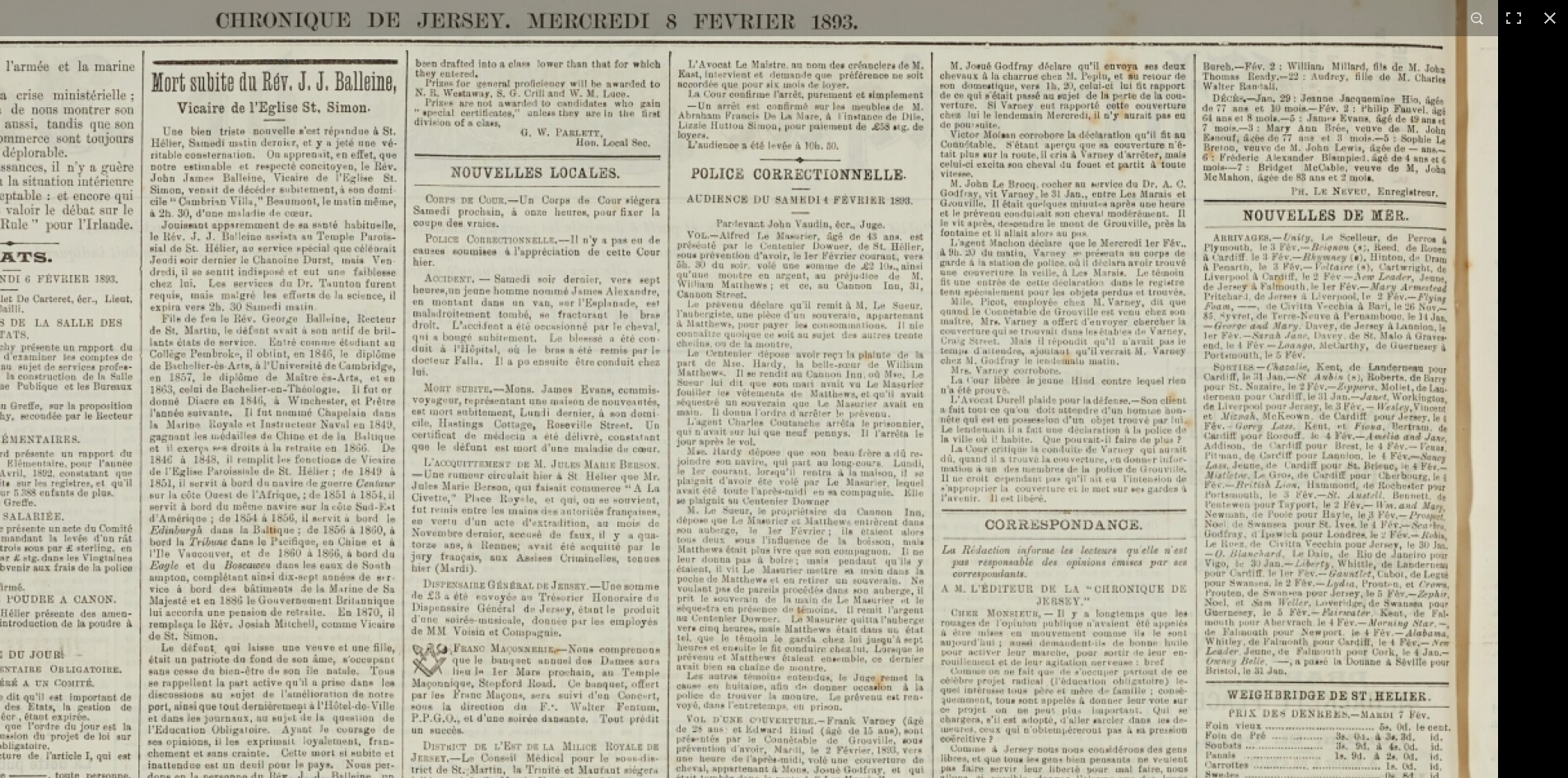
click at [925, 777] on html "Menu" at bounding box center [784, 536] width 1568 height 1400
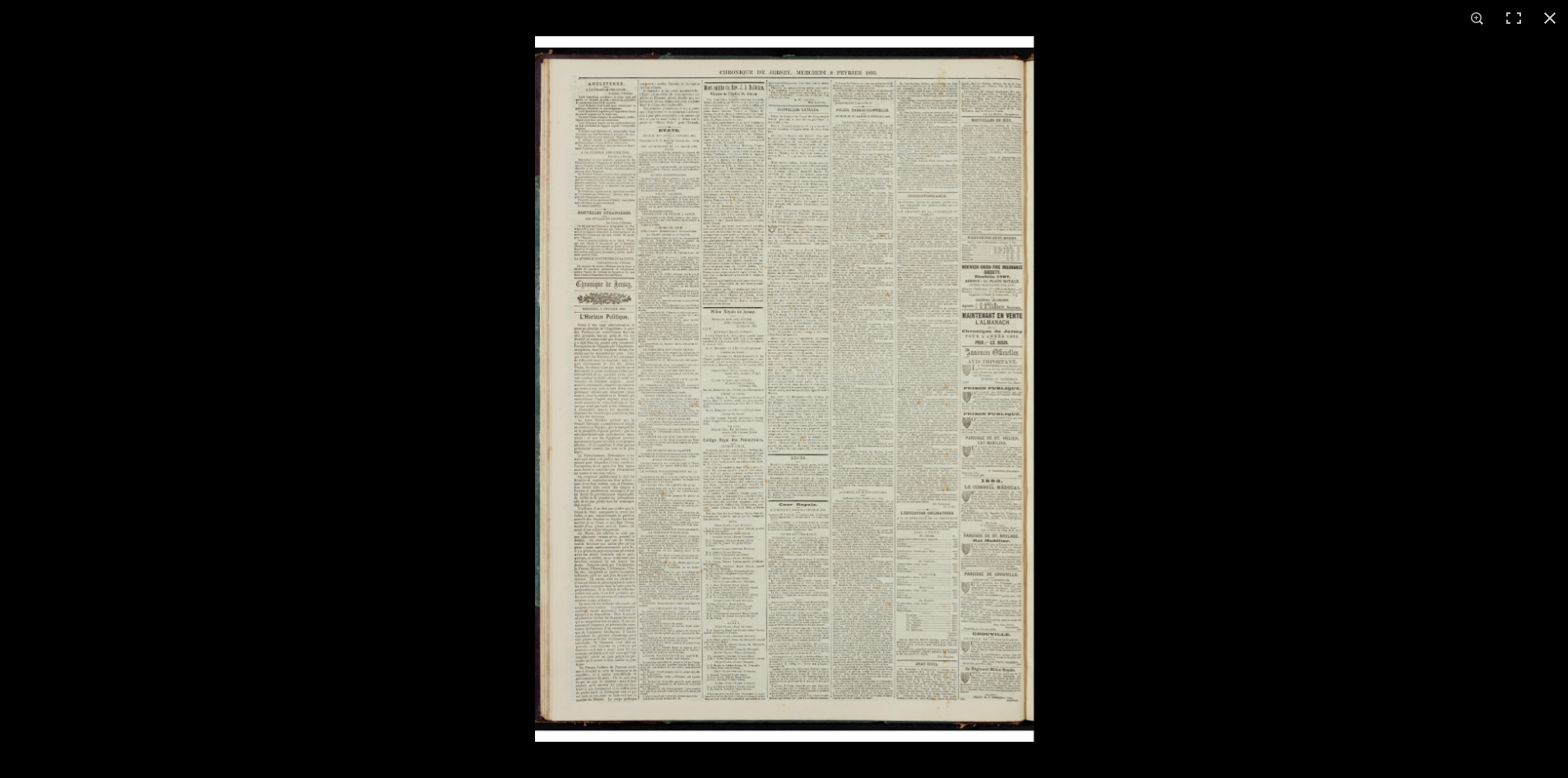
click at [804, 575] on img at bounding box center [784, 389] width 498 height 706
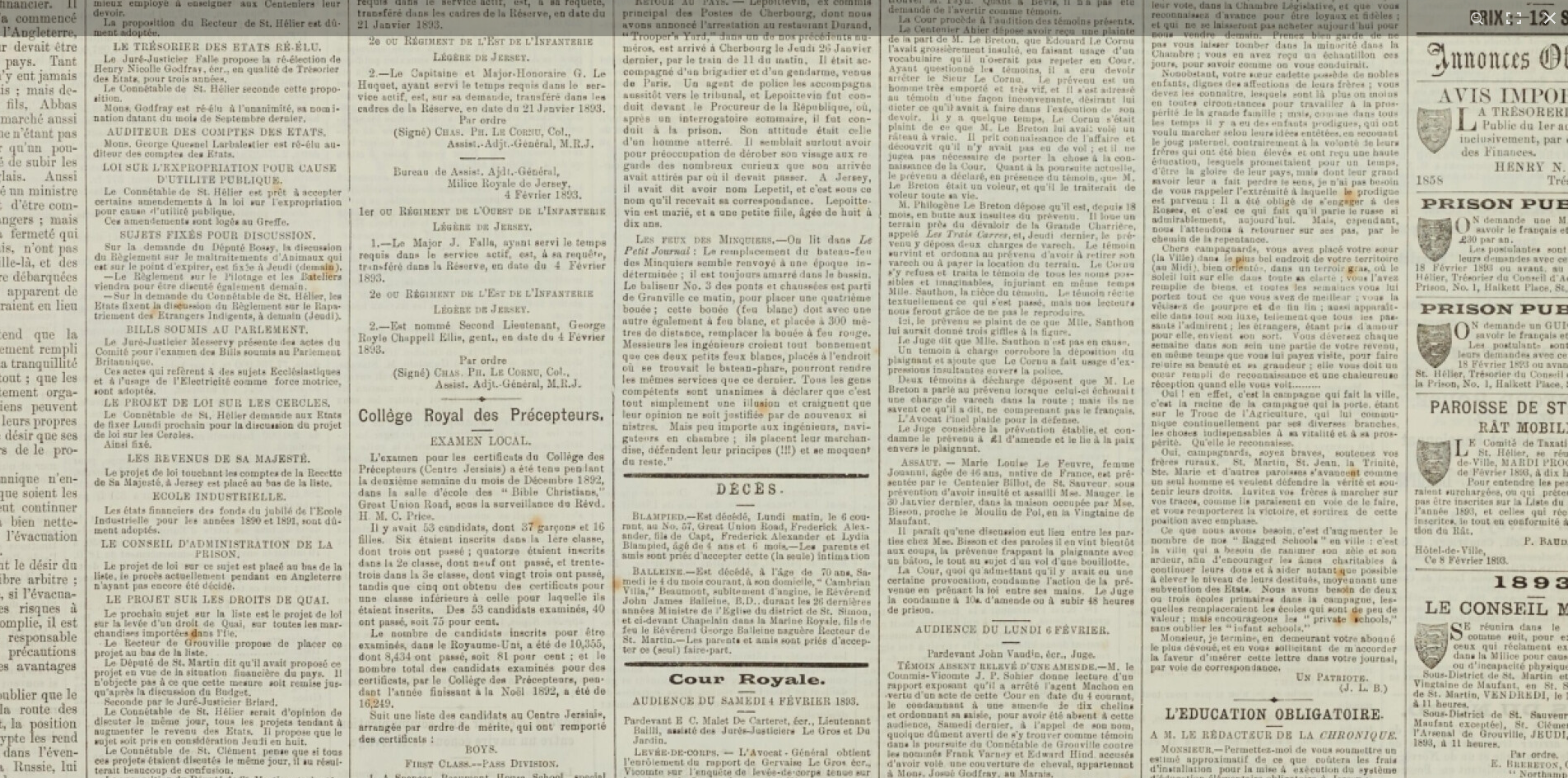
click at [819, 593] on img at bounding box center [691, 207] width 2036 height 2881
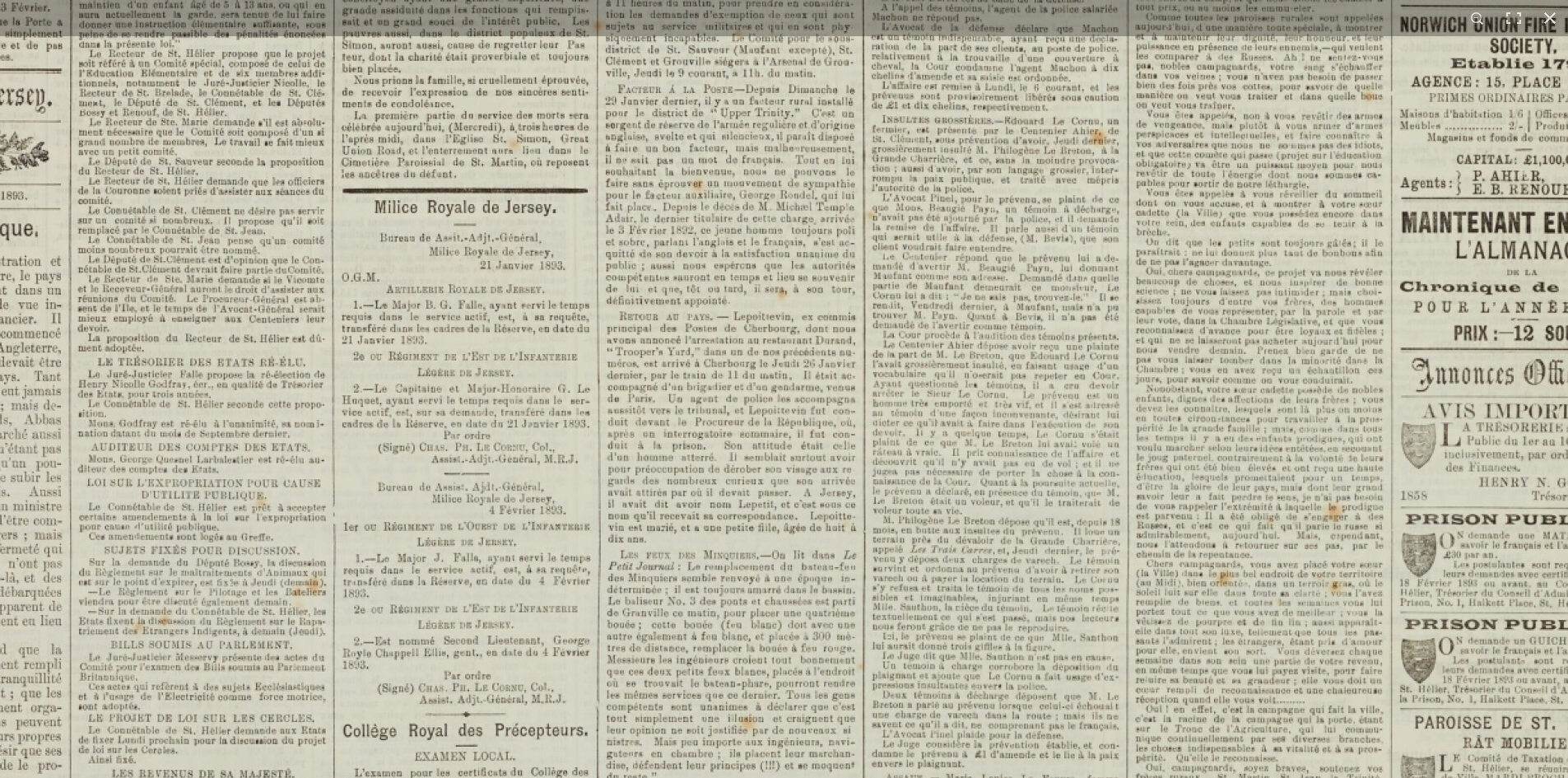
click at [1015, 572] on img at bounding box center [675, 523] width 2036 height 2881
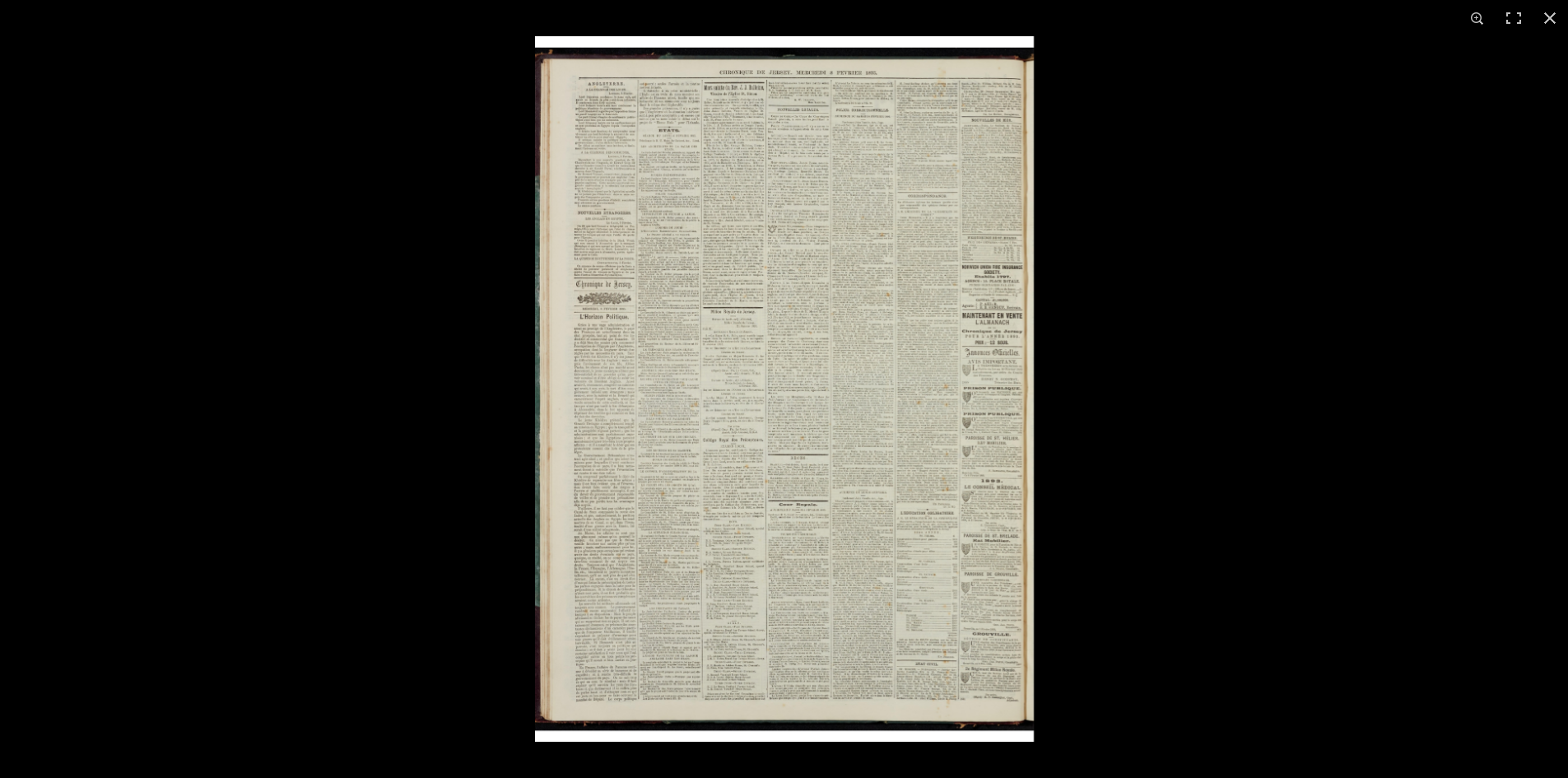
click at [910, 177] on img at bounding box center [784, 389] width 498 height 706
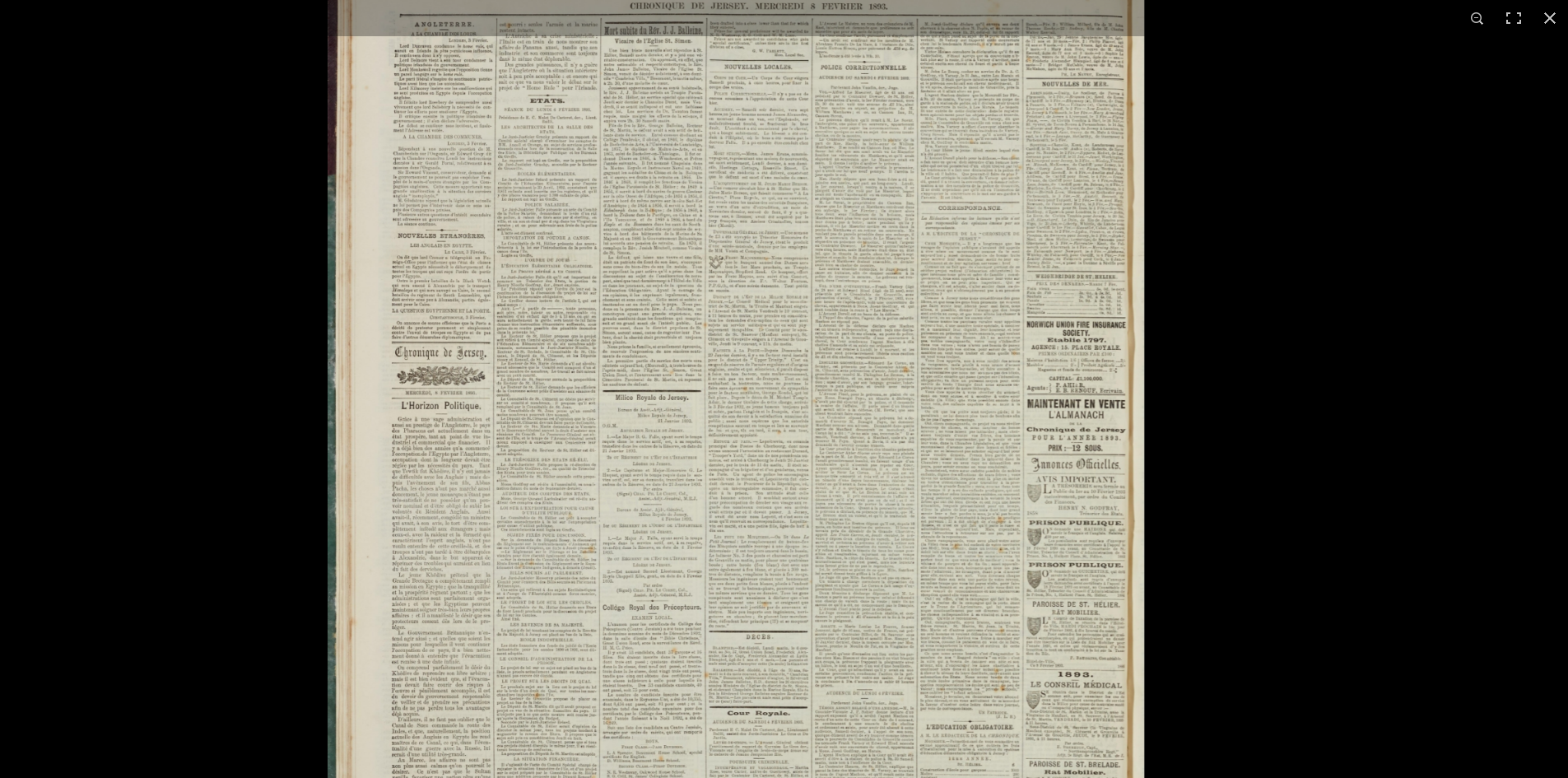
click at [910, 177] on img at bounding box center [736, 524] width 816 height 1154
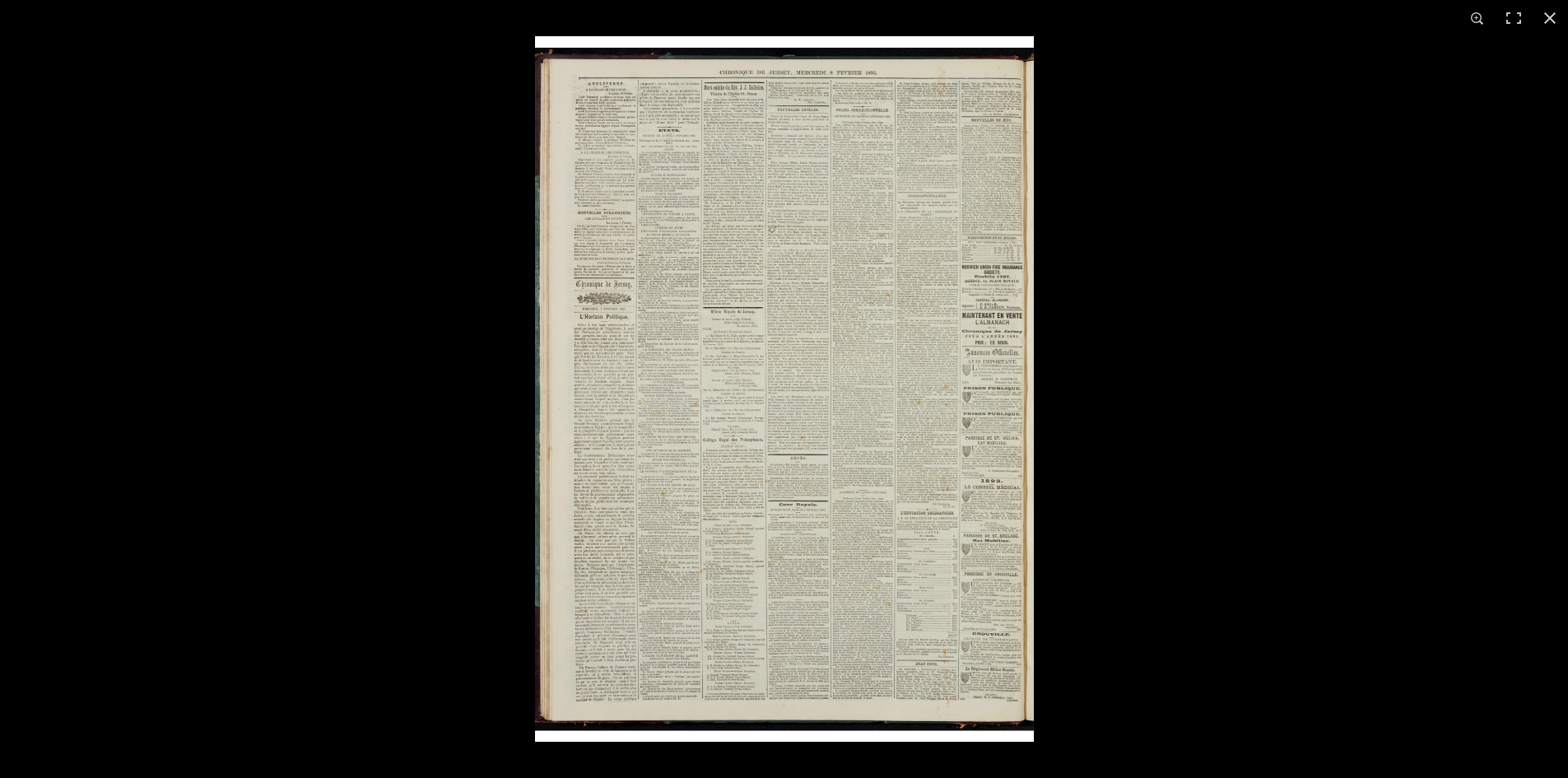
click at [967, 539] on img at bounding box center [784, 389] width 498 height 706
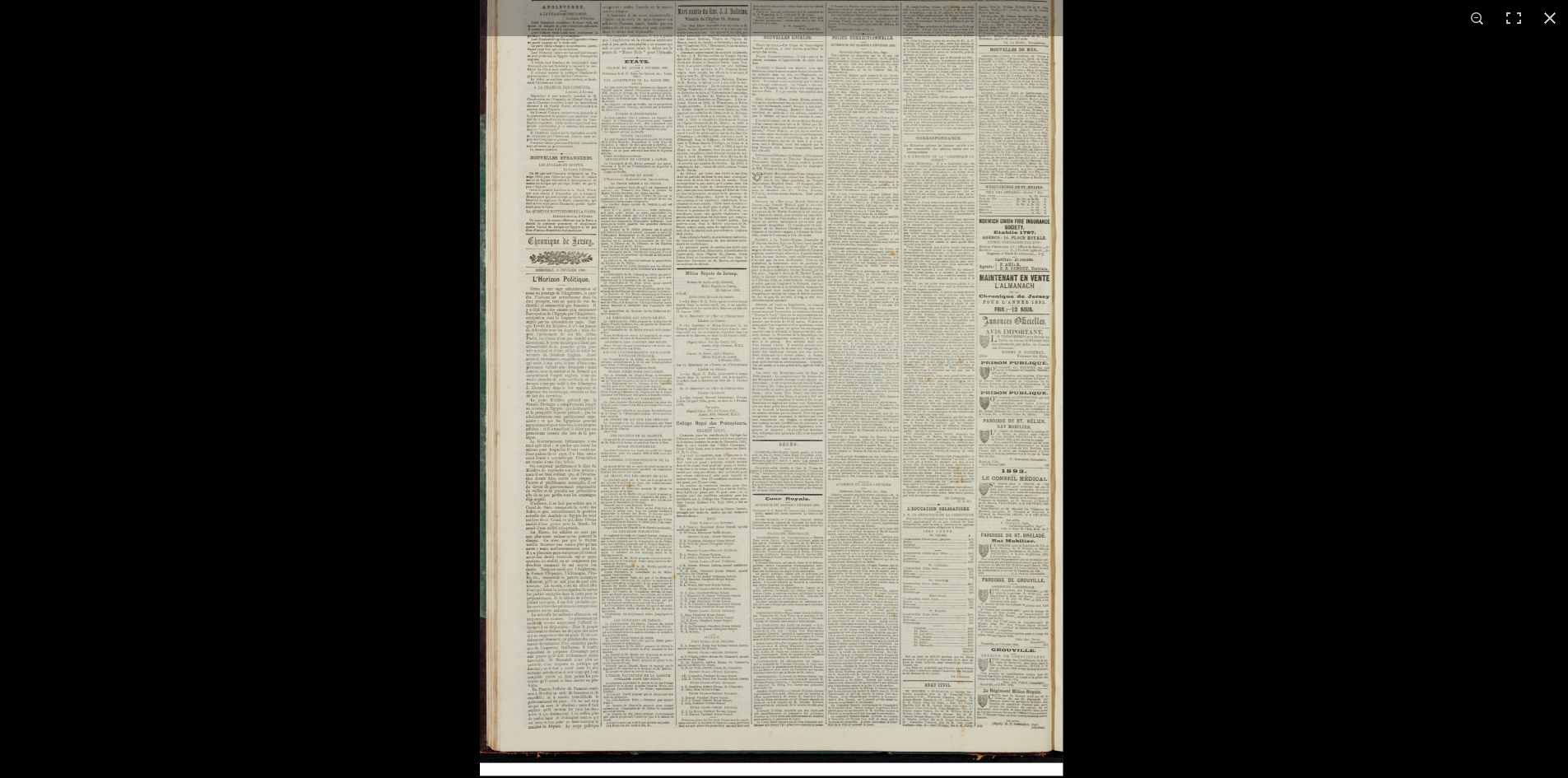
click at [967, 539] on img at bounding box center [770, 363] width 583 height 824
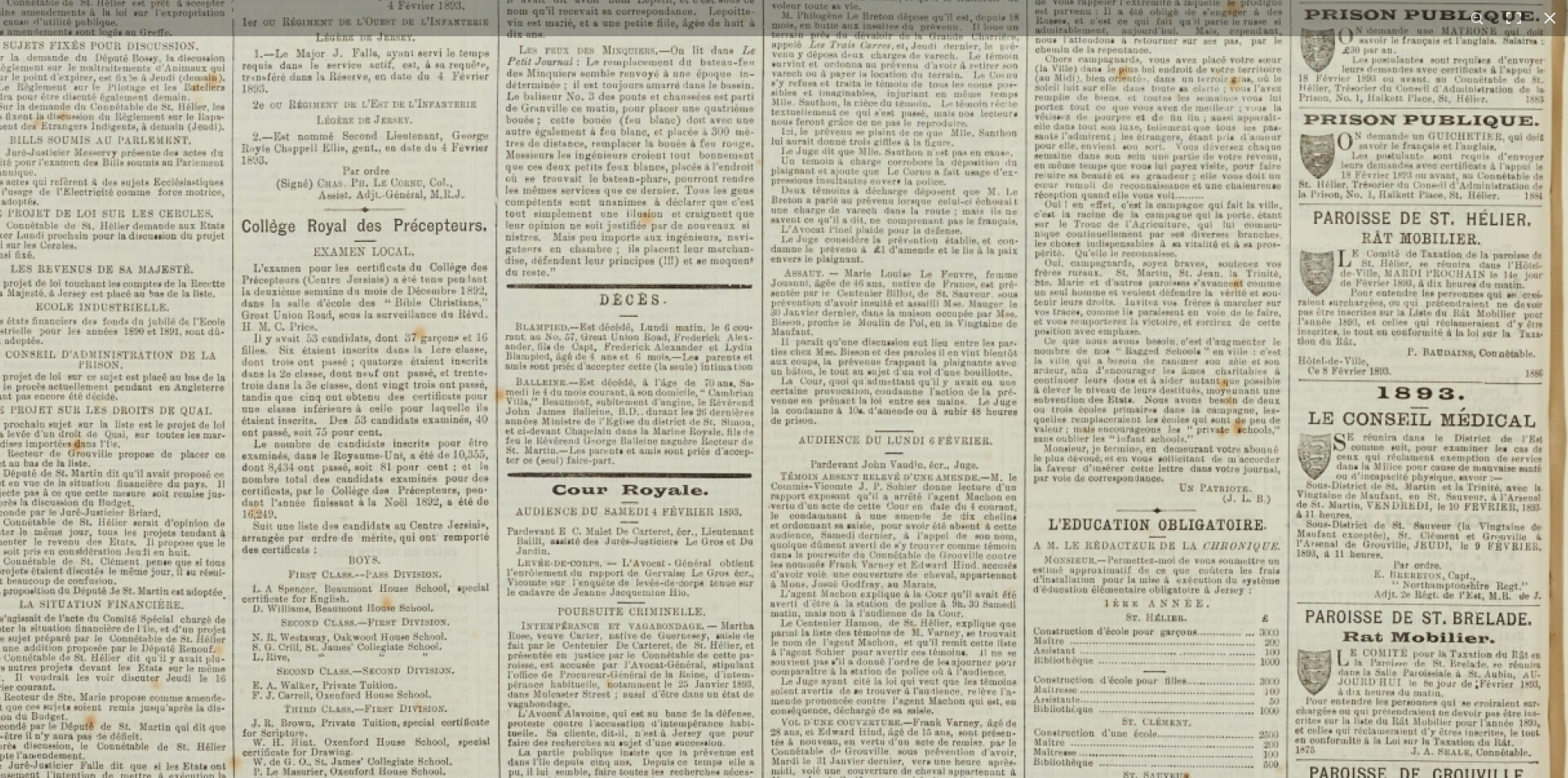
click at [681, 519] on img at bounding box center [573, 18] width 2036 height 2881
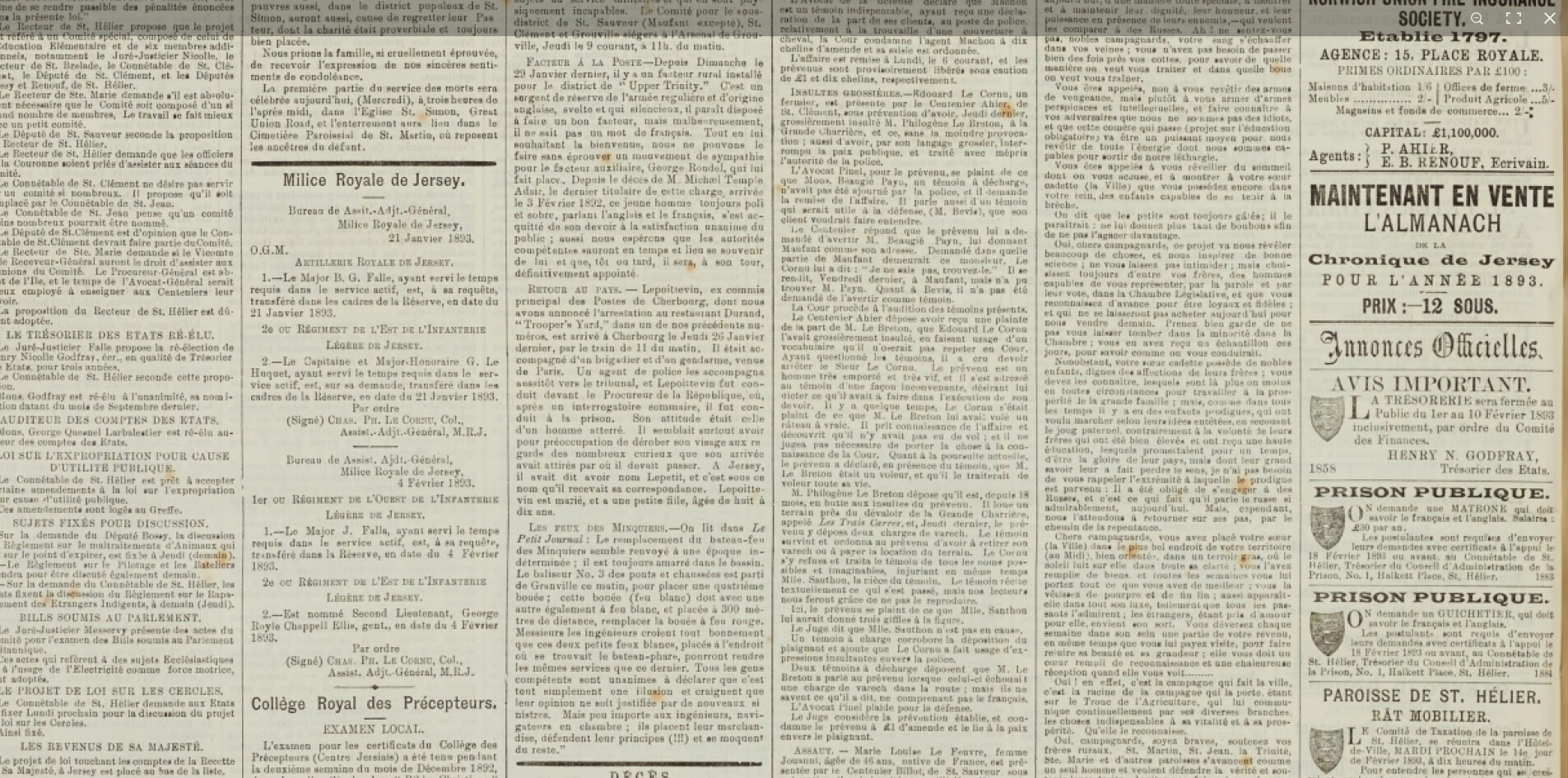
click at [699, 523] on img at bounding box center [584, 496] width 2036 height 2881
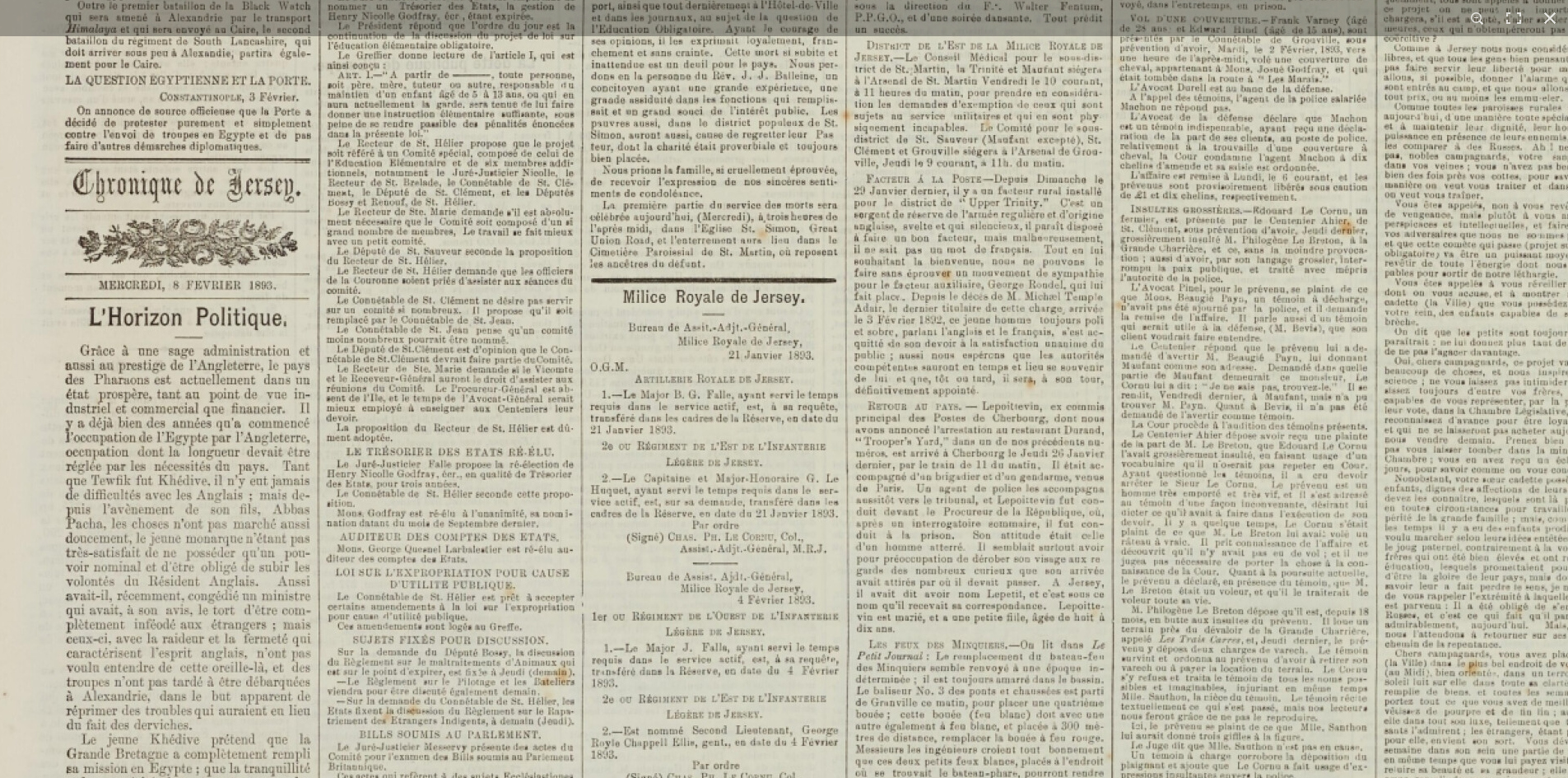
click at [666, 356] on img at bounding box center [923, 613] width 2036 height 2881
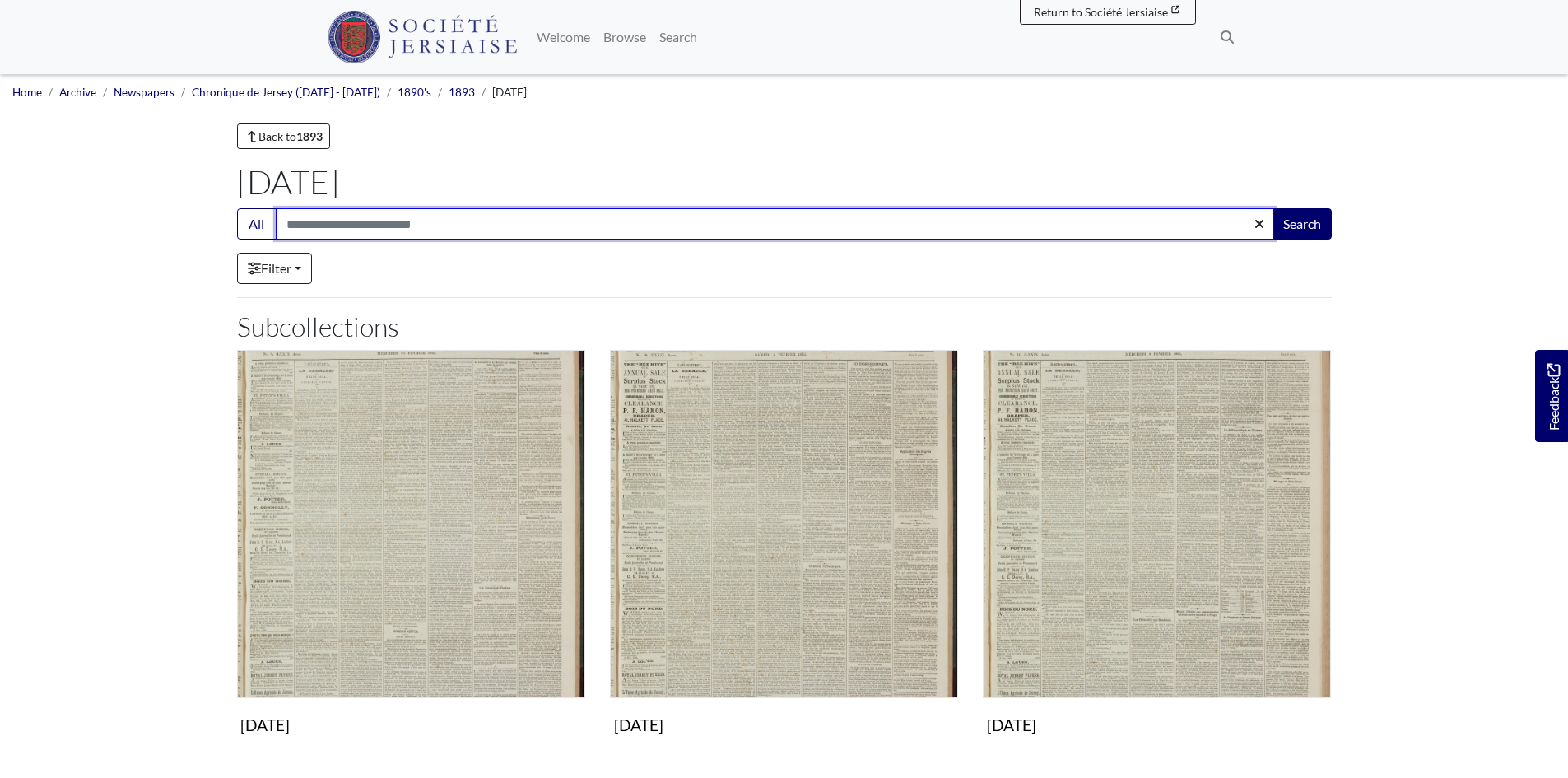
click at [314, 218] on input "Search:" at bounding box center [775, 223] width 998 height 31
type input "*****"
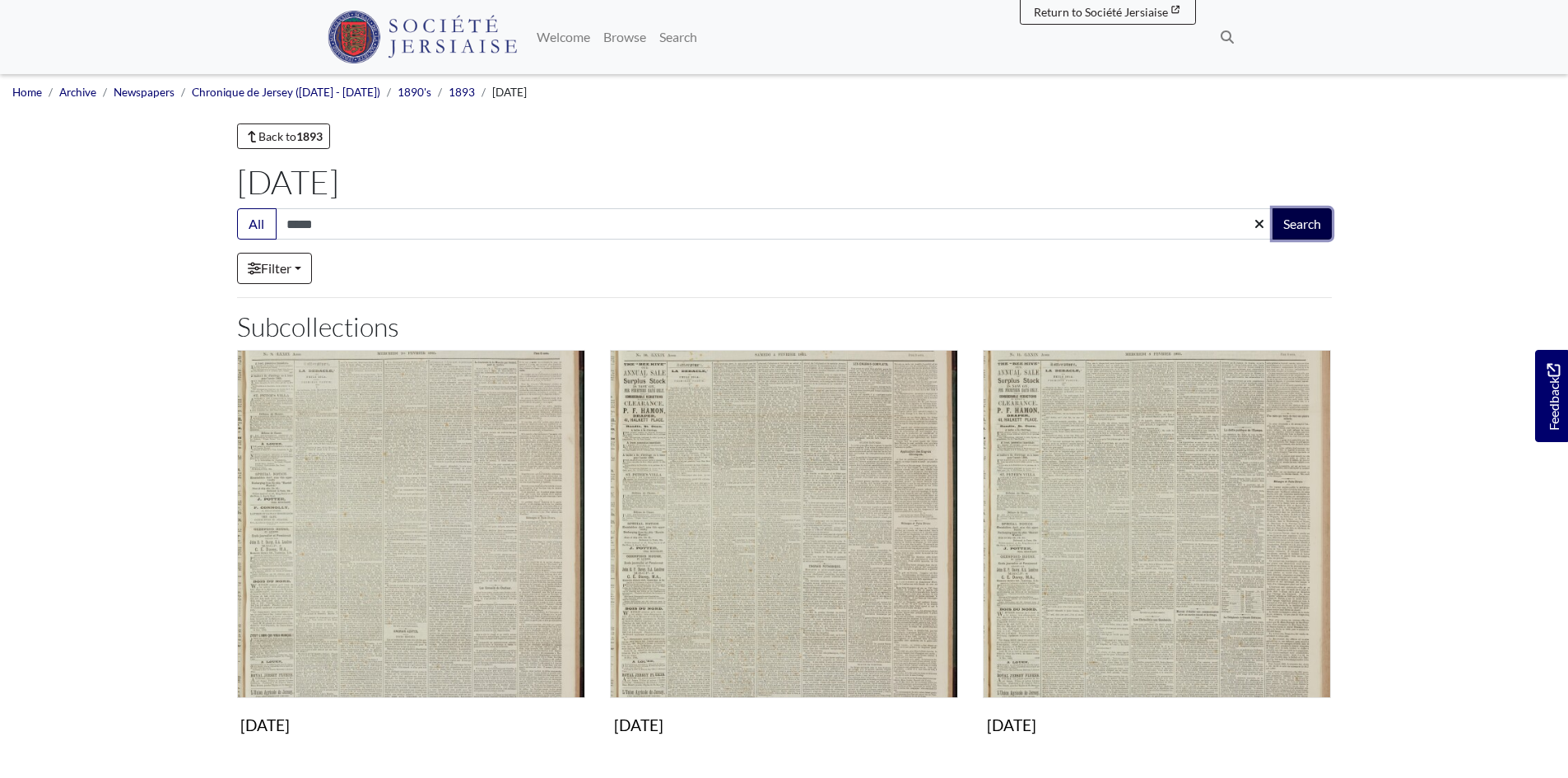
click at [1303, 227] on button "Search" at bounding box center [1302, 223] width 59 height 31
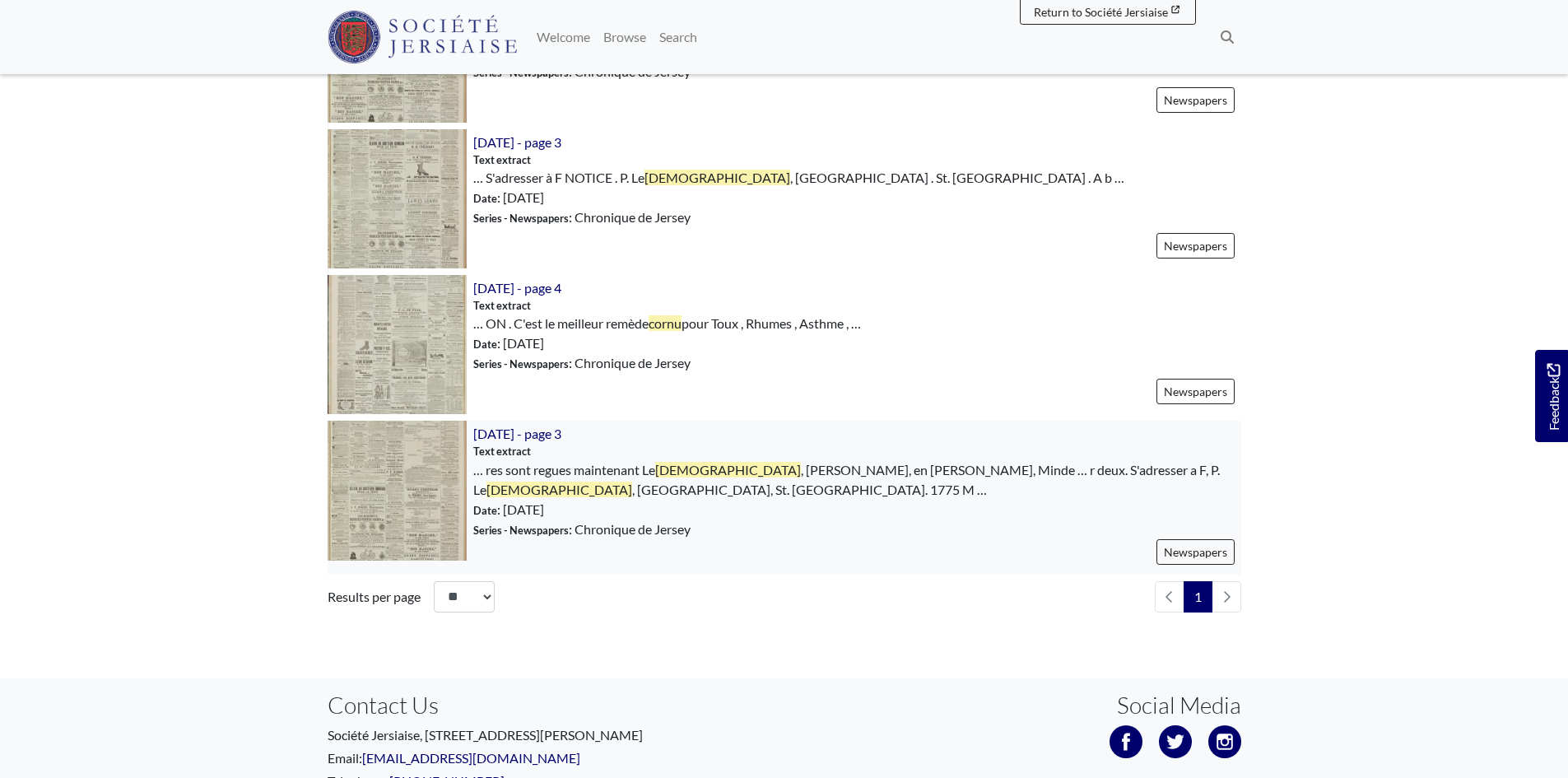
scroll to position [1564, 0]
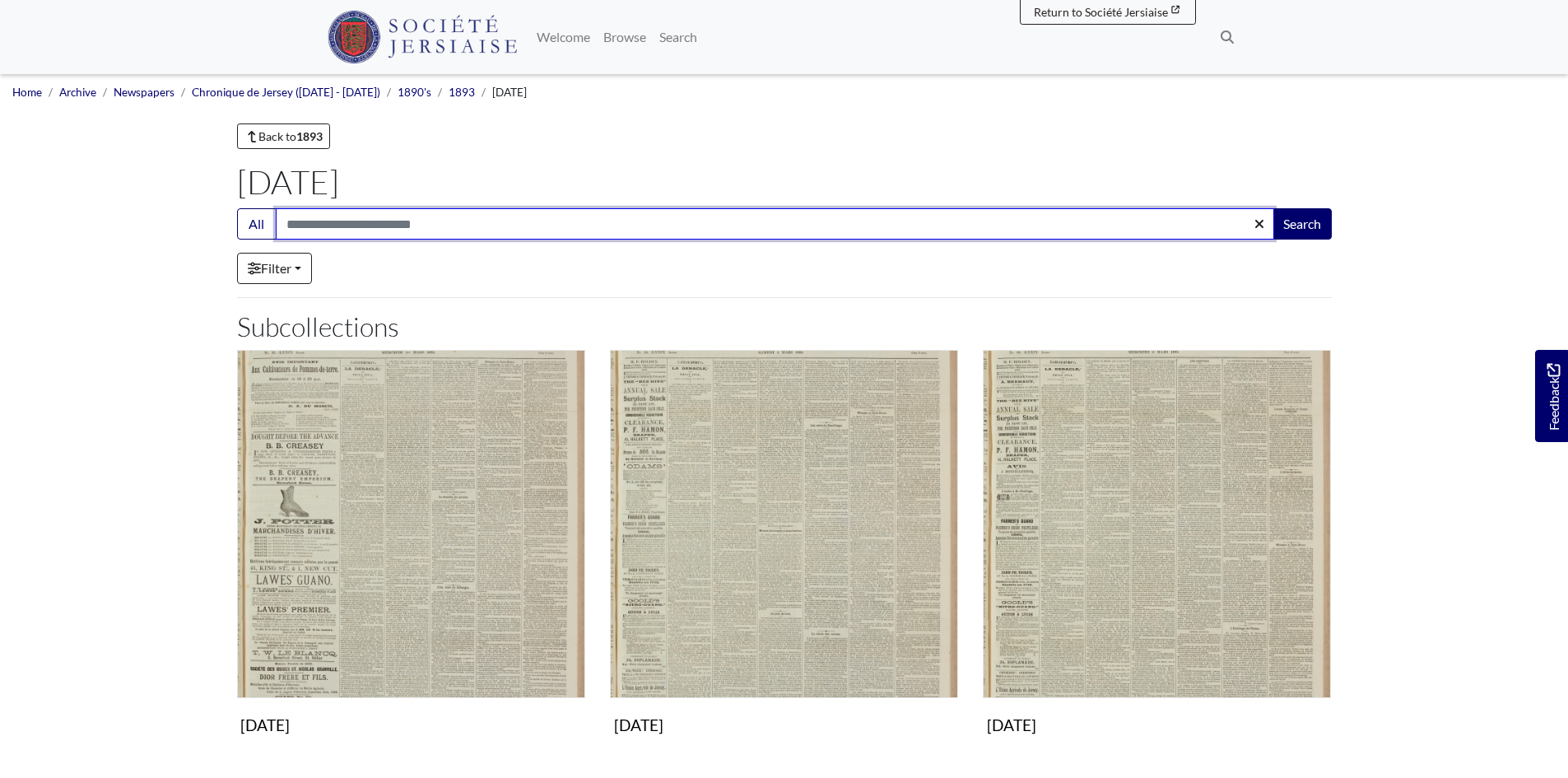
click at [307, 216] on input "Search:" at bounding box center [775, 223] width 998 height 31
type input "*****"
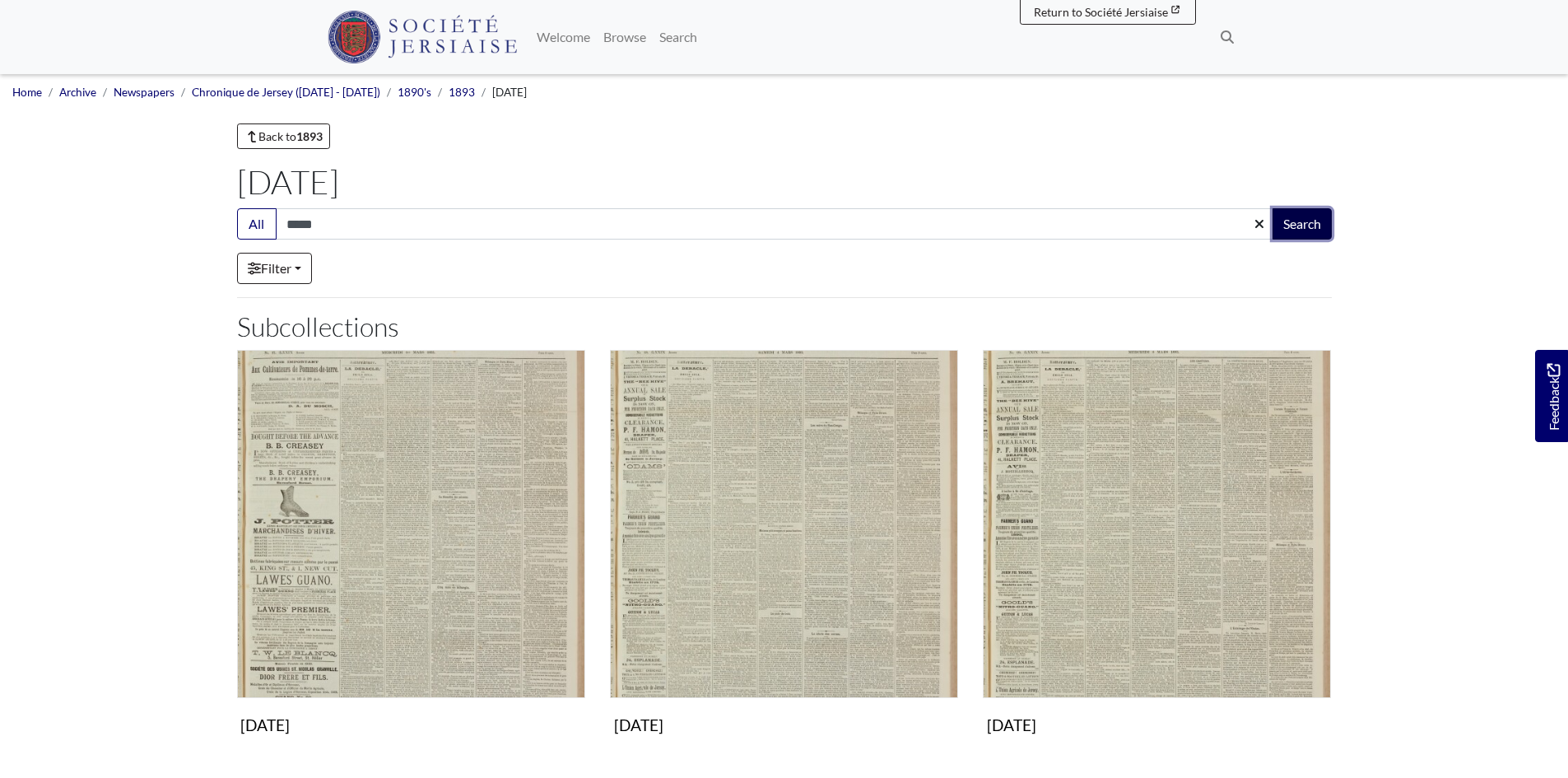
click at [1302, 220] on button "Search" at bounding box center [1302, 223] width 59 height 31
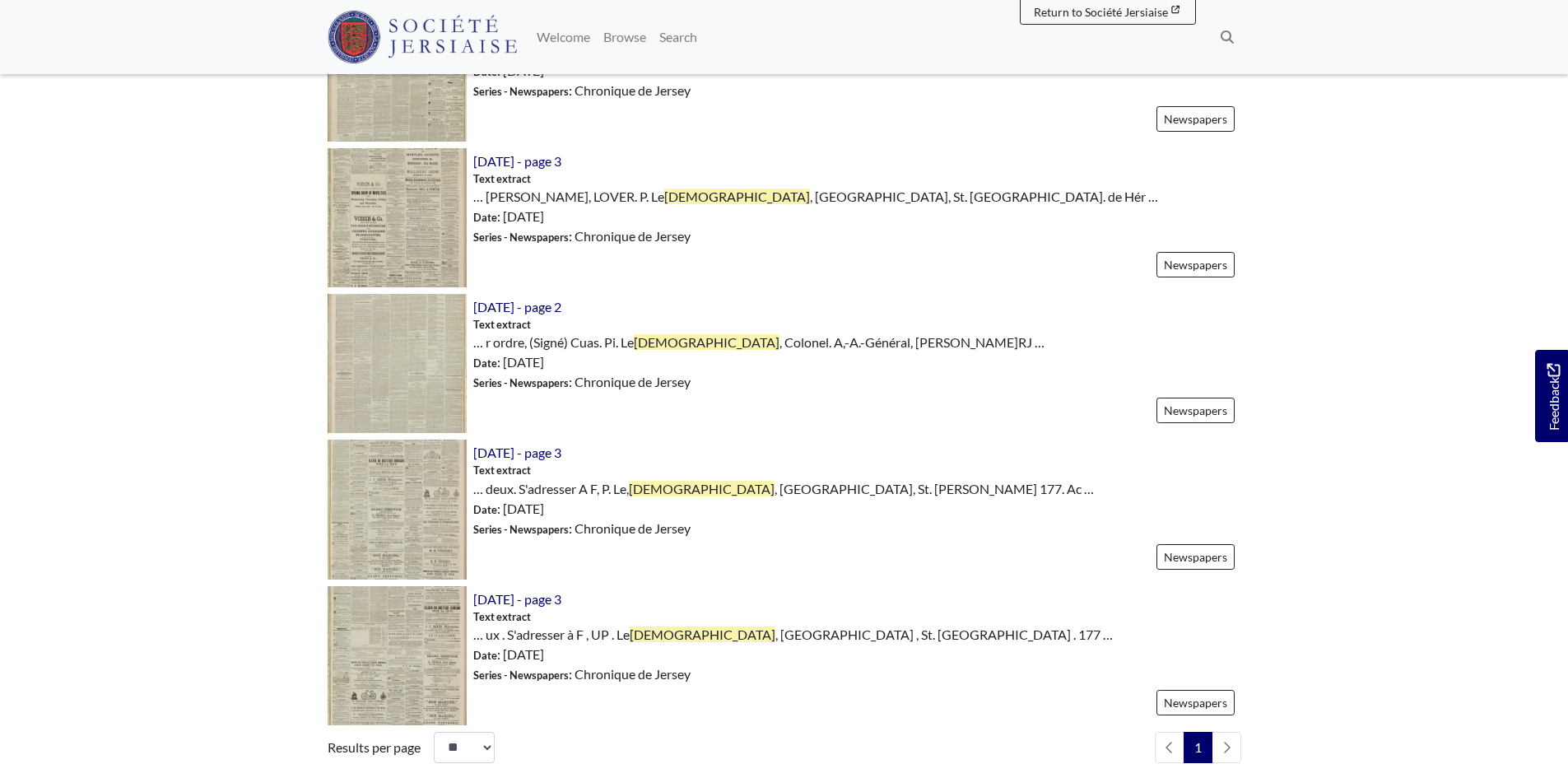
scroll to position [1810, 0]
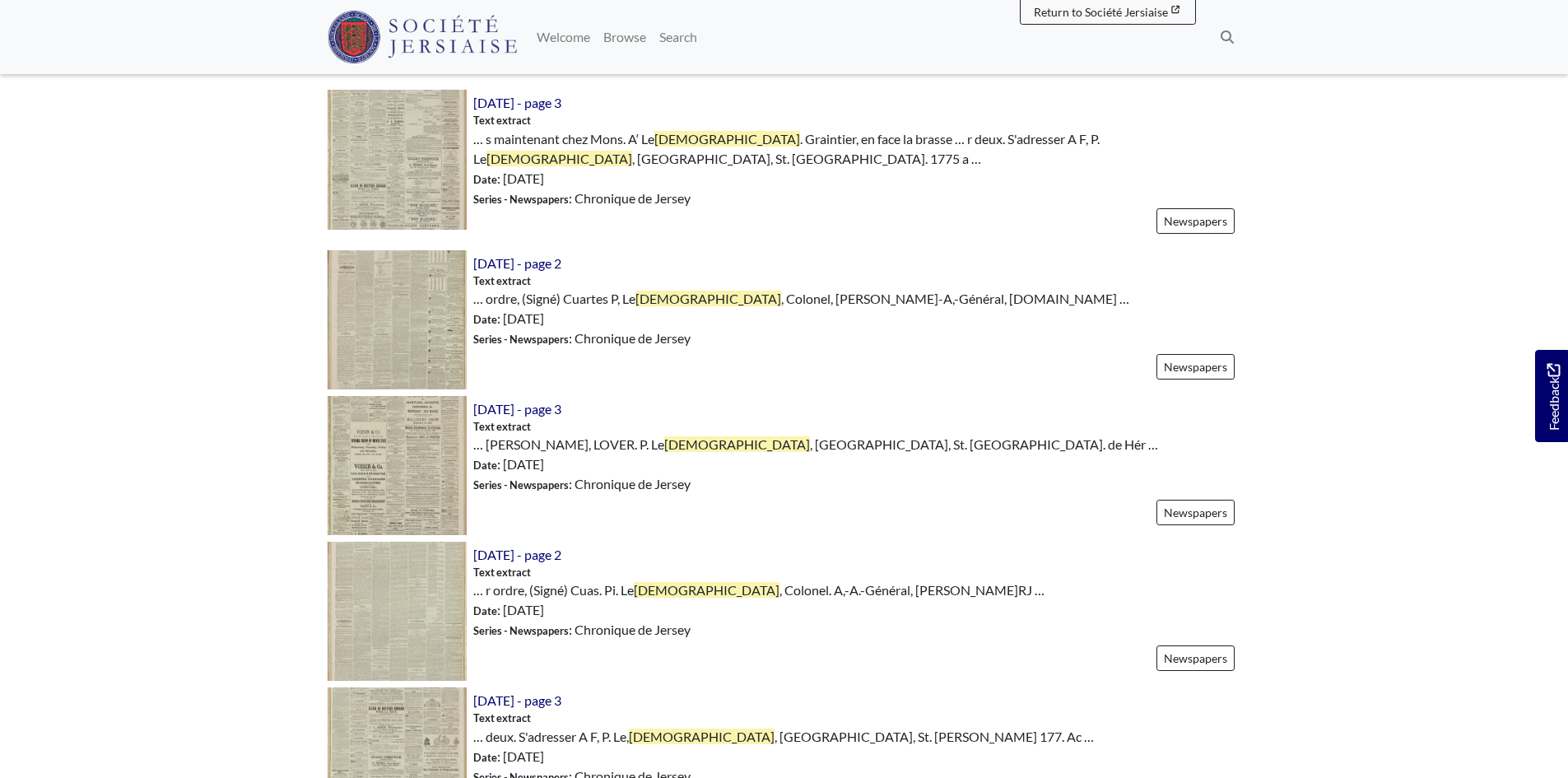
drag, startPoint x: 860, startPoint y: 557, endPoint x: 847, endPoint y: 557, distance: 13.0
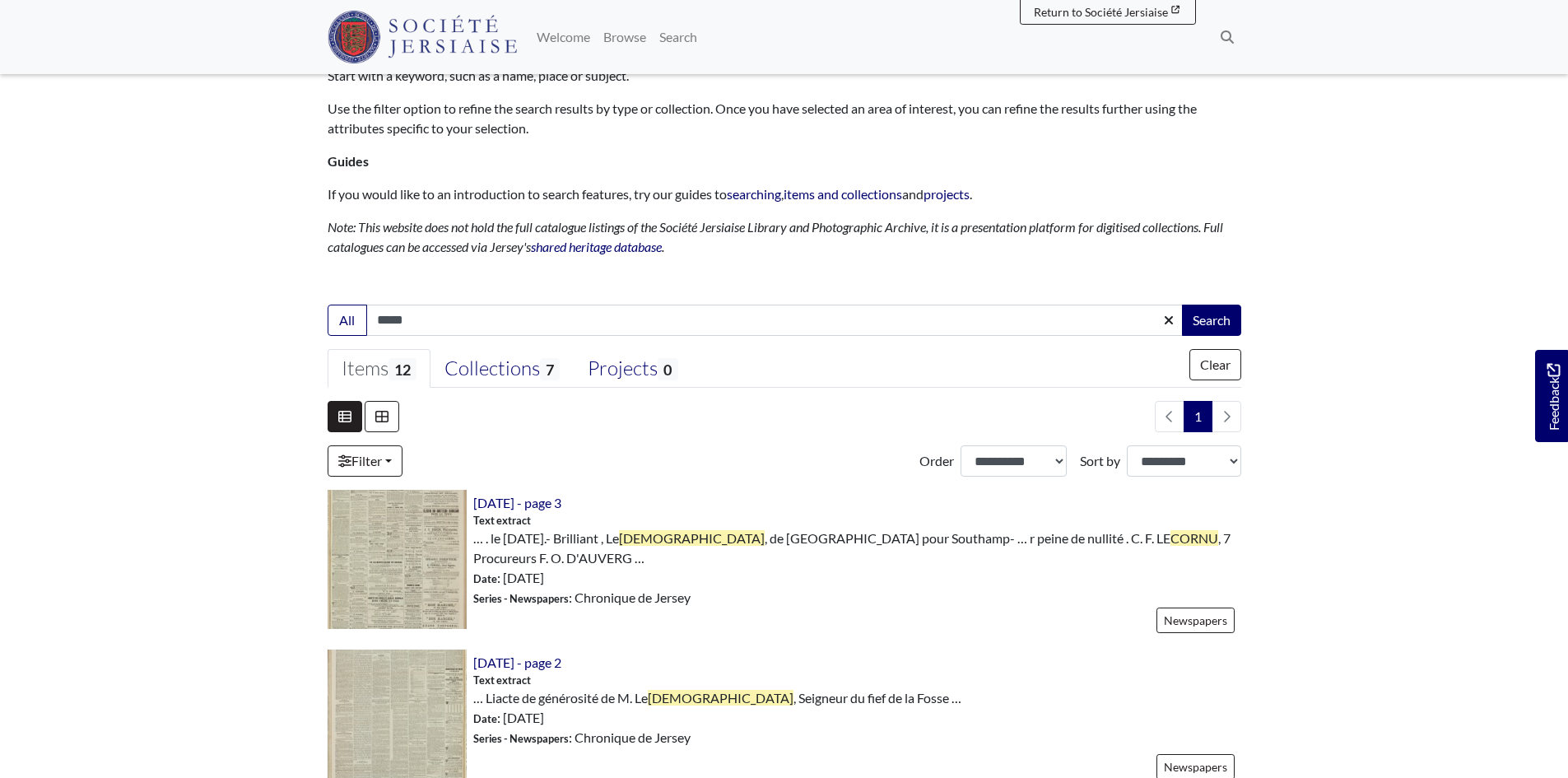
scroll to position [0, 0]
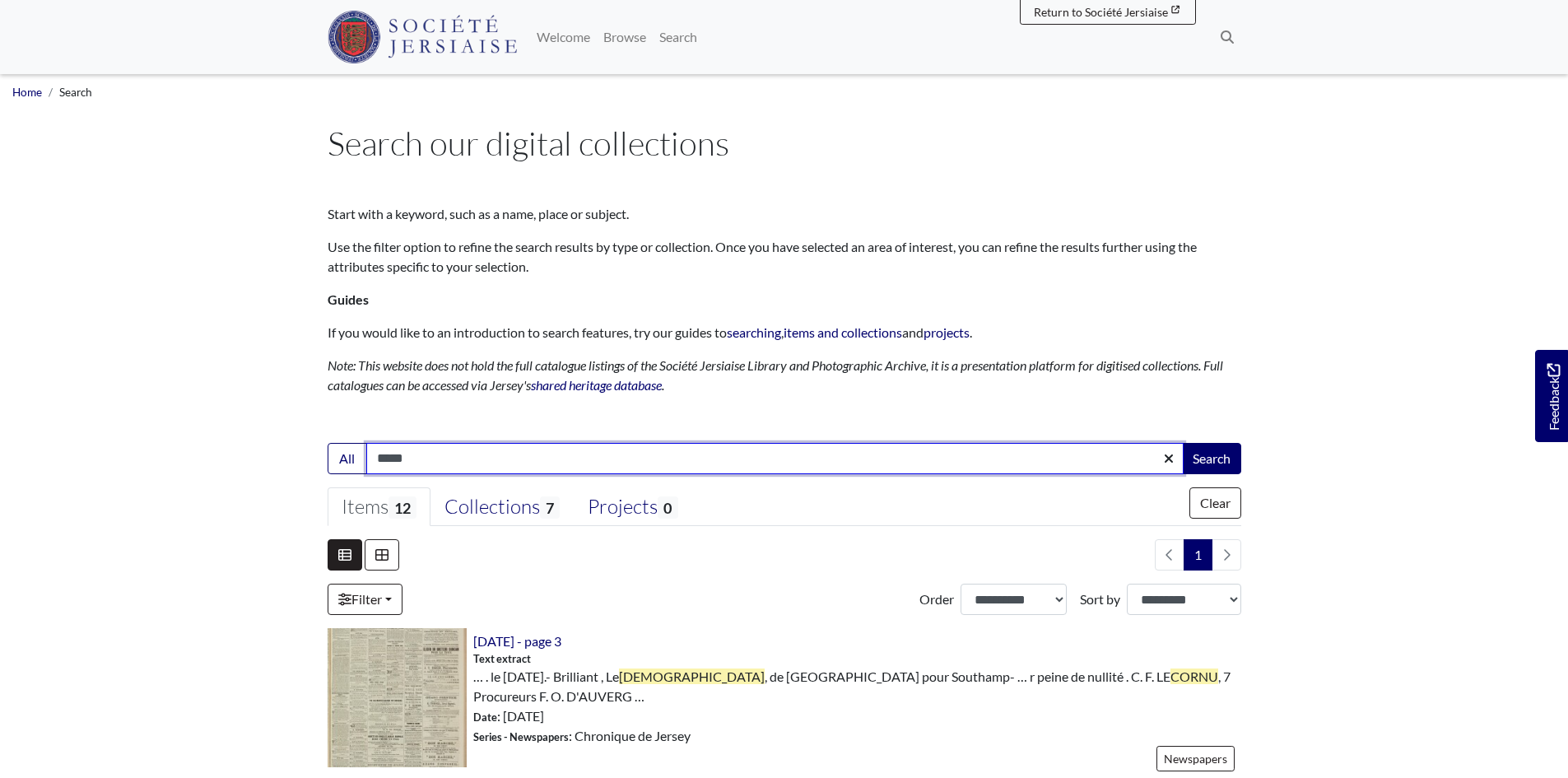
drag, startPoint x: 438, startPoint y: 465, endPoint x: 43, endPoint y: 427, distance: 396.8
type input "*****"
click at [1181, 443] on button "Search" at bounding box center [1210, 458] width 59 height 31
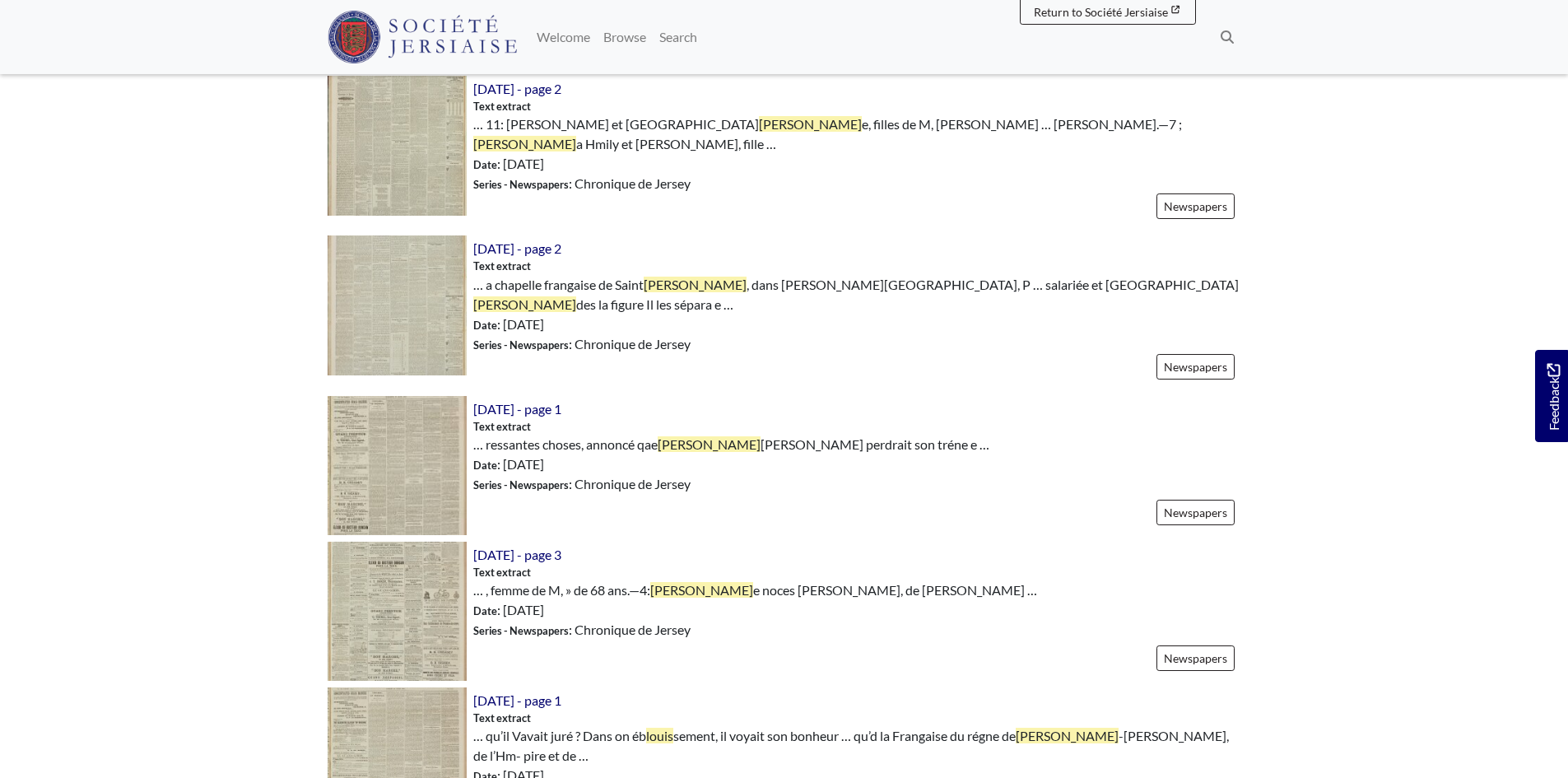
scroll to position [740, 0]
